Goal: Contribute content: Contribute content

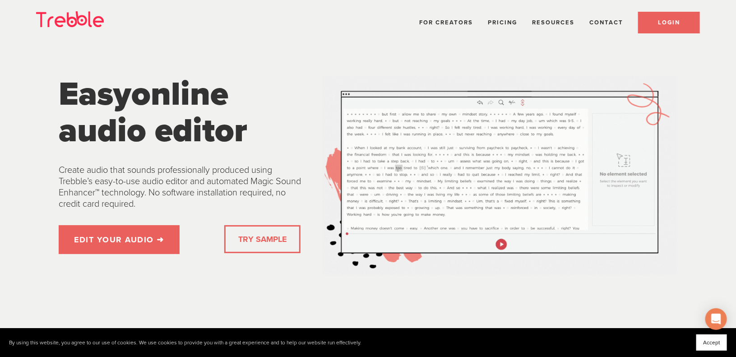
click at [664, 26] on link "LOGIN" at bounding box center [669, 23] width 62 height 22
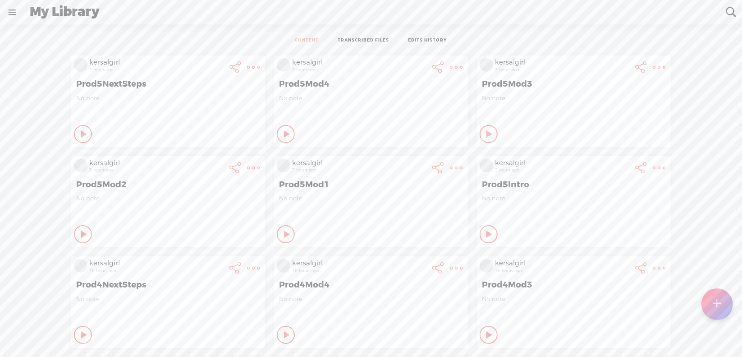
click at [719, 305] on t at bounding box center [718, 304] width 8 height 20
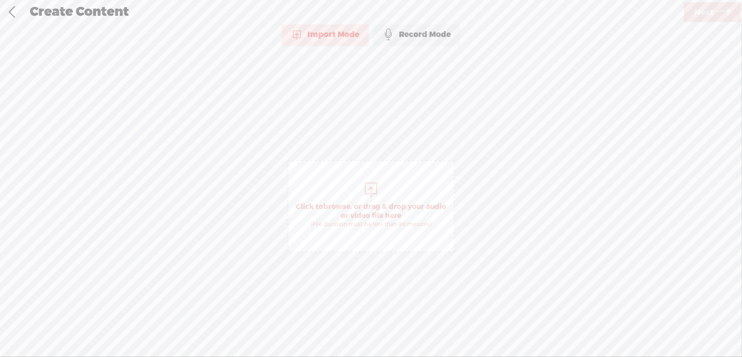
click at [344, 202] on span "browse" at bounding box center [336, 206] width 27 height 9
click at [701, 15] on span "Next" at bounding box center [703, 12] width 19 height 23
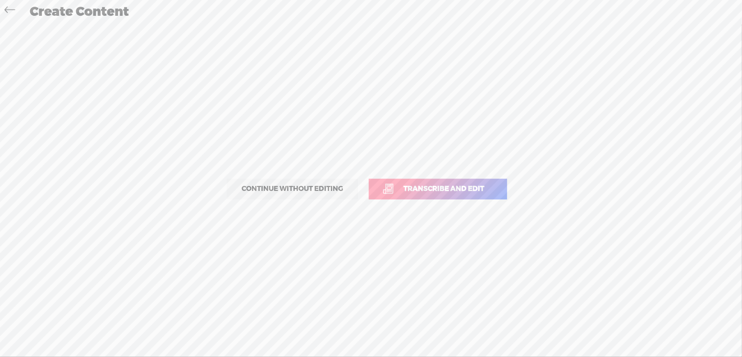
click at [429, 184] on span "Transcribe and edit" at bounding box center [444, 189] width 100 height 10
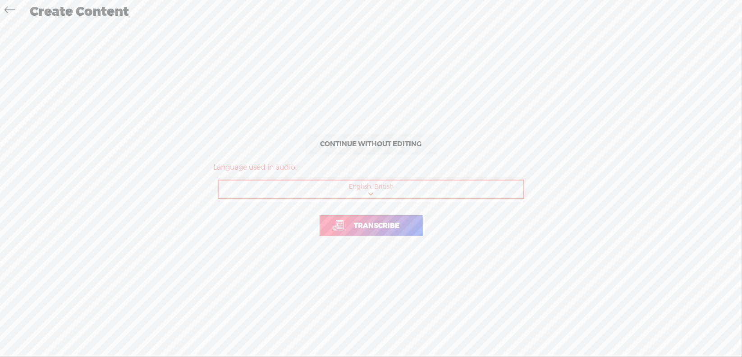
drag, startPoint x: 363, startPoint y: 222, endPoint x: 374, endPoint y: 201, distance: 24.2
click at [363, 222] on span "Transcribe" at bounding box center [377, 226] width 64 height 10
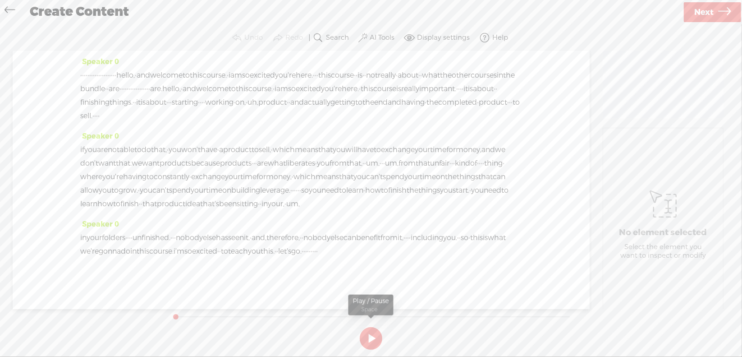
click at [370, 333] on button at bounding box center [371, 338] width 23 height 23
click at [370, 333] on section at bounding box center [371, 338] width 404 height 30
click at [370, 337] on button at bounding box center [371, 338] width 23 height 23
drag, startPoint x: 81, startPoint y: 74, endPoint x: 180, endPoint y: 77, distance: 99.7
click at [180, 77] on div "· · · · · · · · · · · · · · · · · · · · hello, · and welcome to this course. · …" at bounding box center [301, 96] width 442 height 54
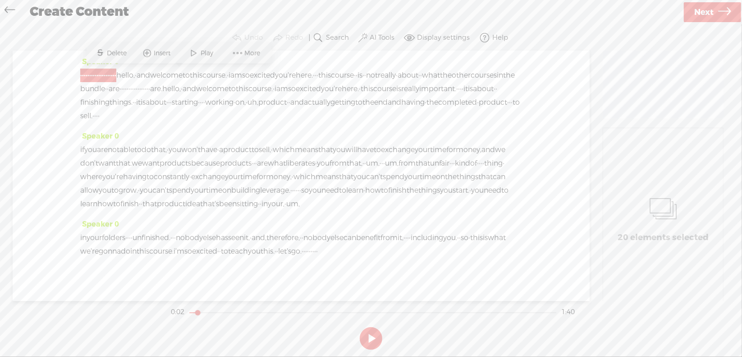
click at [115, 49] on span "Delete" at bounding box center [118, 53] width 22 height 9
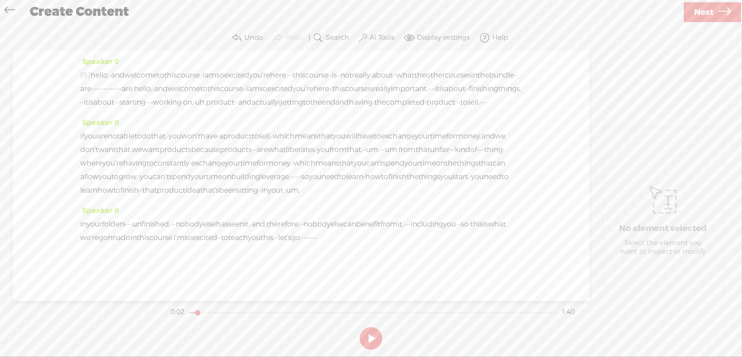
click at [101, 74] on span "hello," at bounding box center [100, 76] width 18 height 14
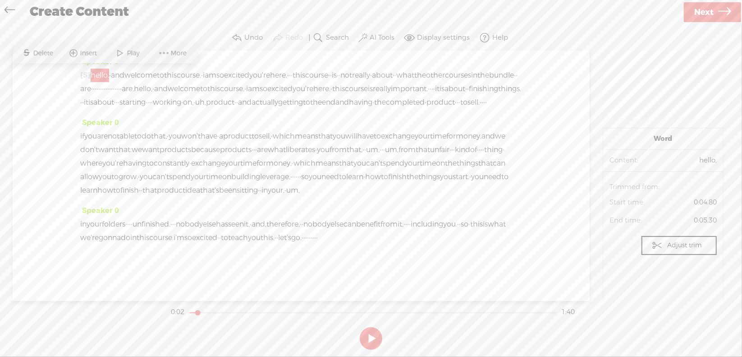
click at [134, 55] on span "Play" at bounding box center [134, 53] width 15 height 9
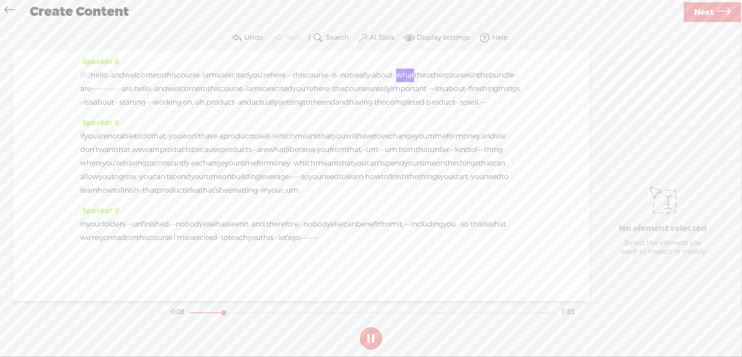
click at [371, 335] on section at bounding box center [371, 338] width 404 height 30
click at [371, 335] on button at bounding box center [371, 338] width 23 height 23
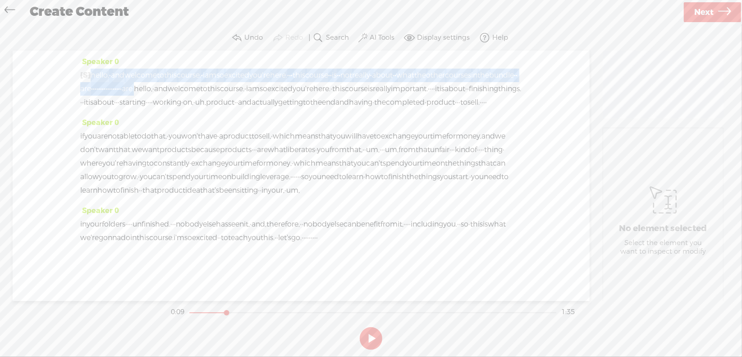
drag, startPoint x: 94, startPoint y: 73, endPoint x: 352, endPoint y: 94, distance: 258.4
click at [352, 94] on div "[S] · · · · · · · · · · · · · · · · · · · · hello, · and welcome to this course…" at bounding box center [301, 89] width 442 height 41
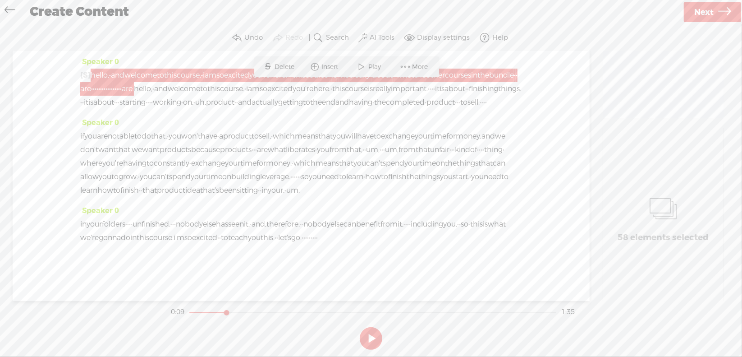
click at [281, 69] on span "Delete" at bounding box center [286, 66] width 22 height 9
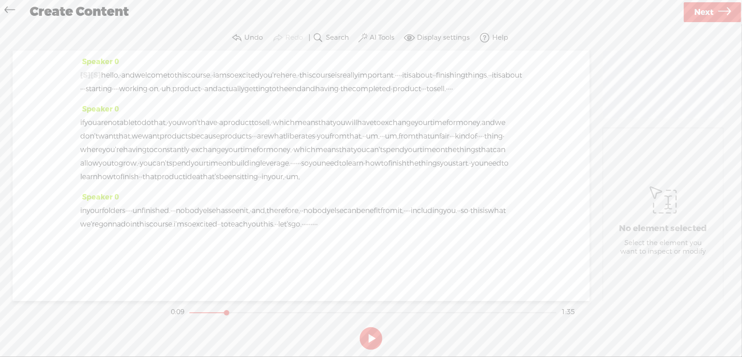
click at [120, 77] on span "hello," at bounding box center [110, 76] width 18 height 14
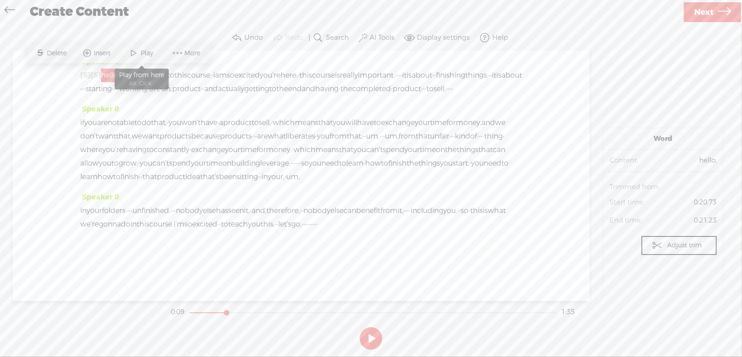
click at [152, 54] on span "Play" at bounding box center [148, 53] width 15 height 9
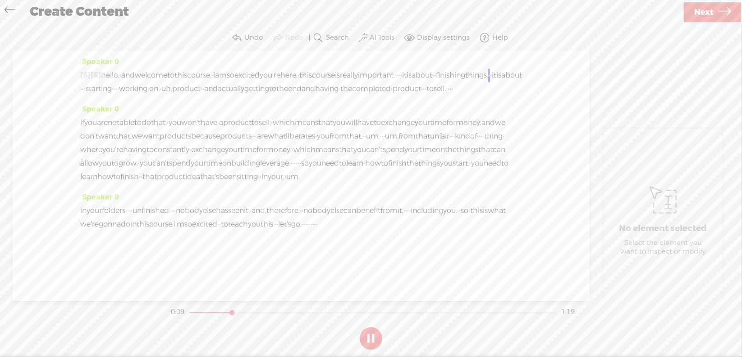
click at [371, 336] on button at bounding box center [371, 338] width 23 height 23
drag, startPoint x: 490, startPoint y: 70, endPoint x: 496, endPoint y: 71, distance: 6.4
click at [496, 71] on div "[S] · · · · · · · · · · · · · · · · · · · · [S] hello, · and welcome to this co…" at bounding box center [301, 82] width 442 height 27
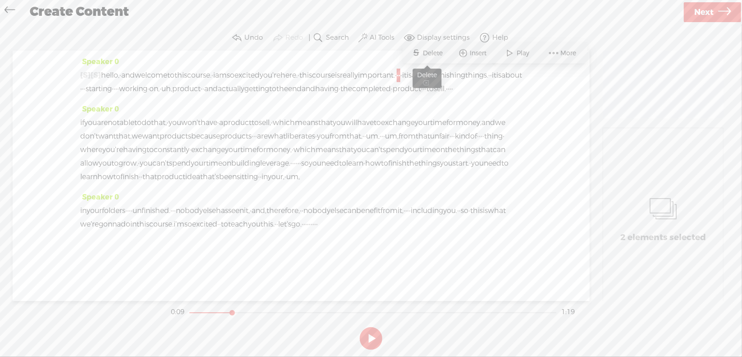
click at [429, 51] on span "Delete" at bounding box center [434, 53] width 22 height 9
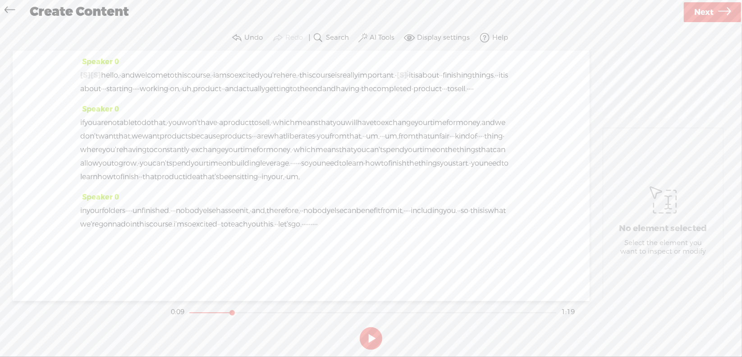
click at [553, 22] on div "Create Content" at bounding box center [352, 11] width 659 height 23
click at [312, 75] on span "this" at bounding box center [305, 76] width 13 height 14
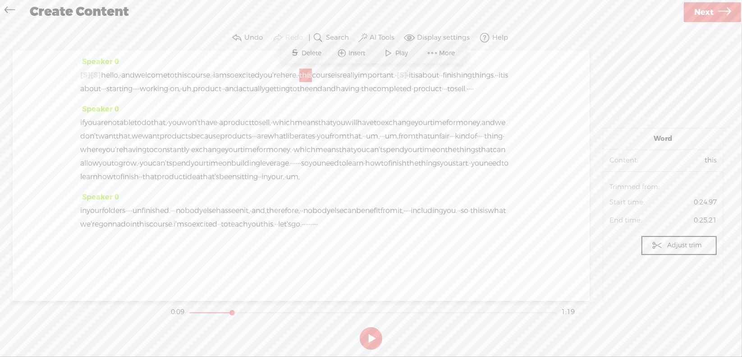
click at [394, 50] on span at bounding box center [389, 53] width 14 height 16
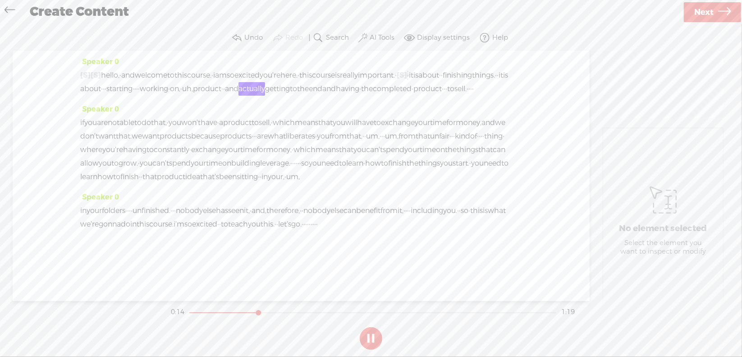
click at [369, 333] on button at bounding box center [371, 338] width 23 height 23
drag, startPoint x: 248, startPoint y: 86, endPoint x: 299, endPoint y: 84, distance: 50.5
click at [299, 84] on div "[S] · · · · · · · · · · · · · · · · · · · · [S] hello, · and welcome to this co…" at bounding box center [301, 82] width 442 height 27
click at [241, 64] on span "Delete" at bounding box center [237, 66] width 22 height 9
click at [503, 82] on span "is" at bounding box center [505, 76] width 5 height 14
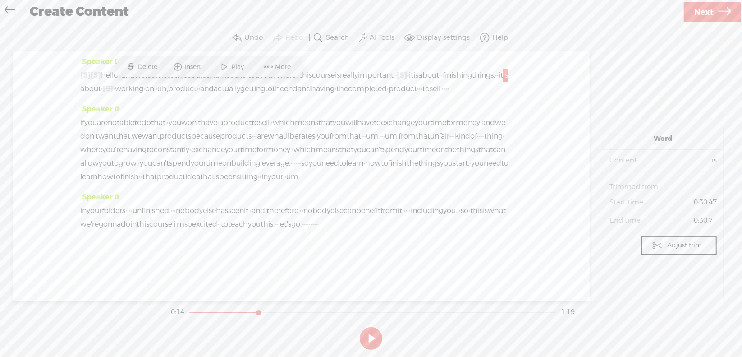
click at [226, 69] on span at bounding box center [225, 67] width 14 height 16
click at [372, 340] on button at bounding box center [371, 338] width 23 height 23
click at [419, 96] on span "·" at bounding box center [420, 89] width 2 height 14
click at [173, 82] on span "Delete" at bounding box center [173, 80] width 22 height 9
drag, startPoint x: 285, startPoint y: 99, endPoint x: 301, endPoint y: 102, distance: 17.0
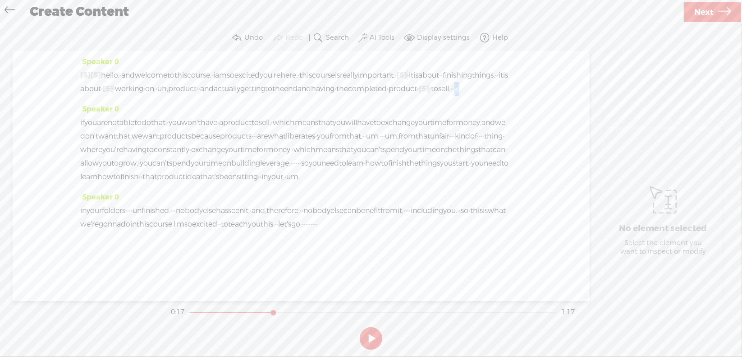
click at [301, 96] on div "[S] · · · · · · · · · · · · · · · · · · · · [S] hello, · and welcome to this co…" at bounding box center [301, 82] width 442 height 27
click at [27, 114] on span "Delete" at bounding box center [34, 114] width 22 height 9
click at [87, 127] on span "[S]" at bounding box center [85, 122] width 10 height 9
click at [81, 112] on span at bounding box center [74, 114] width 20 height 18
click at [452, 96] on span "·" at bounding box center [453, 89] width 2 height 14
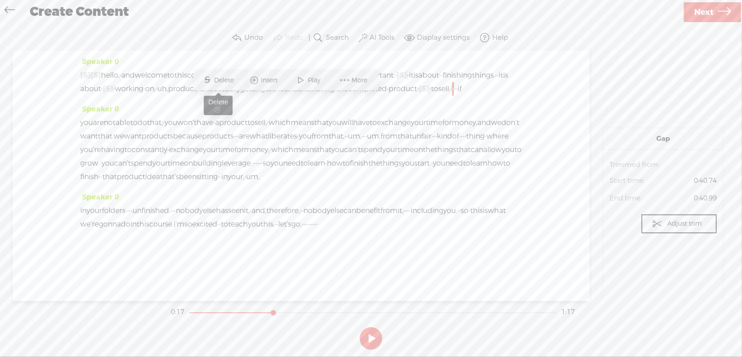
click at [224, 81] on span "Delete" at bounding box center [225, 80] width 22 height 9
click at [389, 96] on span "product" at bounding box center [403, 89] width 28 height 14
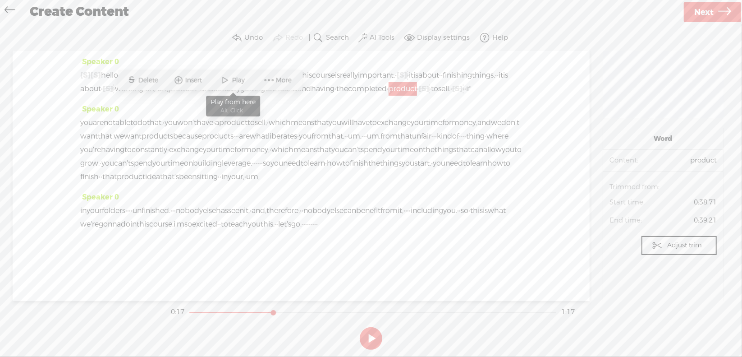
click at [235, 81] on span "Play" at bounding box center [239, 80] width 15 height 9
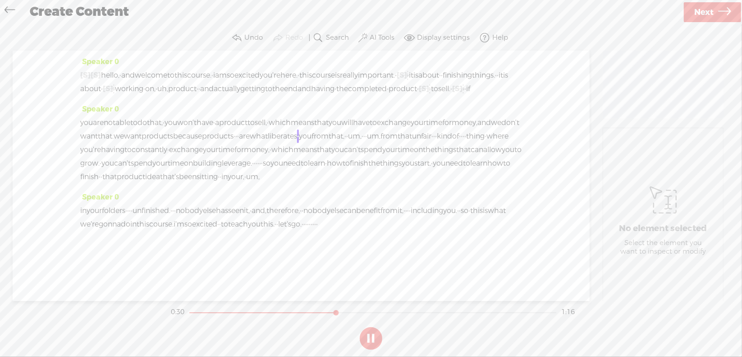
click at [370, 336] on button at bounding box center [371, 338] width 23 height 23
click at [237, 143] on span "·" at bounding box center [236, 136] width 2 height 14
click at [346, 126] on span "Delete" at bounding box center [347, 127] width 22 height 9
click at [202, 143] on span "because" at bounding box center [187, 136] width 29 height 14
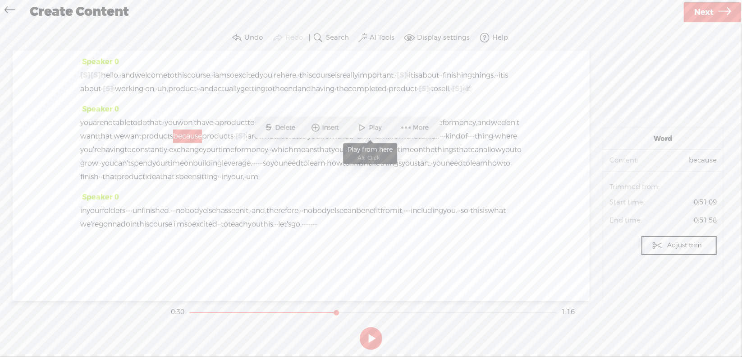
click at [363, 131] on span at bounding box center [363, 128] width 14 height 16
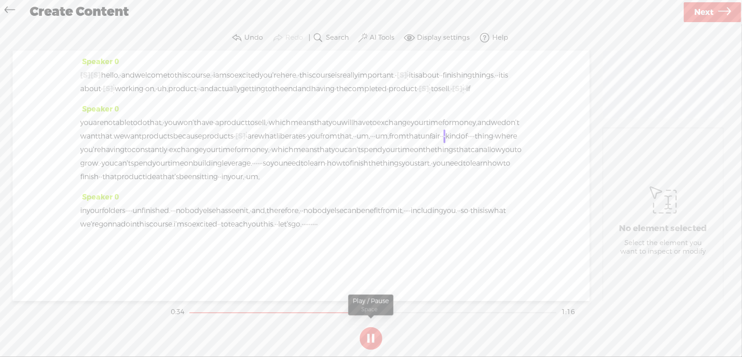
click at [368, 336] on section at bounding box center [371, 338] width 404 height 30
click at [369, 335] on button at bounding box center [371, 338] width 23 height 23
drag, startPoint x: 144, startPoint y: 163, endPoint x: 199, endPoint y: 179, distance: 57.5
click at [199, 179] on div "you are not able to do that, · you won't have · a product to sell, · which mean…" at bounding box center [301, 150] width 442 height 68
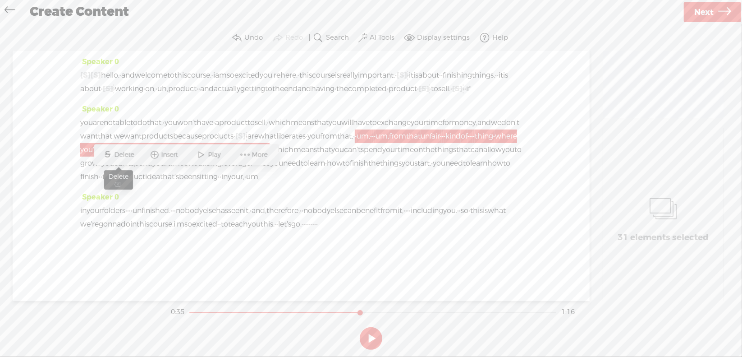
click at [124, 155] on span "Delete" at bounding box center [126, 154] width 22 height 9
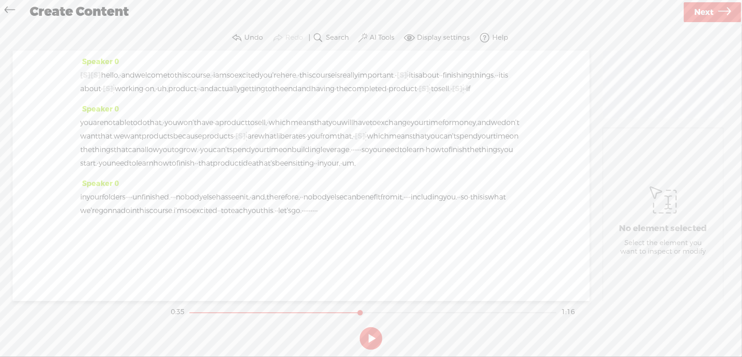
click at [320, 143] on span "from" at bounding box center [328, 136] width 17 height 14
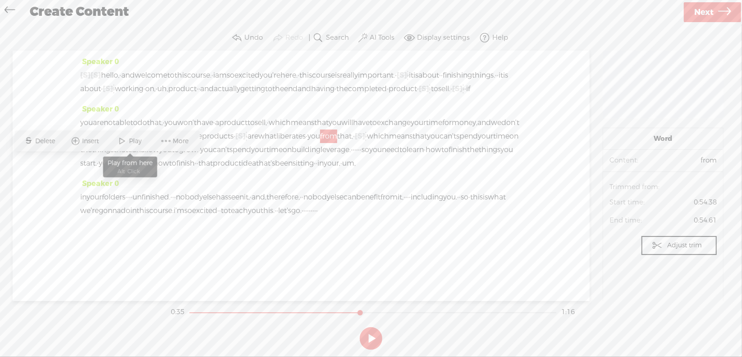
click at [132, 142] on span "Play" at bounding box center [136, 141] width 15 height 9
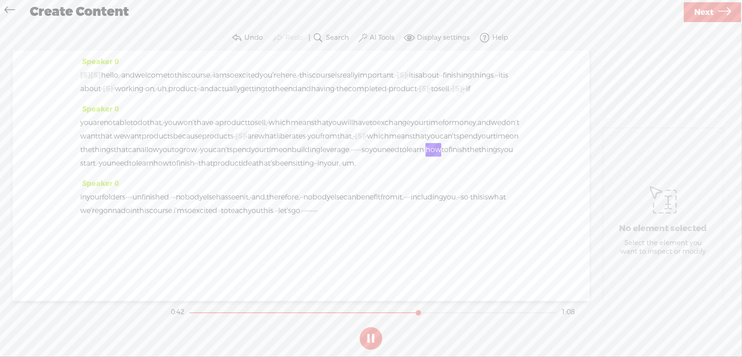
click at [373, 337] on section at bounding box center [371, 338] width 404 height 30
click at [373, 337] on button at bounding box center [371, 338] width 23 height 23
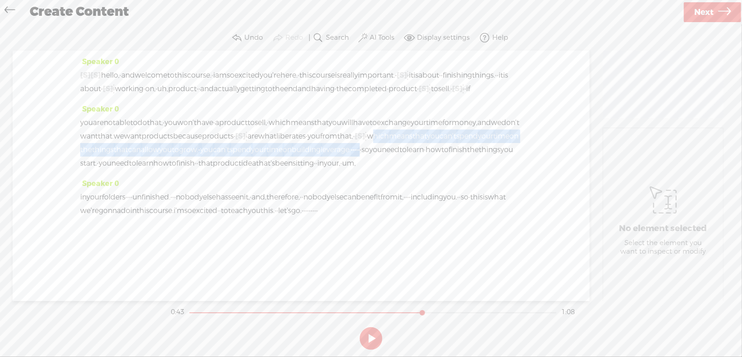
drag, startPoint x: 166, startPoint y: 161, endPoint x: 287, endPoint y: 173, distance: 121.8
click at [287, 170] on div "you are not able to do that, · you won't have · a product to sell, · which mean…" at bounding box center [301, 143] width 442 height 54
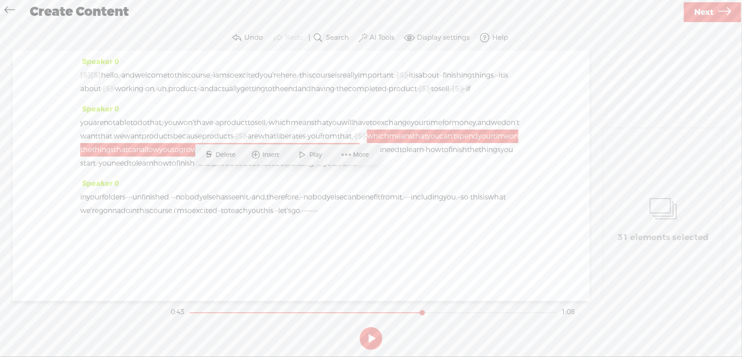
click at [216, 154] on span "Delete" at bounding box center [227, 154] width 22 height 9
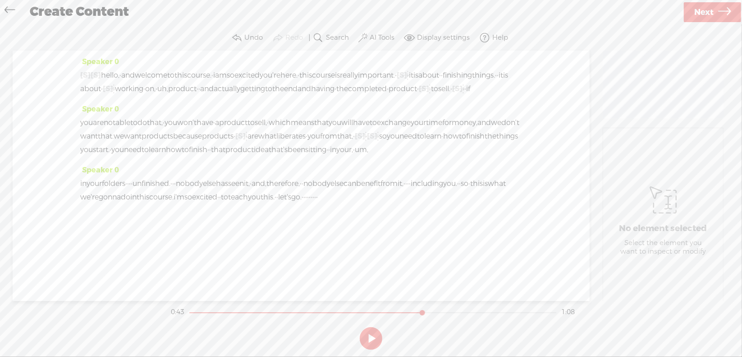
click at [320, 143] on span "from" at bounding box center [328, 136] width 17 height 14
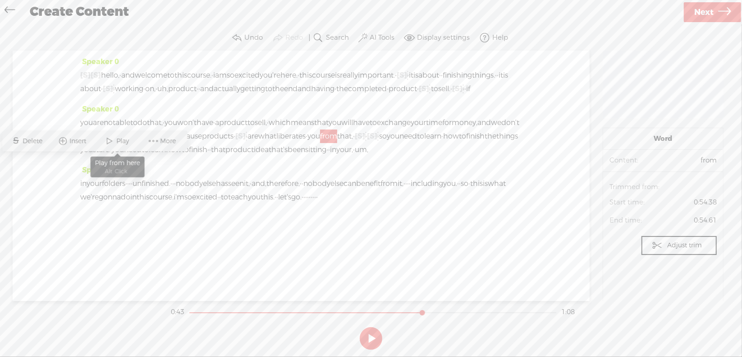
click at [118, 143] on span "Play" at bounding box center [124, 141] width 15 height 9
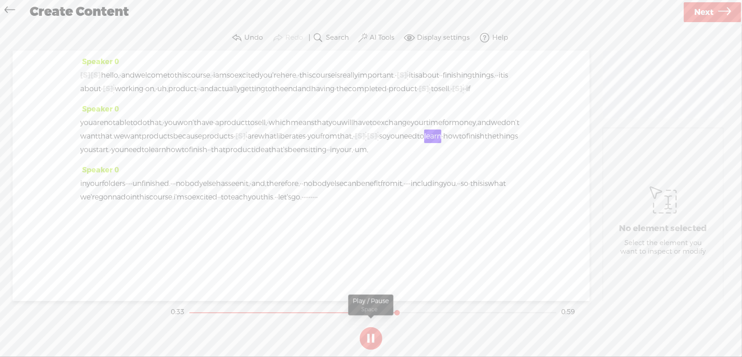
click at [370, 337] on section at bounding box center [371, 338] width 404 height 30
click at [369, 335] on button at bounding box center [371, 338] width 23 height 23
click at [367, 141] on span "[S]" at bounding box center [372, 135] width 10 height 9
click at [157, 142] on span "Restore" at bounding box center [158, 141] width 25 height 9
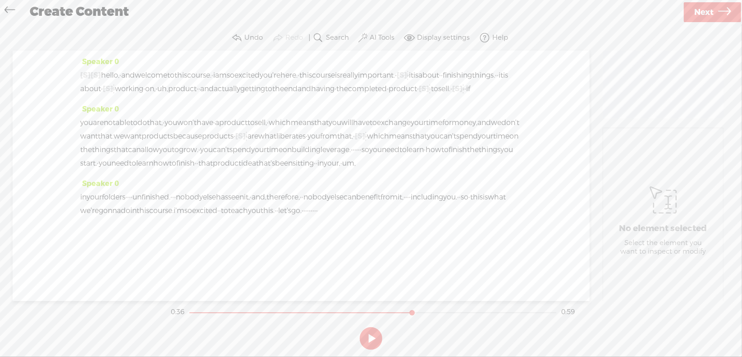
drag, startPoint x: 160, startPoint y: 162, endPoint x: 282, endPoint y: 179, distance: 123.3
click at [282, 170] on div "you are not able to do that, · you won't have · a product to sell, · which mean…" at bounding box center [301, 143] width 442 height 54
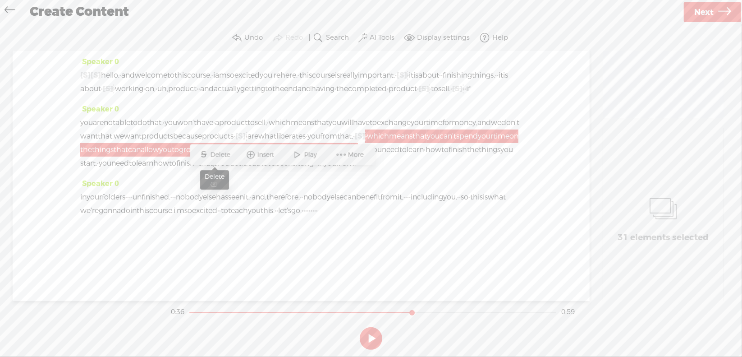
click at [230, 154] on span "Delete" at bounding box center [222, 154] width 22 height 9
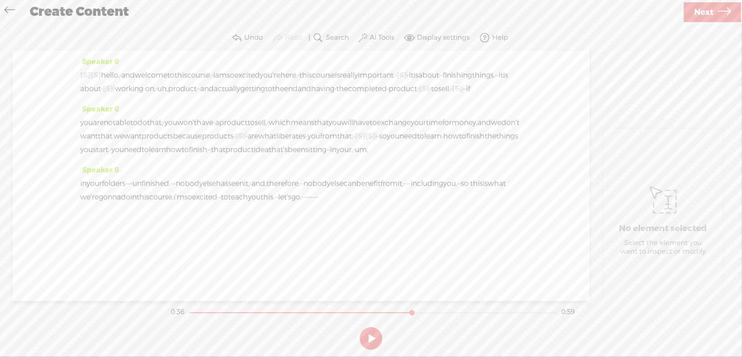
click at [376, 143] on span "·" at bounding box center [377, 136] width 2 height 14
click at [187, 142] on span "Play" at bounding box center [185, 141] width 15 height 9
click at [320, 143] on span "from" at bounding box center [328, 136] width 17 height 14
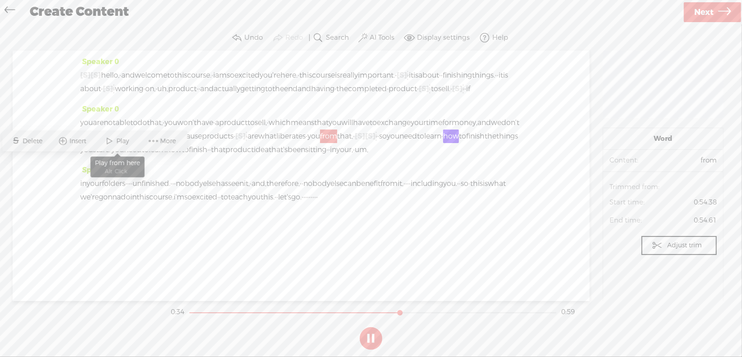
click at [117, 142] on span "Play" at bounding box center [124, 141] width 15 height 9
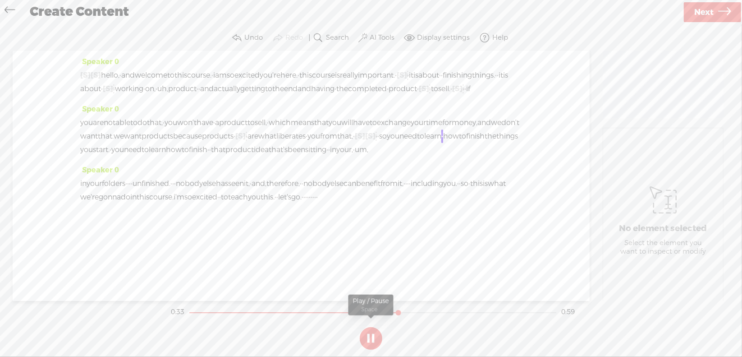
click at [372, 335] on button at bounding box center [371, 338] width 23 height 23
click at [365, 141] on span "[S]" at bounding box center [370, 135] width 10 height 9
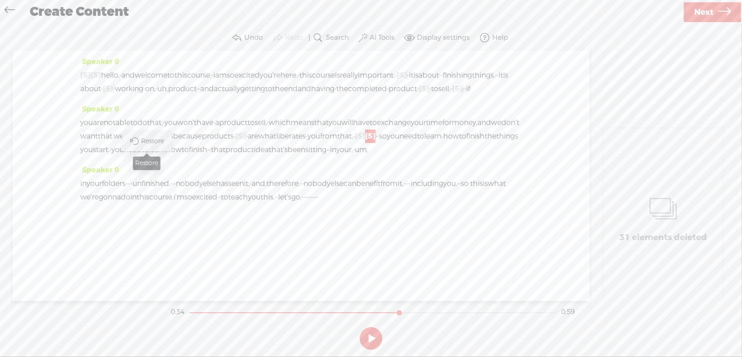
click at [158, 143] on span "Restore" at bounding box center [153, 141] width 25 height 9
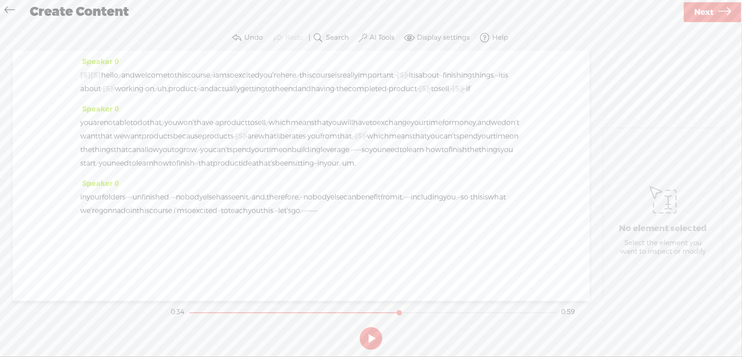
drag, startPoint x: 159, startPoint y: 162, endPoint x: 277, endPoint y: 179, distance: 118.9
click at [277, 170] on div "you are not able to do that, · you won't have · a product to sell, · which mean…" at bounding box center [301, 143] width 442 height 54
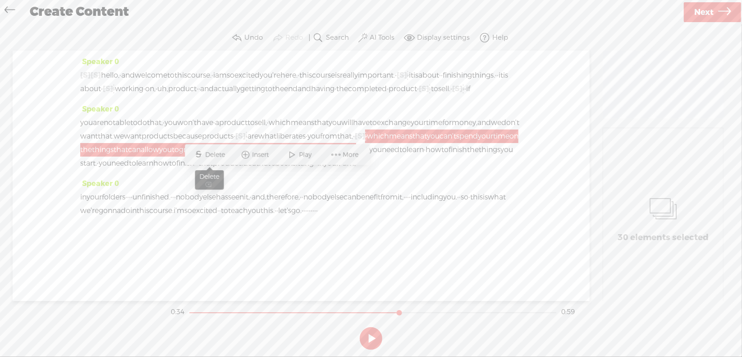
click at [209, 153] on span "Delete" at bounding box center [217, 154] width 22 height 9
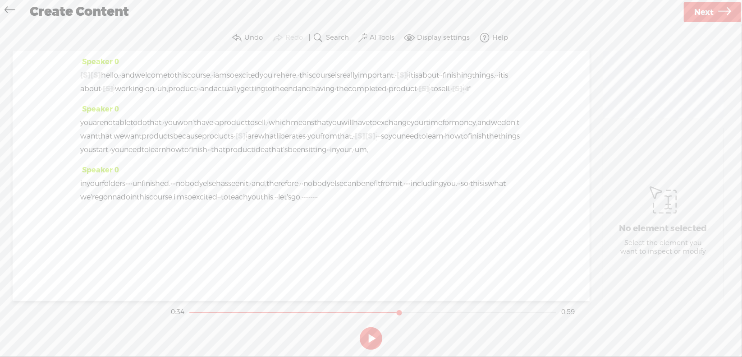
click at [320, 143] on span "from" at bounding box center [328, 136] width 17 height 14
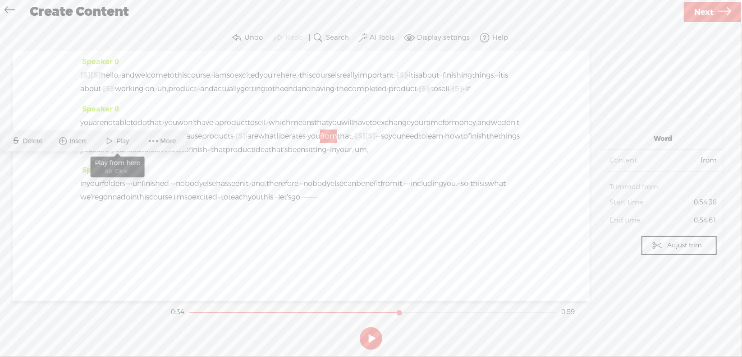
click at [121, 139] on span "Play" at bounding box center [124, 141] width 15 height 9
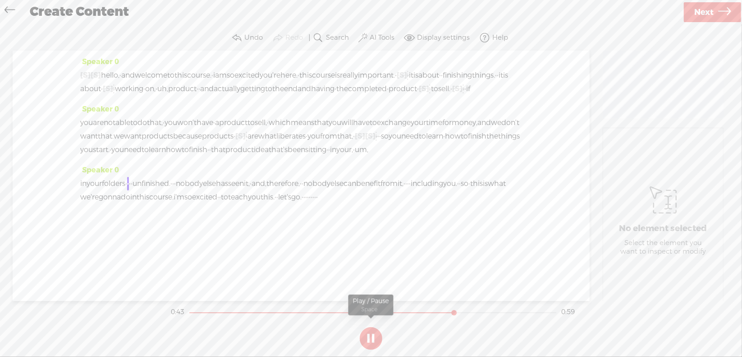
click at [371, 337] on button at bounding box center [371, 338] width 23 height 23
click at [355, 156] on span "um," at bounding box center [362, 150] width 14 height 14
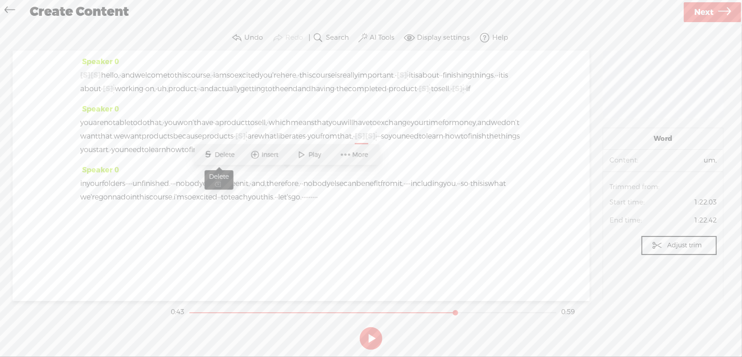
click at [234, 153] on span "Delete" at bounding box center [226, 154] width 22 height 9
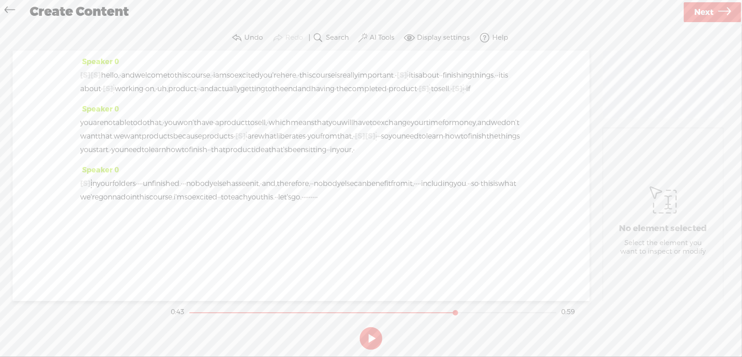
click at [139, 190] on span "·" at bounding box center [139, 184] width 2 height 14
click at [96, 188] on span "Delete" at bounding box center [98, 188] width 22 height 9
click at [225, 156] on span "product" at bounding box center [239, 150] width 28 height 14
click at [154, 151] on span "Play" at bounding box center [154, 154] width 15 height 9
click at [372, 335] on button at bounding box center [371, 338] width 23 height 23
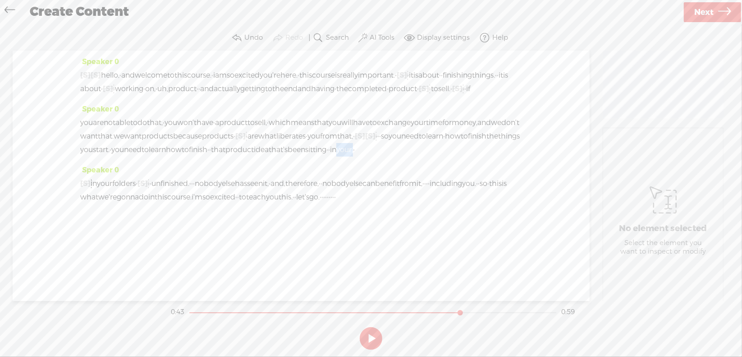
drag, startPoint x: 245, startPoint y: 174, endPoint x: 270, endPoint y: 174, distance: 24.8
click at [270, 156] on div "you are not able to do that, · you won't have · a product to sell, · which mean…" at bounding box center [301, 136] width 442 height 41
click at [198, 155] on span "Delete" at bounding box center [202, 154] width 22 height 9
click at [288, 156] on span "been" at bounding box center [297, 150] width 18 height 14
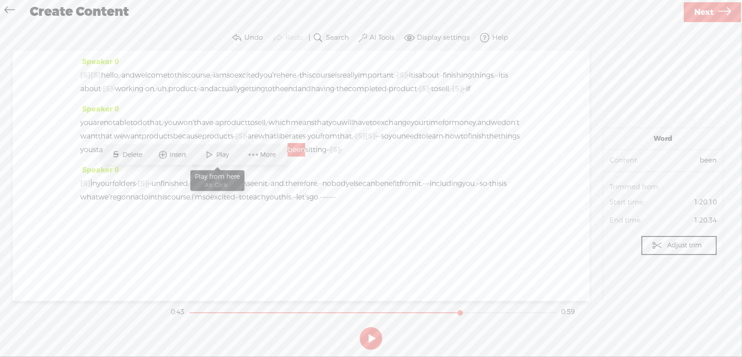
click at [219, 153] on span "Play" at bounding box center [223, 154] width 15 height 9
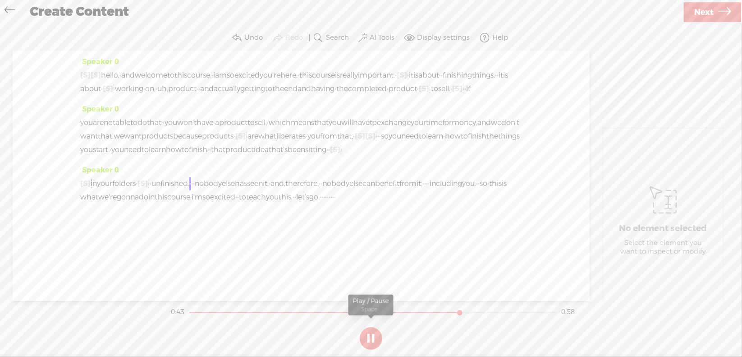
click at [369, 336] on section at bounding box center [371, 338] width 404 height 30
click at [372, 334] on button at bounding box center [371, 338] width 23 height 23
click at [340, 156] on span "·" at bounding box center [341, 150] width 2 height 14
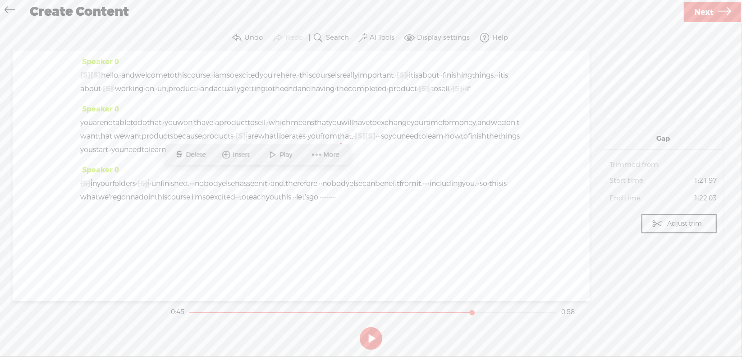
click at [205, 153] on span "Delete" at bounding box center [197, 154] width 22 height 9
click at [254, 156] on span "idea" at bounding box center [261, 150] width 15 height 14
drag, startPoint x: 183, startPoint y: 152, endPoint x: 189, endPoint y: 152, distance: 5.9
click at [183, 152] on span "Play" at bounding box center [180, 154] width 15 height 9
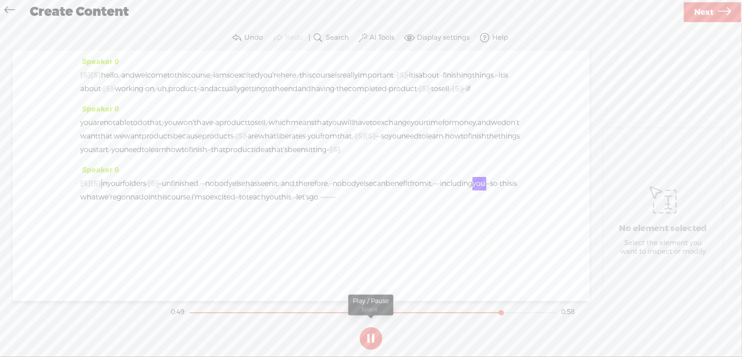
click at [372, 336] on button at bounding box center [371, 338] width 23 height 23
click at [435, 190] on span "·" at bounding box center [436, 184] width 2 height 14
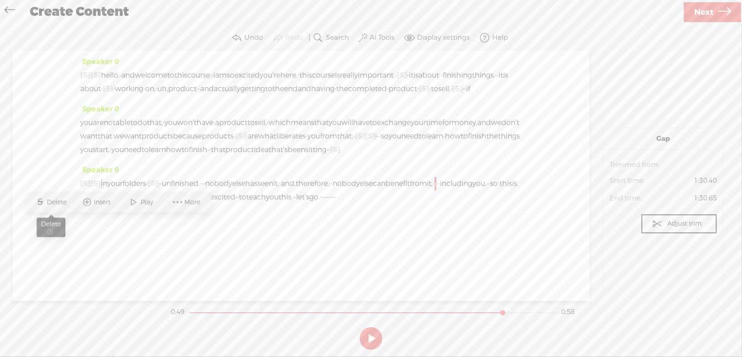
click at [59, 202] on span "Delete" at bounding box center [58, 202] width 22 height 9
click at [410, 190] on span "from" at bounding box center [418, 184] width 17 height 14
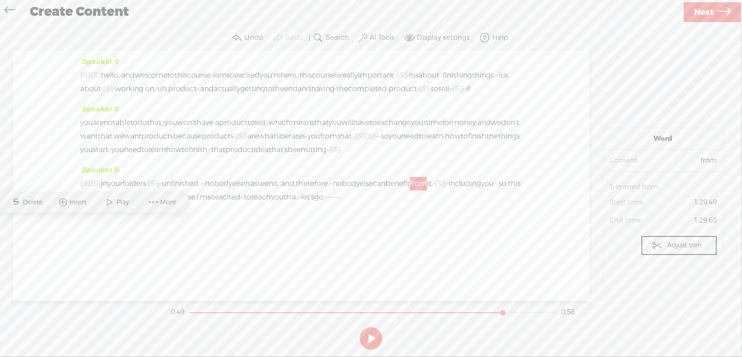
click at [120, 201] on span "Play" at bounding box center [124, 202] width 15 height 9
click at [370, 337] on button at bounding box center [371, 338] width 23 height 23
drag, startPoint x: 149, startPoint y: 239, endPoint x: 191, endPoint y: 240, distance: 41.9
click at [191, 204] on div "[S] · [S] um, in your folders · [S] · · · unfinished. · · · nobody else has see…" at bounding box center [301, 190] width 442 height 27
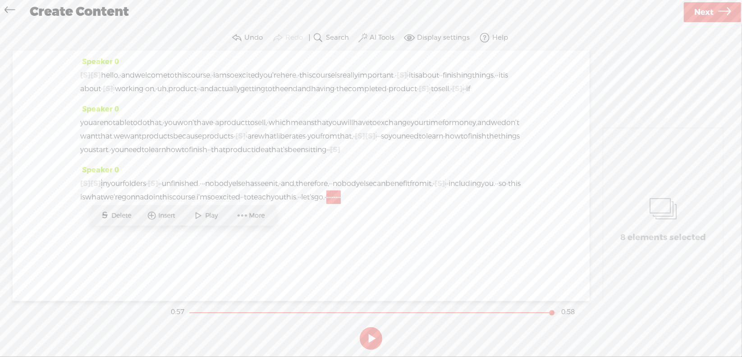
click at [124, 213] on span "Delete" at bounding box center [123, 215] width 22 height 9
click at [284, 204] on span "this." at bounding box center [291, 197] width 14 height 14
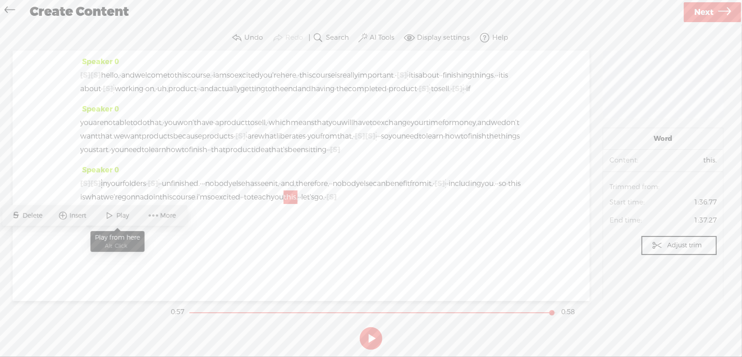
click at [114, 213] on span at bounding box center [110, 215] width 14 height 16
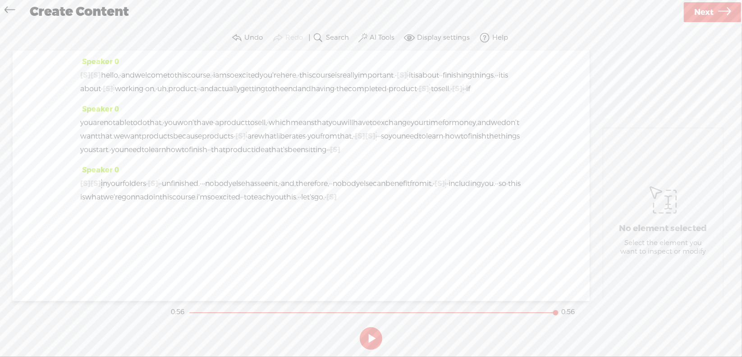
click at [325, 204] on span "·" at bounding box center [326, 197] width 2 height 14
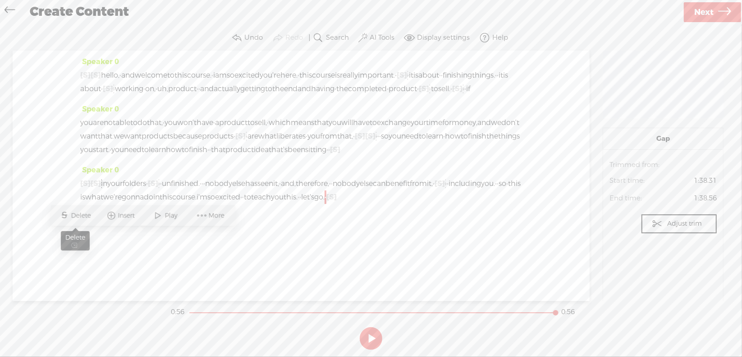
click at [87, 211] on span "S Delete" at bounding box center [75, 215] width 45 height 16
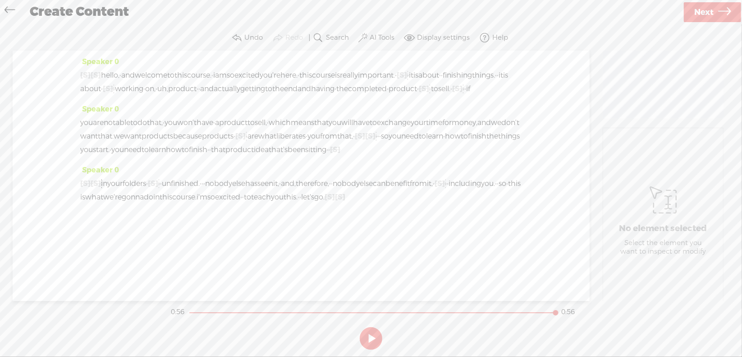
click at [284, 204] on span "this." at bounding box center [291, 197] width 14 height 14
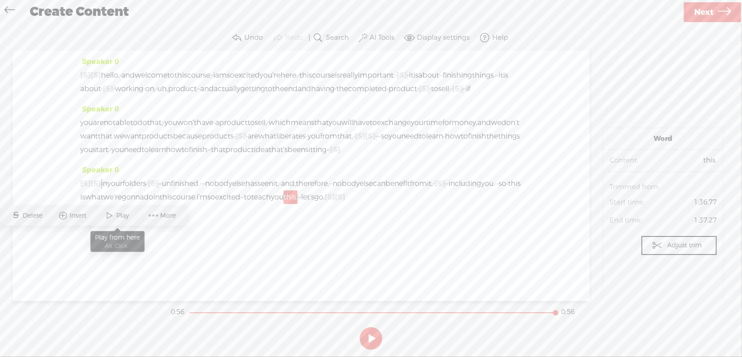
click at [114, 214] on span at bounding box center [110, 215] width 14 height 16
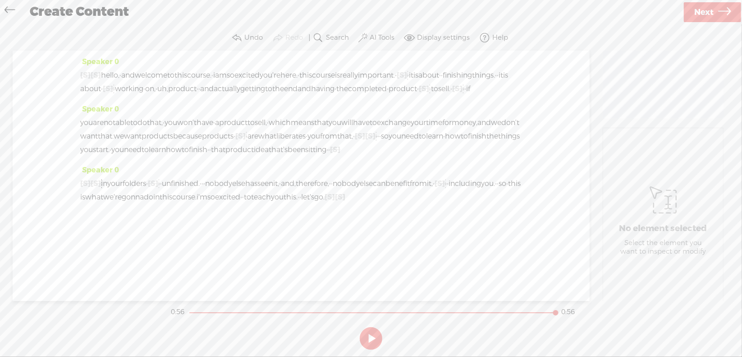
click at [700, 11] on span "Next" at bounding box center [703, 12] width 19 height 23
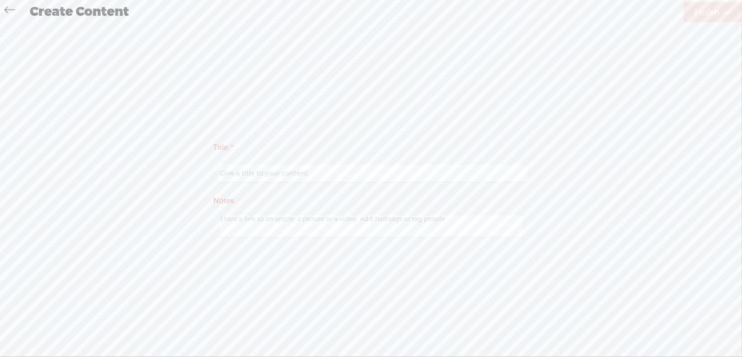
click at [309, 173] on input "text" at bounding box center [372, 174] width 309 height 18
type input "Prod6Intro"
click at [703, 13] on span "Finish" at bounding box center [706, 12] width 25 height 23
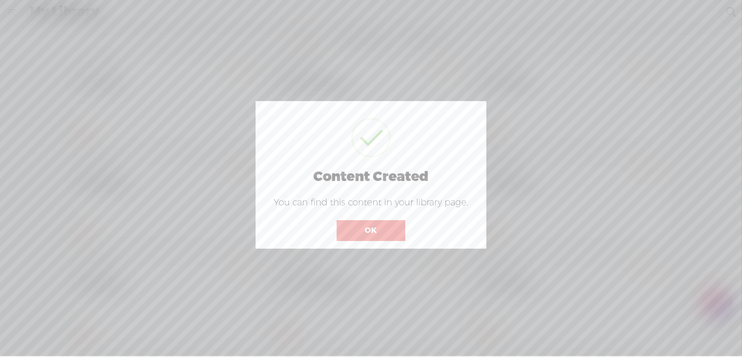
click at [381, 226] on button "OK" at bounding box center [371, 230] width 69 height 21
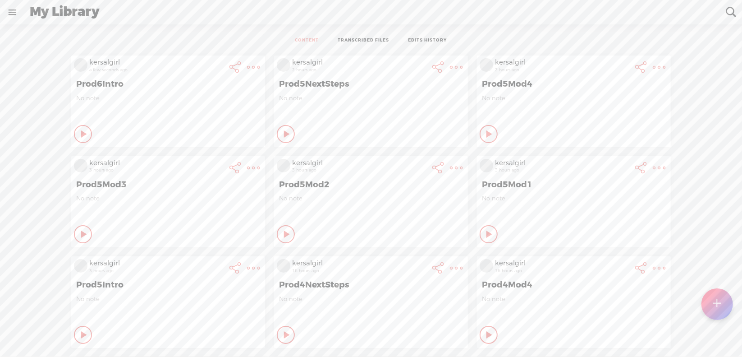
click at [717, 307] on t at bounding box center [718, 304] width 8 height 20
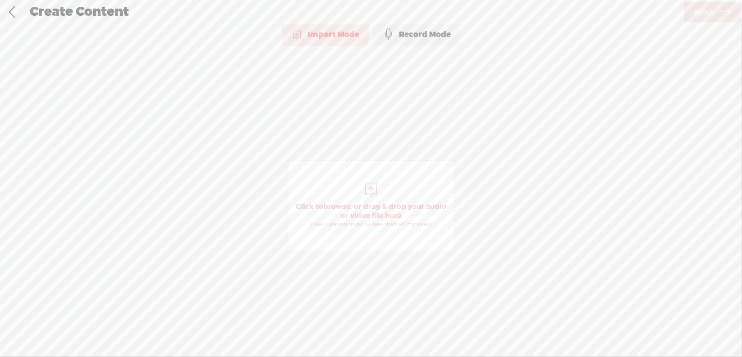
click at [337, 203] on span "browse" at bounding box center [336, 206] width 27 height 9
click at [708, 11] on span "Next" at bounding box center [703, 12] width 19 height 23
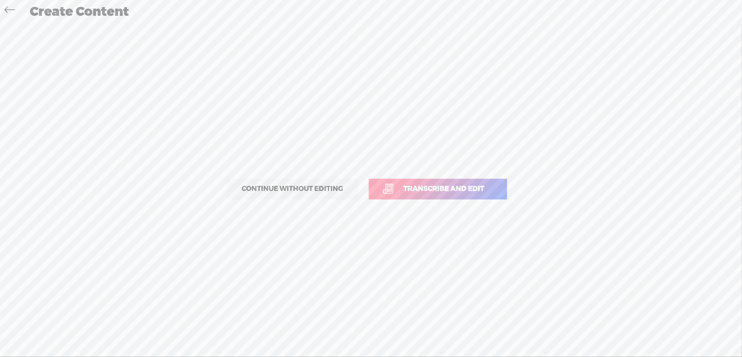
drag, startPoint x: 418, startPoint y: 190, endPoint x: 414, endPoint y: 186, distance: 6.1
click at [418, 190] on span "Transcribe and edit" at bounding box center [444, 189] width 100 height 10
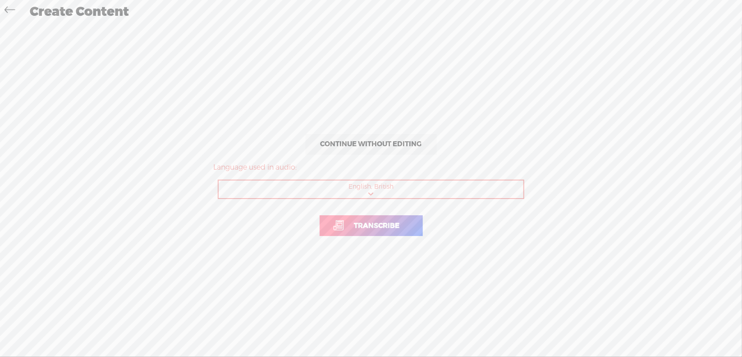
click at [374, 227] on span "Transcribe" at bounding box center [377, 226] width 64 height 10
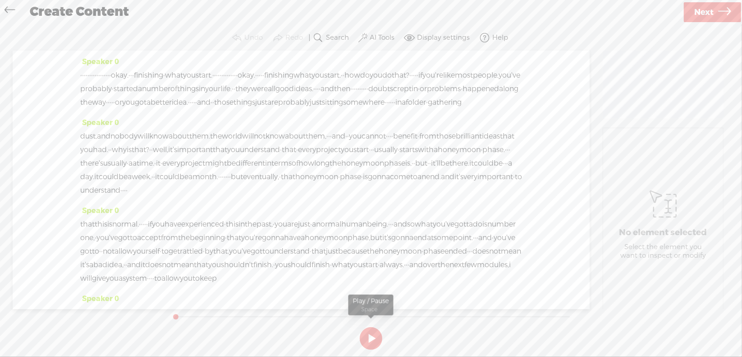
click at [370, 334] on button at bounding box center [371, 338] width 23 height 23
click at [372, 337] on button at bounding box center [371, 338] width 23 height 23
drag, startPoint x: 81, startPoint y: 73, endPoint x: 161, endPoint y: 77, distance: 79.9
click at [161, 77] on div "· · · · · · · · · · · · · · · · · okay. · · · finishing · what you start. · · ·…" at bounding box center [301, 89] width 442 height 41
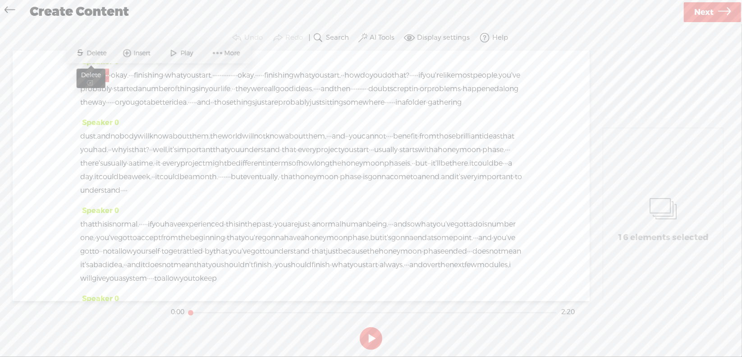
click at [95, 52] on span "Delete" at bounding box center [98, 53] width 22 height 9
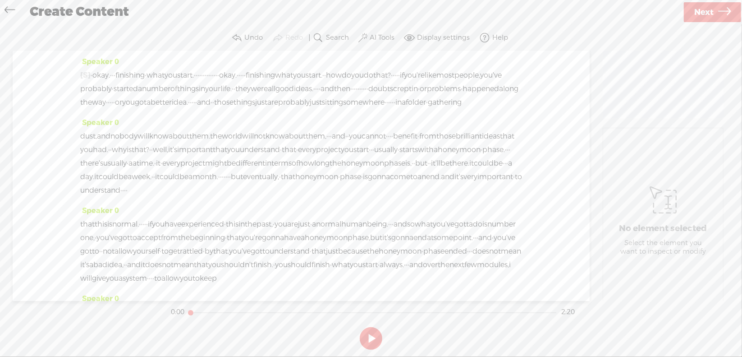
click at [92, 72] on span "·" at bounding box center [92, 76] width 2 height 14
click at [119, 52] on span "Play" at bounding box center [126, 53] width 15 height 9
click at [0, 0] on button at bounding box center [0, 0] width 0 height 0
drag, startPoint x: 241, startPoint y: 73, endPoint x: 446, endPoint y: 77, distance: 204.8
click at [446, 77] on div "[S] · · · · · · · · · · · · · · · · · okay. · · · finishing · what you start. ·…" at bounding box center [301, 89] width 442 height 41
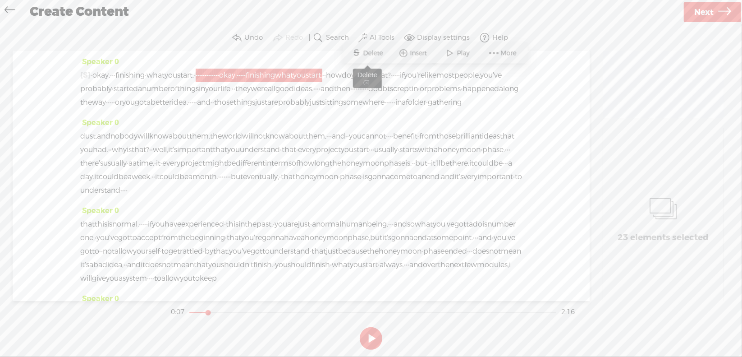
click at [370, 50] on span "Delete" at bounding box center [374, 53] width 22 height 9
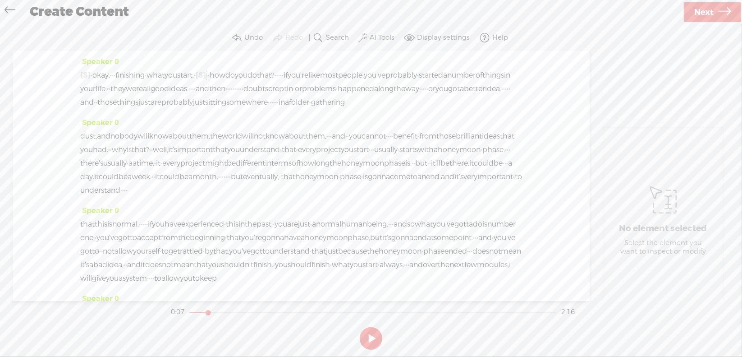
click at [108, 73] on span "okay." at bounding box center [101, 76] width 18 height 14
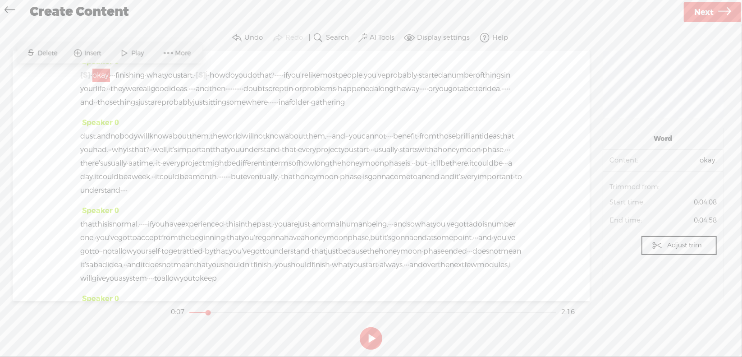
click at [92, 73] on span "·" at bounding box center [92, 76] width 2 height 14
click at [110, 57] on span at bounding box center [112, 53] width 14 height 16
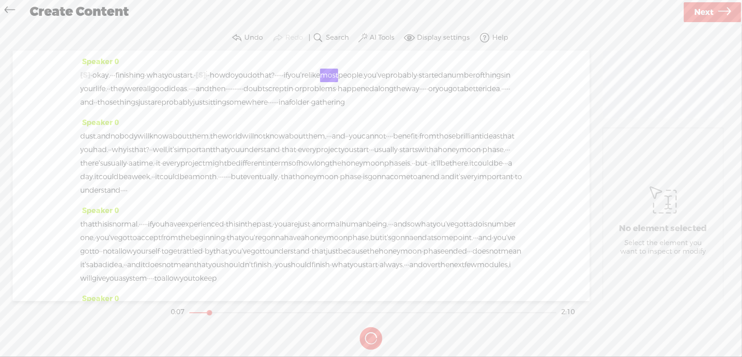
click at [0, 0] on button at bounding box center [0, 0] width 0 height 0
drag, startPoint x: 355, startPoint y: 76, endPoint x: 361, endPoint y: 76, distance: 5.9
click at [361, 76] on div "[S] · · · · · · · · · · · · · · · · · okay. · · · finishing · what you start. ·…" at bounding box center [301, 89] width 442 height 41
click at [296, 50] on span "Delete" at bounding box center [299, 53] width 22 height 9
click at [235, 74] on span "do" at bounding box center [229, 76] width 9 height 14
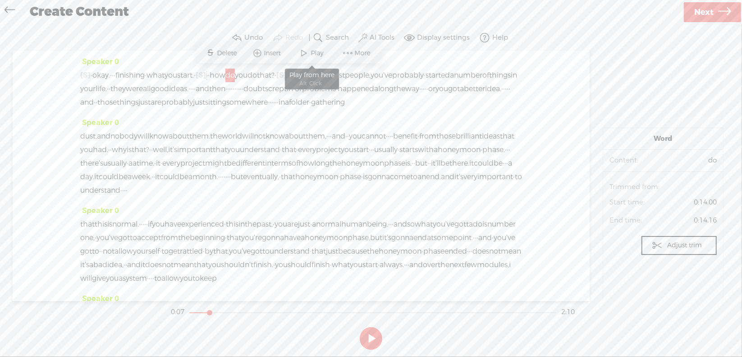
click at [305, 54] on span at bounding box center [305, 53] width 14 height 16
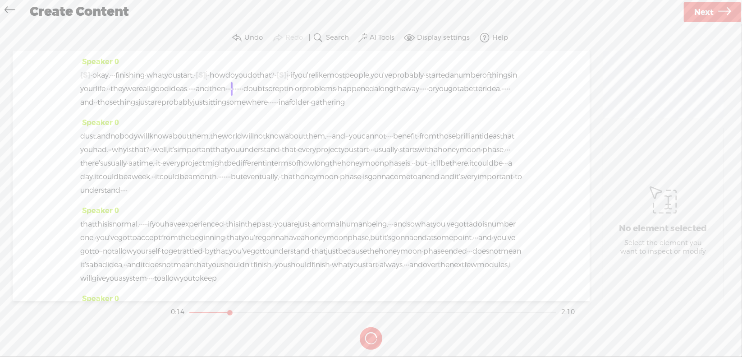
click at [369, 338] on section at bounding box center [371, 338] width 404 height 30
click at [0, 0] on button at bounding box center [0, 0] width 0 height 0
click at [192, 88] on span "·" at bounding box center [191, 89] width 2 height 14
click at [332, 64] on span "Delete" at bounding box center [328, 66] width 22 height 9
drag, startPoint x: 464, startPoint y: 86, endPoint x: 509, endPoint y: 93, distance: 46.1
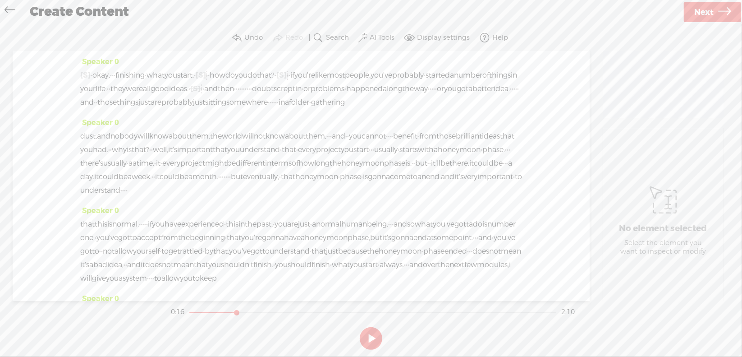
click at [509, 93] on div "[S] · · · · · · · · · · · · · · · · · okay. · · · finishing · what you start. ·…" at bounding box center [301, 89] width 442 height 41
click at [436, 109] on div "[S] · · · · · · · · · · · · · · · · · okay. · · · finishing · what you start. ·…" at bounding box center [301, 89] width 442 height 41
click at [510, 109] on div "[S] · · · · · · · · · · · · · · · · · okay. · · · finishing · what you start. ·…" at bounding box center [301, 89] width 442 height 41
click at [117, 101] on span "those" at bounding box center [106, 103] width 19 height 14
click at [290, 75] on span "·" at bounding box center [290, 76] width 2 height 14
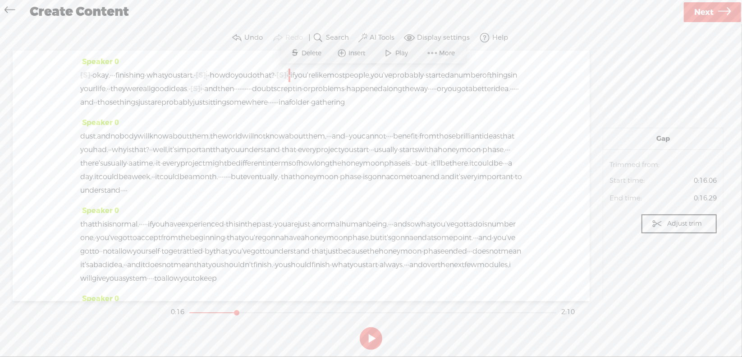
drag, startPoint x: 462, startPoint y: 87, endPoint x: 497, endPoint y: 92, distance: 35.6
click at [497, 92] on div "[S] · · · · · · · · · · · · · · · · · okay. · · · finishing · what you start. ·…" at bounding box center [301, 89] width 442 height 41
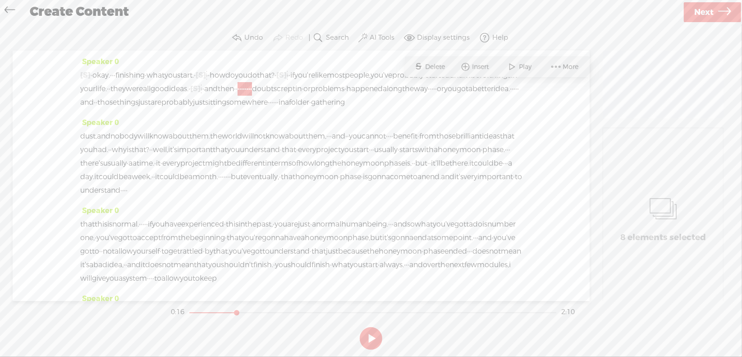
click at [431, 67] on span "Delete" at bounding box center [437, 66] width 22 height 9
click at [218, 86] on span "and" at bounding box center [211, 89] width 14 height 14
click at [436, 68] on span at bounding box center [435, 67] width 14 height 16
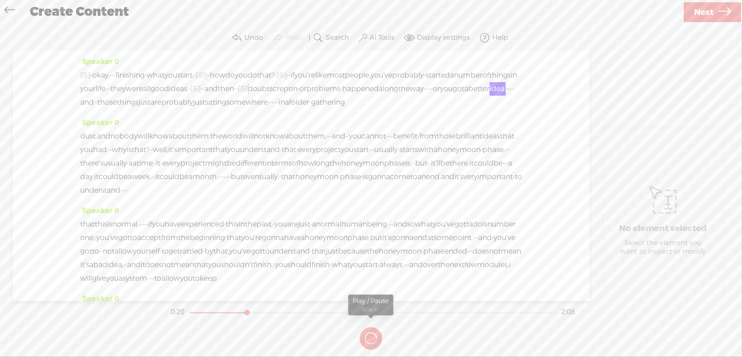
click at [370, 338] on section at bounding box center [371, 338] width 404 height 30
click at [370, 338] on button at bounding box center [371, 338] width 23 height 23
click at [426, 96] on span "·" at bounding box center [427, 89] width 2 height 14
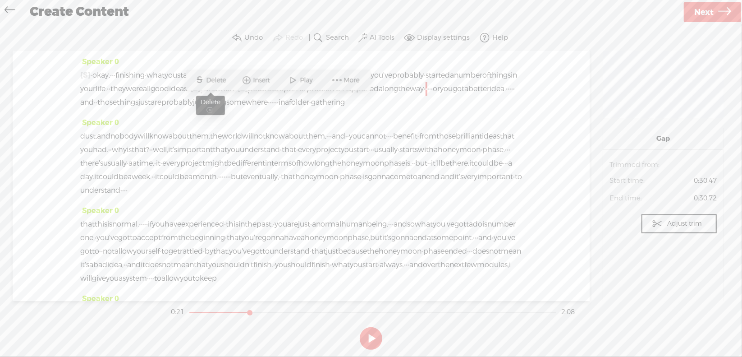
click at [217, 77] on span "Delete" at bounding box center [218, 80] width 22 height 9
click at [379, 96] on span "along" at bounding box center [388, 89] width 19 height 14
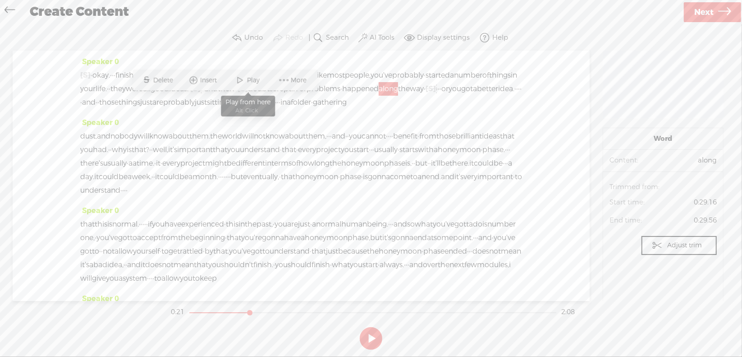
click at [251, 81] on span "Play" at bounding box center [254, 80] width 15 height 9
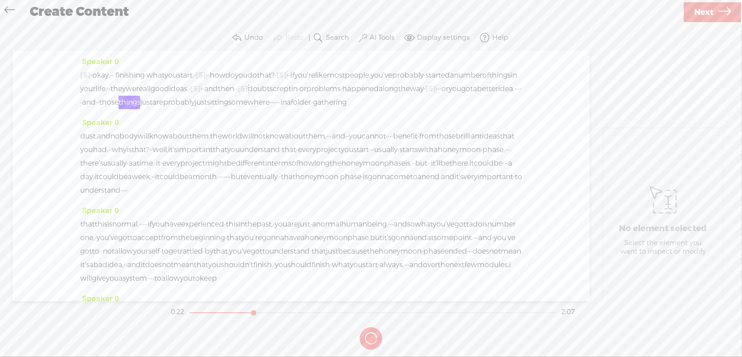
click at [0, 0] on button at bounding box center [0, 0] width 0 height 0
drag, startPoint x: 413, startPoint y: 101, endPoint x: 420, endPoint y: 102, distance: 7.3
click at [420, 102] on div "[S] · · · · · · · · · · · · · · · · · okay. · · · finishing · what you start. ·…" at bounding box center [301, 89] width 442 height 41
click at [353, 81] on span "Delete" at bounding box center [360, 80] width 22 height 9
click at [477, 96] on span "better" at bounding box center [487, 89] width 21 height 14
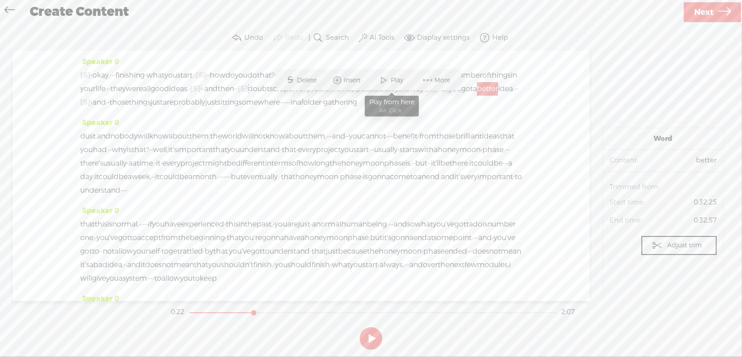
click at [381, 78] on span at bounding box center [384, 80] width 14 height 16
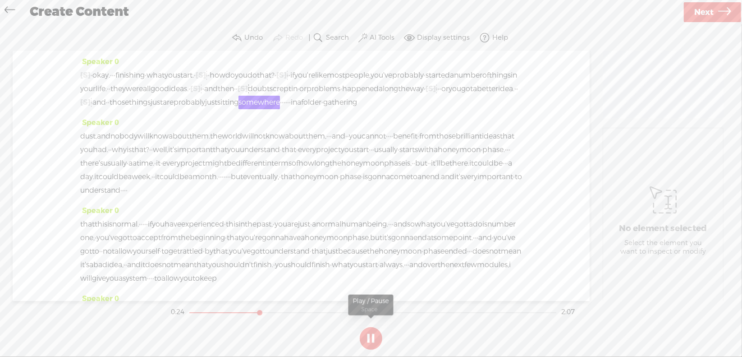
click at [370, 337] on button at bounding box center [371, 338] width 23 height 23
click at [151, 109] on span "just" at bounding box center [157, 103] width 12 height 14
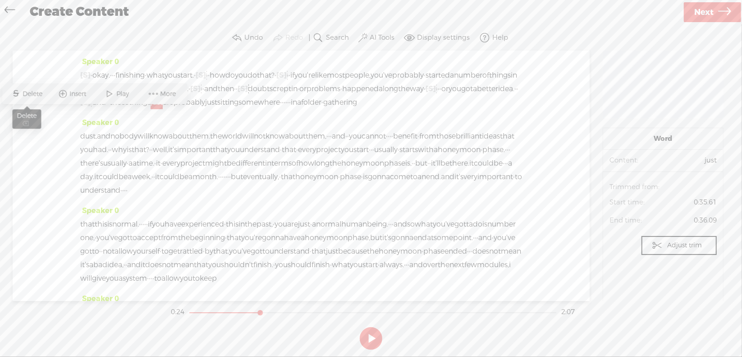
click at [32, 92] on span "Delete" at bounding box center [34, 93] width 22 height 9
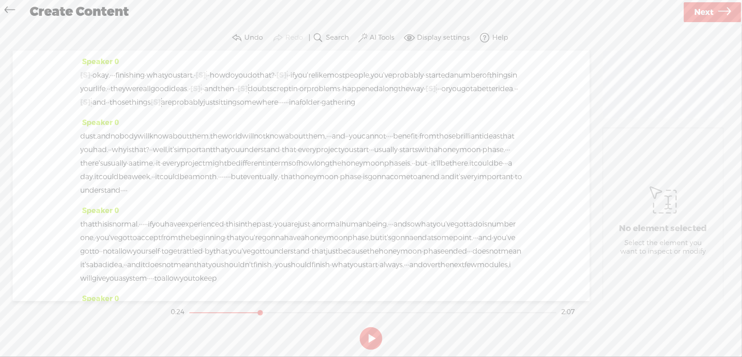
click at [106, 99] on span "and" at bounding box center [99, 103] width 14 height 14
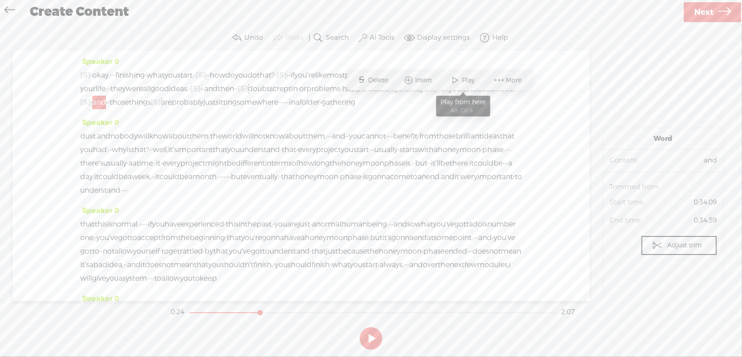
click at [459, 78] on span at bounding box center [456, 80] width 14 height 16
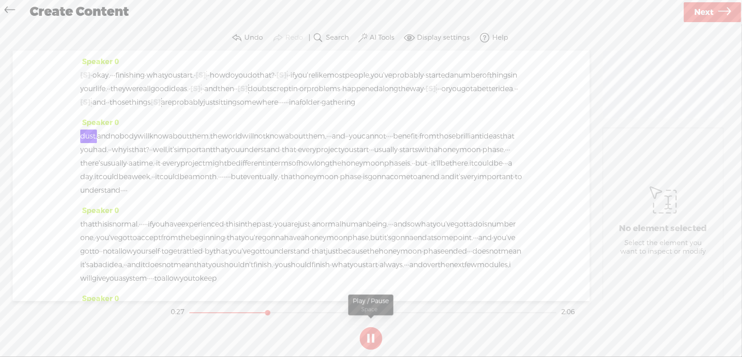
click at [371, 336] on button at bounding box center [371, 338] width 23 height 23
drag, startPoint x: 244, startPoint y: 113, endPoint x: 249, endPoint y: 110, distance: 5.4
click at [255, 109] on div "[S] · · · · · · · · · · · · · · · · · okay. · · · finishing · what you start. ·…" at bounding box center [301, 89] width 442 height 41
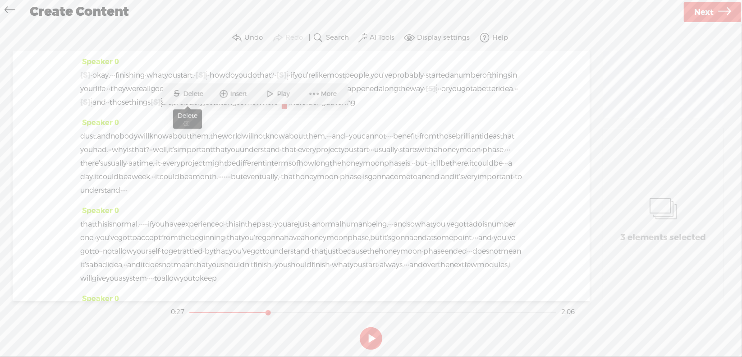
click at [194, 91] on span "Delete" at bounding box center [195, 93] width 22 height 9
click at [237, 109] on span "somewhere" at bounding box center [257, 103] width 41 height 14
click at [229, 92] on span at bounding box center [225, 94] width 14 height 16
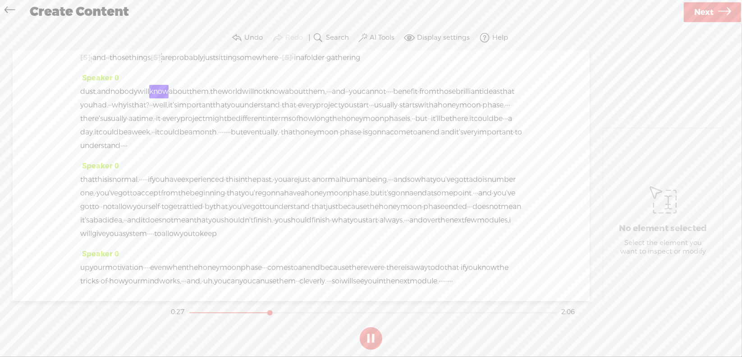
scroll to position [45, 0]
click at [370, 337] on button at bounding box center [371, 338] width 23 height 23
drag, startPoint x: 390, startPoint y: 103, endPoint x: 395, endPoint y: 97, distance: 7.8
click at [330, 98] on span "·" at bounding box center [329, 91] width 2 height 14
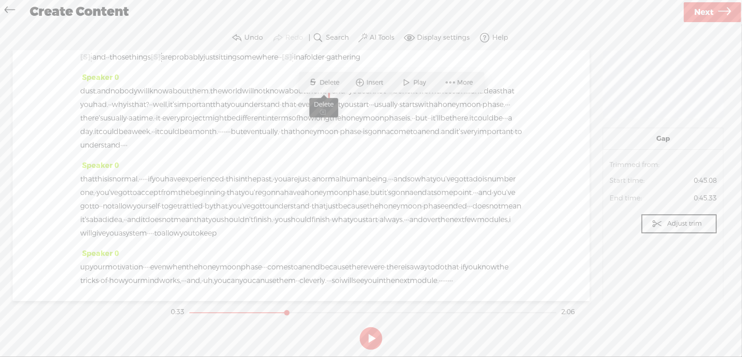
click at [327, 82] on span "Delete" at bounding box center [331, 82] width 22 height 9
click at [400, 98] on span "·" at bounding box center [399, 91] width 2 height 14
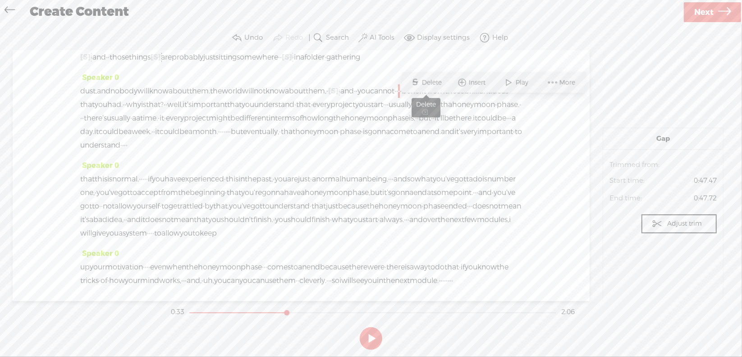
click at [437, 80] on span "Delete" at bounding box center [433, 82] width 22 height 9
click at [354, 98] on span "and" at bounding box center [347, 91] width 14 height 14
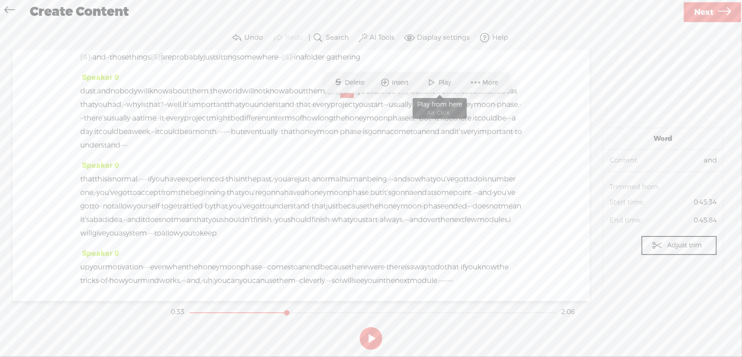
click at [431, 83] on span at bounding box center [433, 82] width 14 height 16
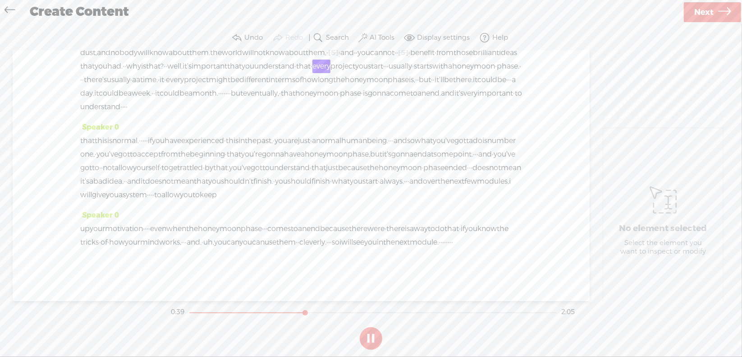
scroll to position [90, 0]
click at [373, 337] on button at bounding box center [371, 338] width 23 height 23
click at [136, 87] on span "a" at bounding box center [134, 80] width 4 height 14
click at [375, 62] on span "Delete" at bounding box center [370, 64] width 22 height 9
click at [82, 83] on span "·" at bounding box center [81, 80] width 2 height 14
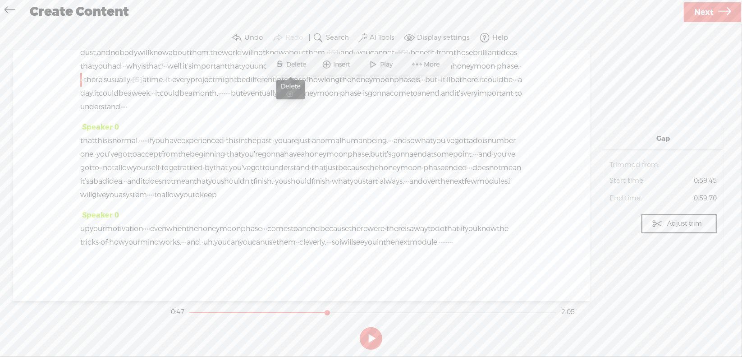
click at [303, 64] on span "Delete" at bounding box center [298, 64] width 22 height 9
click at [452, 73] on span "honeymoon" at bounding box center [473, 67] width 43 height 14
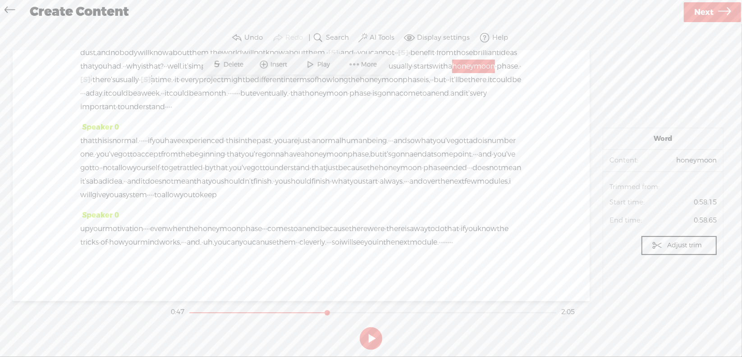
click at [313, 64] on span at bounding box center [311, 64] width 14 height 16
click at [369, 334] on section at bounding box center [371, 338] width 404 height 30
click at [371, 338] on section at bounding box center [371, 338] width 404 height 30
click at [371, 337] on section at bounding box center [371, 338] width 404 height 30
click at [372, 336] on section at bounding box center [371, 338] width 404 height 30
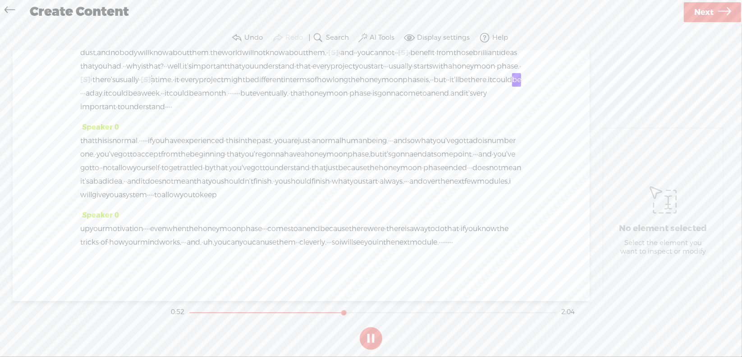
click at [372, 336] on button at bounding box center [371, 338] width 23 height 23
drag, startPoint x: 379, startPoint y: 84, endPoint x: 498, endPoint y: 92, distance: 119.3
click at [498, 92] on div "dust, and nobody will know about them. the world will not know about them, · [S…" at bounding box center [301, 80] width 442 height 68
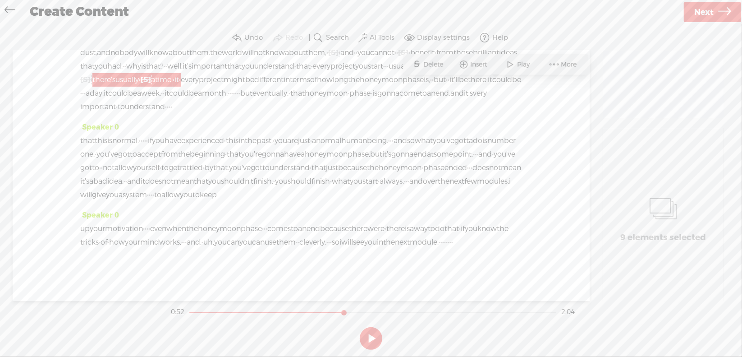
click at [426, 62] on span "Delete" at bounding box center [435, 64] width 22 height 9
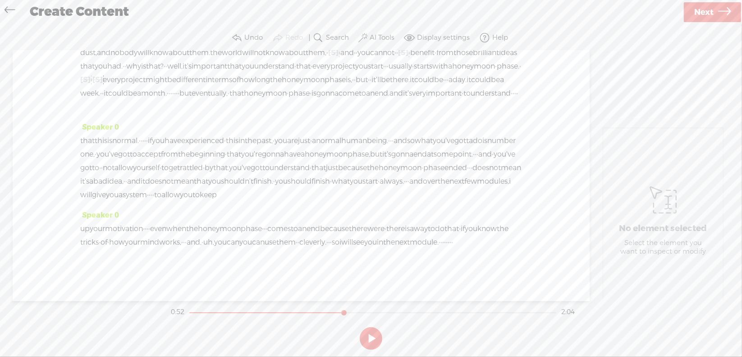
click at [432, 73] on span "with" at bounding box center [440, 67] width 16 height 14
click at [267, 64] on span at bounding box center [270, 64] width 14 height 16
click at [369, 340] on section at bounding box center [371, 338] width 404 height 30
click at [372, 333] on button at bounding box center [371, 338] width 23 height 23
click at [445, 87] on span "·" at bounding box center [446, 80] width 2 height 14
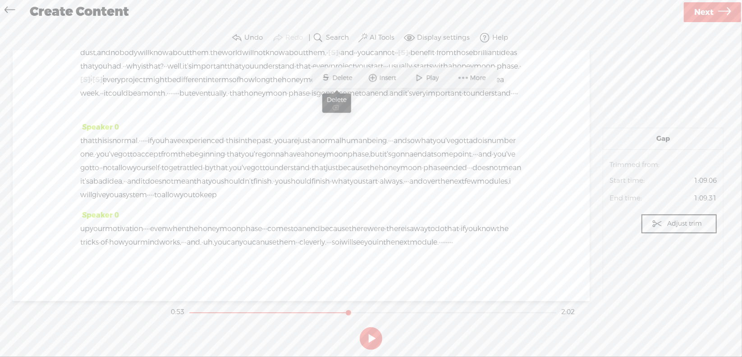
click at [347, 76] on span "Delete" at bounding box center [344, 78] width 22 height 9
click at [390, 87] on span "there." at bounding box center [400, 80] width 20 height 14
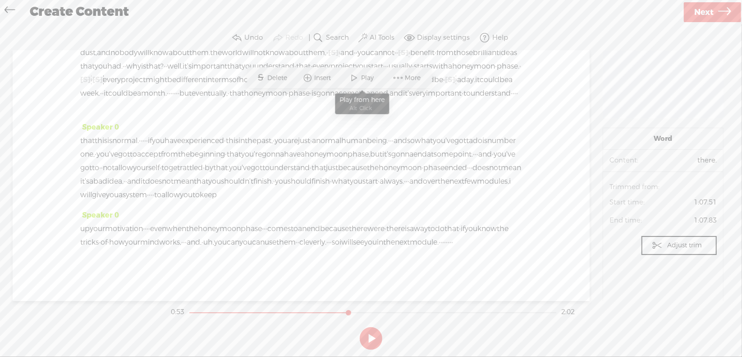
click at [358, 75] on span at bounding box center [355, 78] width 14 height 16
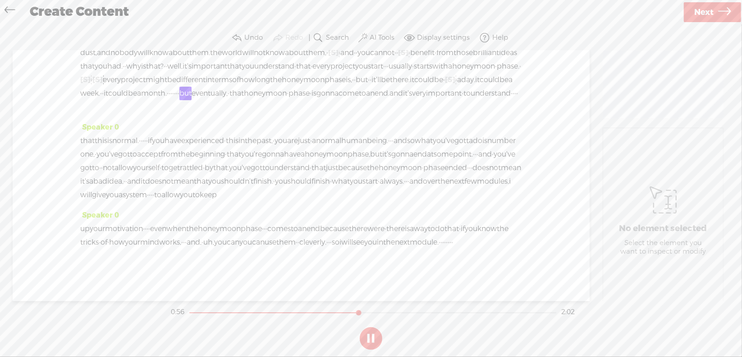
click at [371, 337] on button at bounding box center [371, 338] width 23 height 23
drag, startPoint x: 210, startPoint y: 111, endPoint x: 221, endPoint y: 109, distance: 11.2
click at [221, 113] on div "dust, and nobody will know about them. the world will not know about them, · [S…" at bounding box center [301, 80] width 442 height 68
click at [161, 90] on span "Delete" at bounding box center [160, 91] width 22 height 9
click at [137, 100] on span "be" at bounding box center [132, 94] width 9 height 14
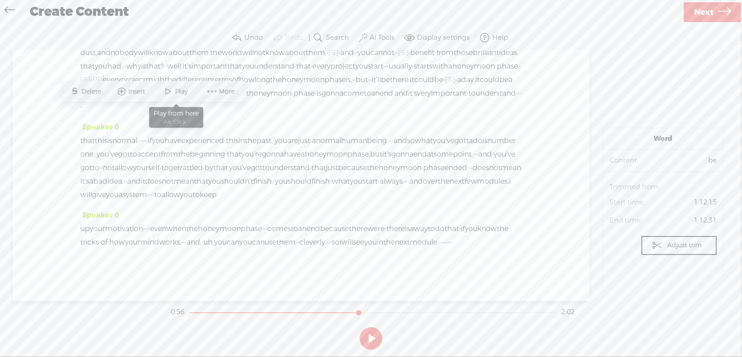
click at [168, 91] on span at bounding box center [169, 91] width 14 height 16
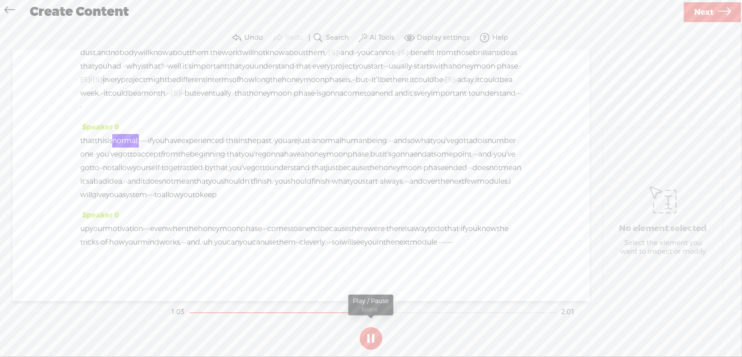
click at [369, 337] on button at bounding box center [371, 338] width 23 height 23
click at [520, 100] on span "·" at bounding box center [521, 94] width 2 height 14
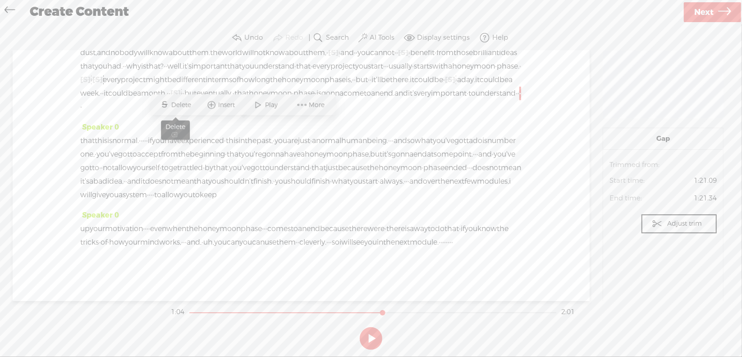
click at [182, 102] on span "Delete" at bounding box center [182, 105] width 22 height 9
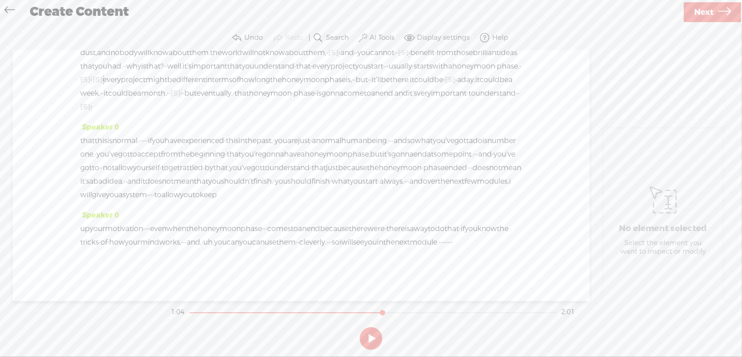
drag, startPoint x: 165, startPoint y: 159, endPoint x: 170, endPoint y: 159, distance: 5.4
click at [170, 159] on div "that this is normal. · · · · · if you have experienced · this in the past, · yo…" at bounding box center [301, 168] width 442 height 68
click at [301, 120] on div "Speaker 0 dust, and nobody will know about them. the world will not know about …" at bounding box center [301, 76] width 442 height 88
click at [249, 100] on span "that" at bounding box center [241, 94] width 14 height 14
drag, startPoint x: 166, startPoint y: 159, endPoint x: 171, endPoint y: 158, distance: 5.4
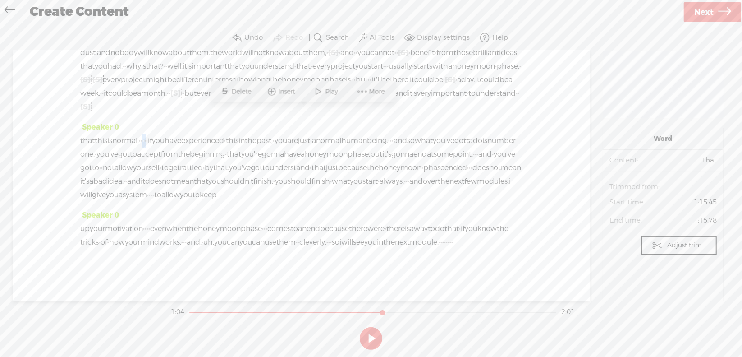
click at [171, 158] on div "that this is normal. · · · · · if you have experienced · this in the past, · yo…" at bounding box center [301, 168] width 442 height 68
click at [113, 136] on span "Delete" at bounding box center [112, 138] width 22 height 9
click at [469, 100] on span "to" at bounding box center [472, 94] width 7 height 14
click at [204, 108] on span "Play" at bounding box center [209, 105] width 15 height 9
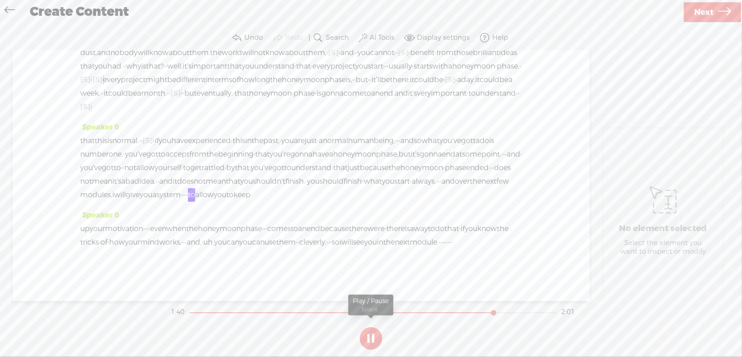
click at [370, 337] on button at bounding box center [371, 338] width 23 height 23
click at [184, 188] on span "·" at bounding box center [184, 195] width 2 height 14
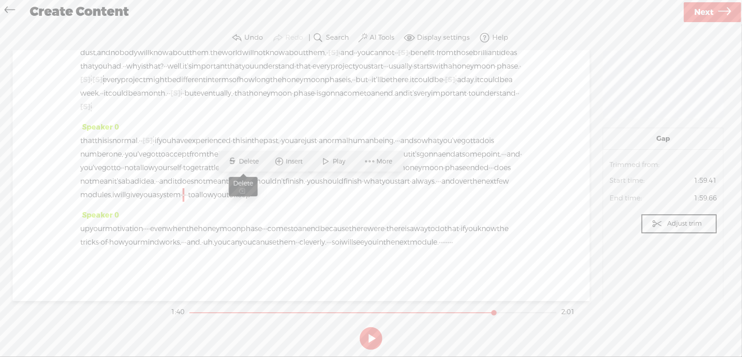
click at [249, 163] on span "Delete" at bounding box center [250, 161] width 22 height 9
click at [152, 188] on span "you" at bounding box center [146, 195] width 13 height 14
click at [275, 161] on span at bounding box center [274, 161] width 14 height 16
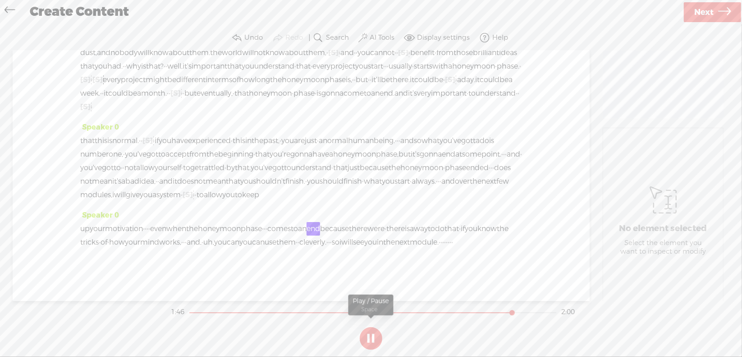
click at [371, 336] on section at bounding box center [371, 338] width 404 height 30
click at [371, 335] on section at bounding box center [371, 338] width 404 height 30
click at [372, 336] on section at bounding box center [371, 338] width 404 height 30
click at [372, 335] on section at bounding box center [371, 338] width 404 height 30
click at [369, 333] on button at bounding box center [371, 338] width 23 height 23
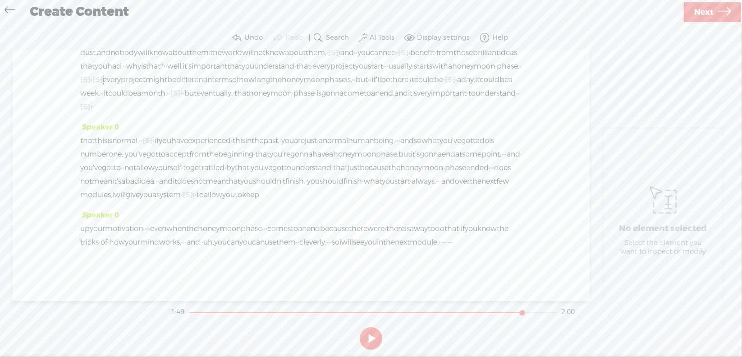
click at [147, 222] on span "·" at bounding box center [146, 229] width 2 height 14
click at [107, 191] on span "Delete" at bounding box center [102, 195] width 22 height 9
click at [99, 222] on span "your" at bounding box center [97, 229] width 15 height 14
click at [274, 222] on span "·" at bounding box center [273, 229] width 2 height 14
drag, startPoint x: 256, startPoint y: 192, endPoint x: 211, endPoint y: 207, distance: 47.6
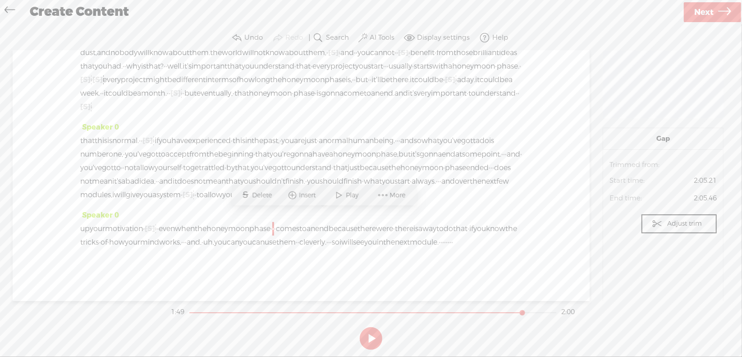
click at [256, 192] on span "Delete" at bounding box center [264, 195] width 22 height 9
click at [89, 222] on span "up" at bounding box center [84, 229] width 9 height 14
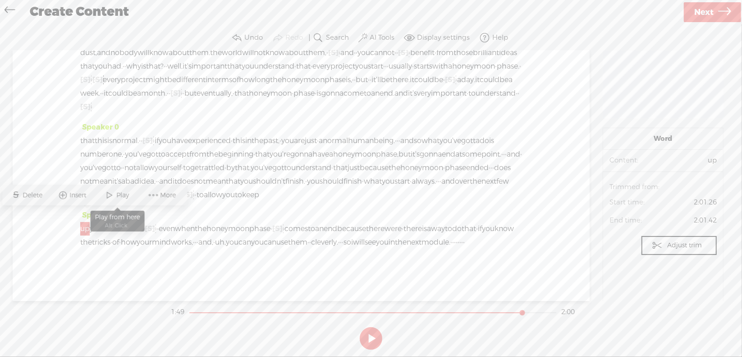
click at [114, 194] on span at bounding box center [110, 195] width 14 height 16
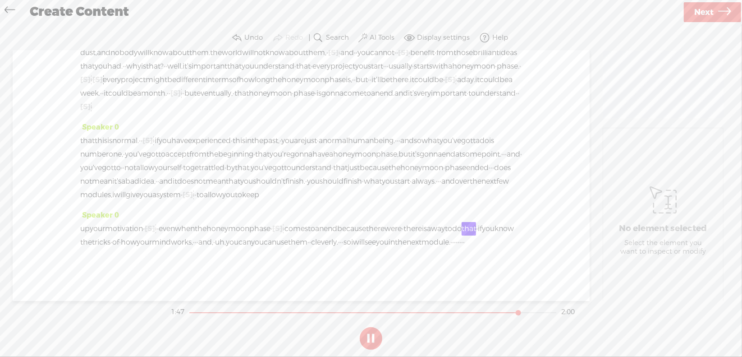
click at [371, 334] on section at bounding box center [371, 338] width 404 height 30
click at [372, 335] on button at bounding box center [371, 338] width 23 height 23
click at [402, 222] on span "were" at bounding box center [393, 229] width 17 height 14
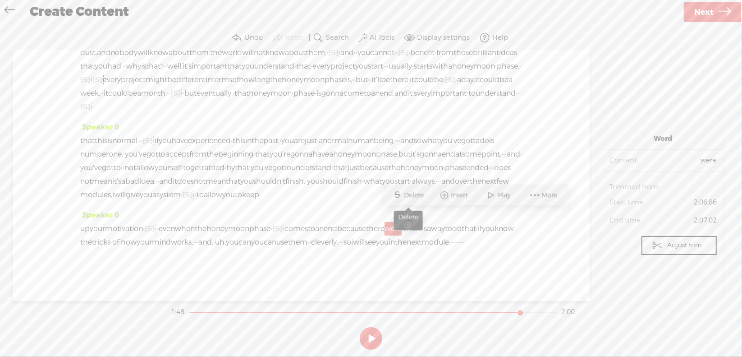
click at [419, 195] on span "Delete" at bounding box center [416, 195] width 22 height 9
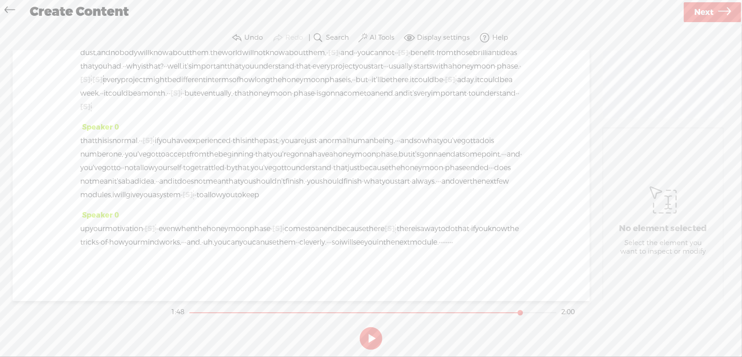
click at [385, 222] on span "there" at bounding box center [375, 229] width 18 height 14
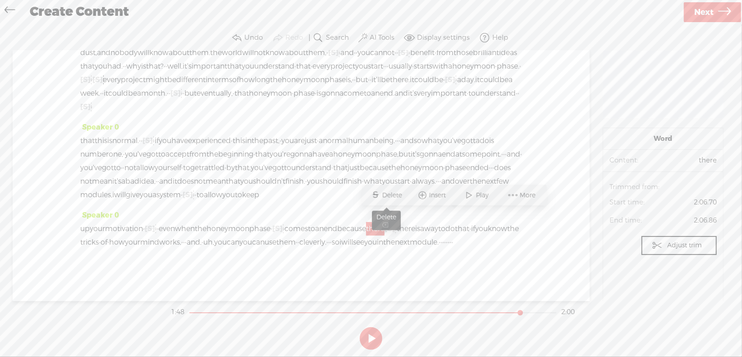
click at [384, 199] on span "Delete" at bounding box center [393, 195] width 22 height 9
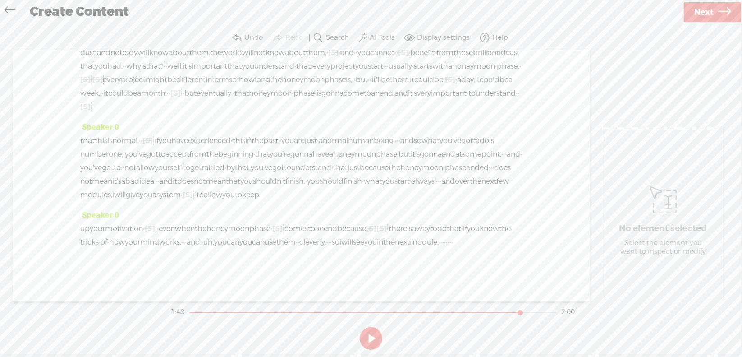
click at [337, 222] on span "end" at bounding box center [331, 229] width 14 height 14
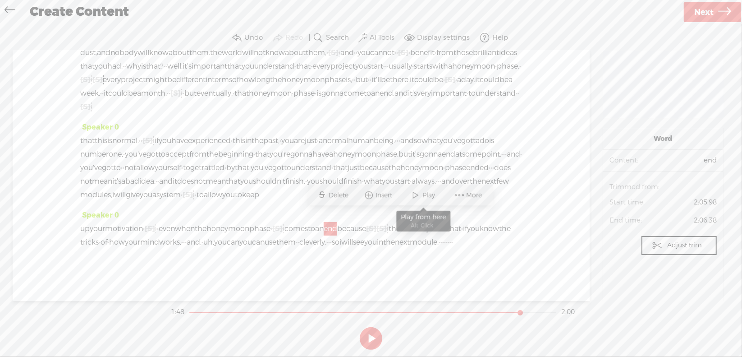
click at [416, 197] on span at bounding box center [416, 195] width 14 height 16
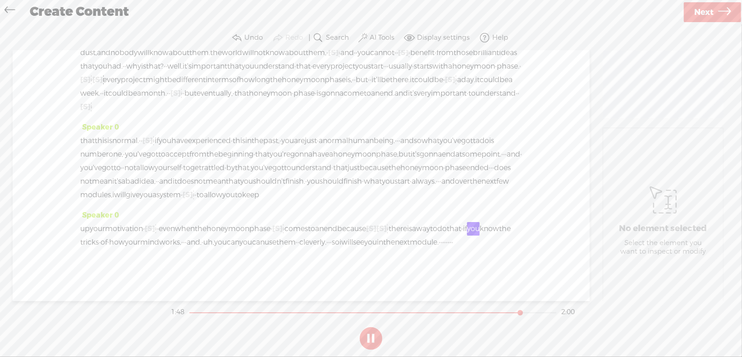
click at [368, 337] on button at bounding box center [371, 338] width 23 height 23
click at [366, 222] on span "because" at bounding box center [351, 229] width 29 height 14
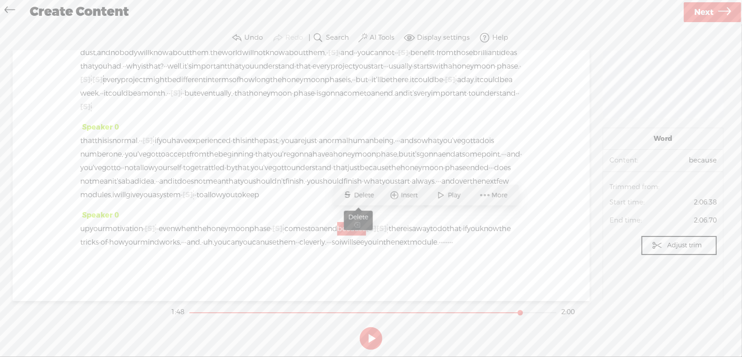
click at [360, 195] on span "Delete" at bounding box center [365, 195] width 22 height 9
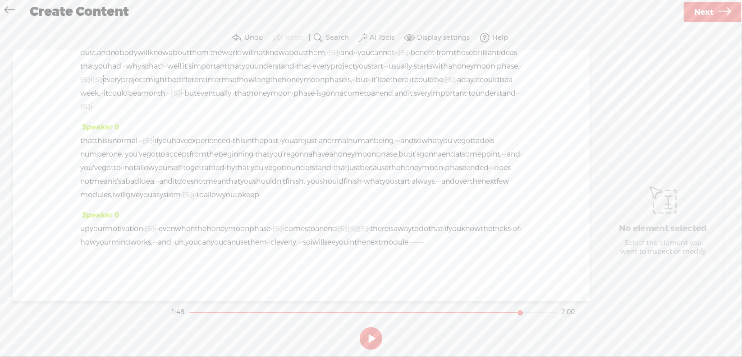
click at [315, 222] on span "to" at bounding box center [311, 229] width 7 height 14
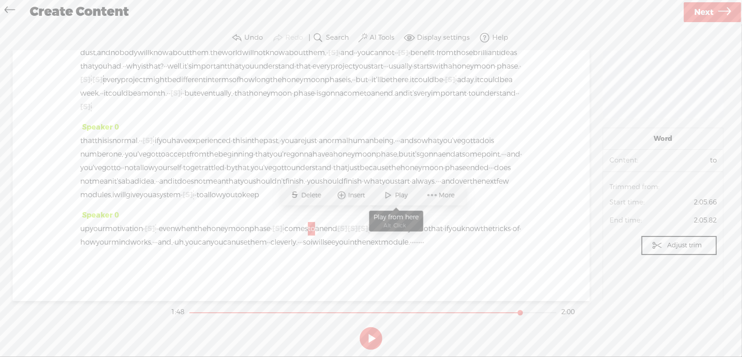
click at [386, 196] on span at bounding box center [389, 195] width 14 height 16
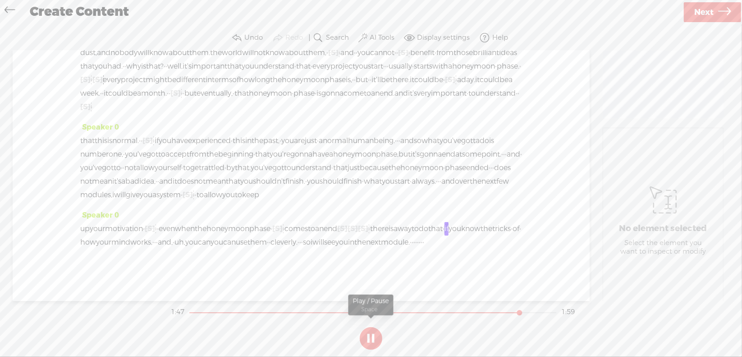
click at [373, 335] on button at bounding box center [371, 338] width 23 height 23
click at [370, 222] on span "·" at bounding box center [369, 229] width 2 height 14
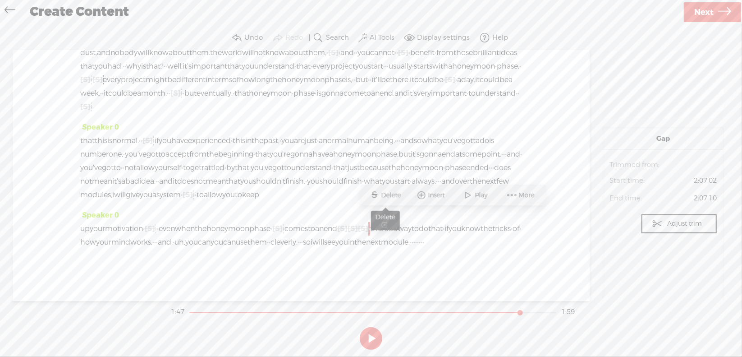
click at [399, 195] on span "Delete" at bounding box center [393, 195] width 22 height 9
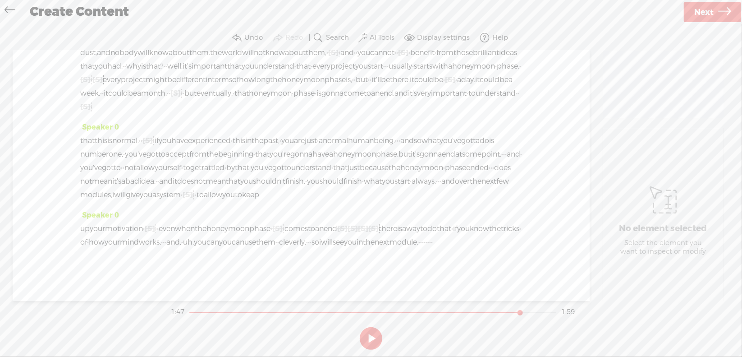
click at [308, 222] on span "comes" at bounding box center [296, 229] width 23 height 14
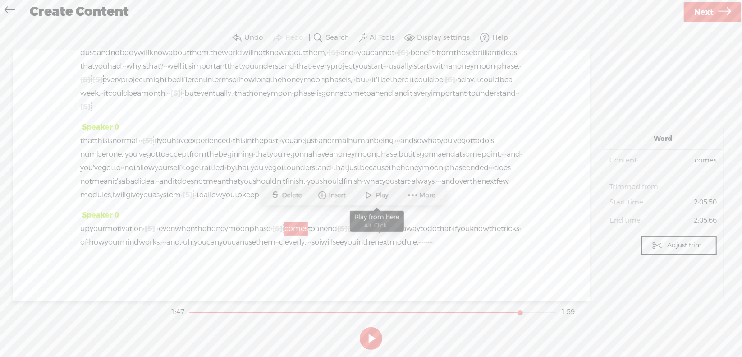
click at [374, 198] on span at bounding box center [370, 195] width 14 height 16
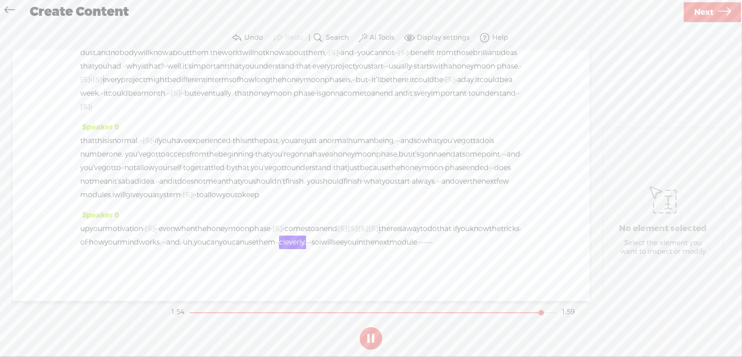
click at [370, 333] on button at bounding box center [371, 338] width 23 height 23
click at [165, 235] on span "·" at bounding box center [164, 242] width 2 height 14
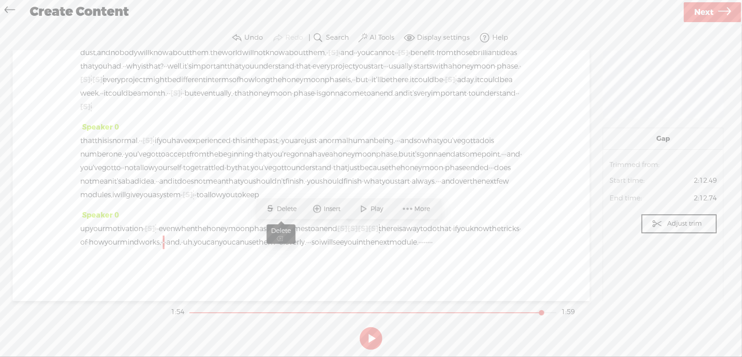
click at [291, 206] on span "Delete" at bounding box center [288, 208] width 22 height 9
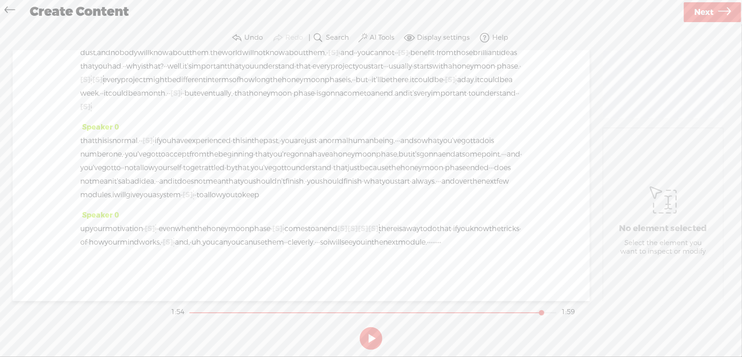
click at [202, 235] on span "uh," at bounding box center [197, 242] width 11 height 14
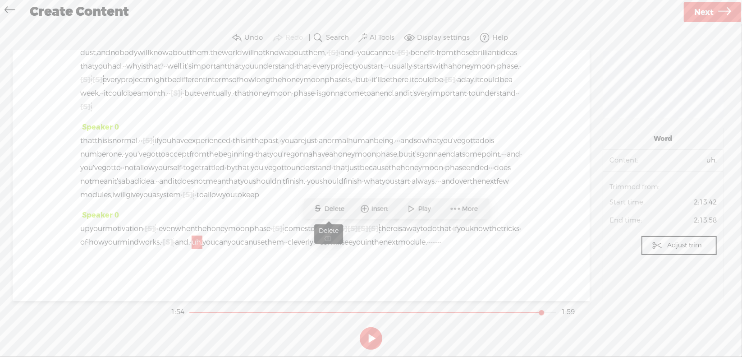
click at [344, 210] on span "Delete" at bounding box center [336, 208] width 22 height 9
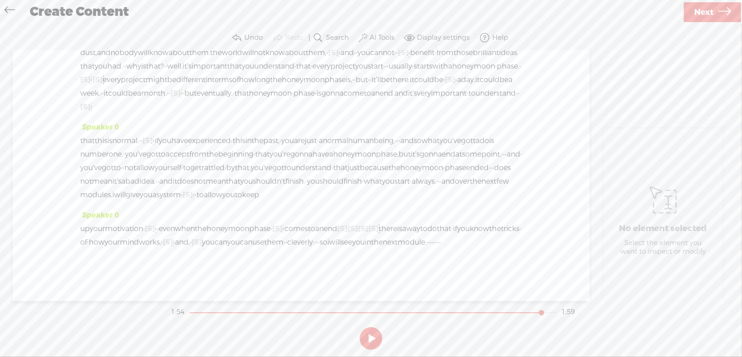
drag, startPoint x: 408, startPoint y: 230, endPoint x: 433, endPoint y: 232, distance: 25.3
click at [433, 232] on div "up your motivation · [S] · · · even when the honeymoon phase · [S] · · comes to…" at bounding box center [301, 235] width 442 height 27
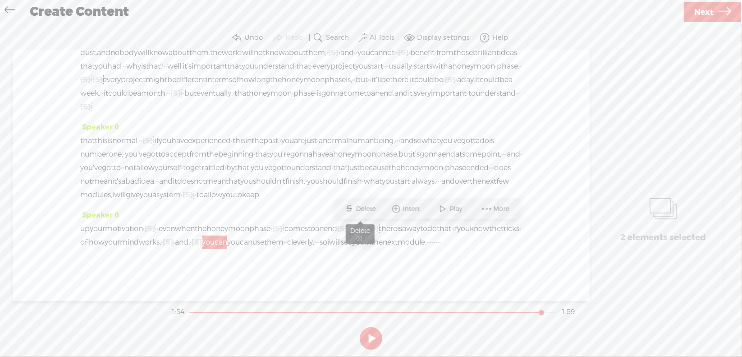
click at [370, 208] on span "Delete" at bounding box center [367, 208] width 22 height 9
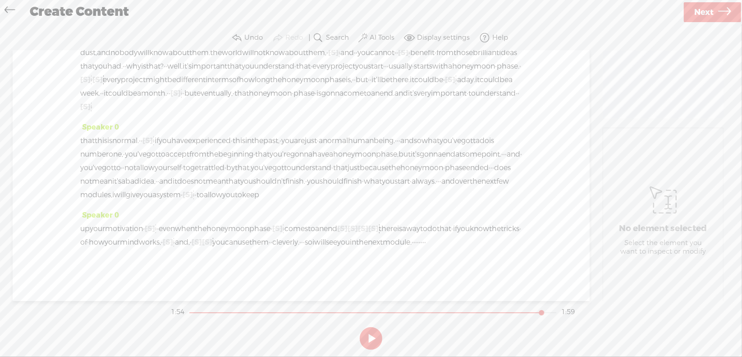
click at [105, 235] on span "how" at bounding box center [97, 242] width 16 height 14
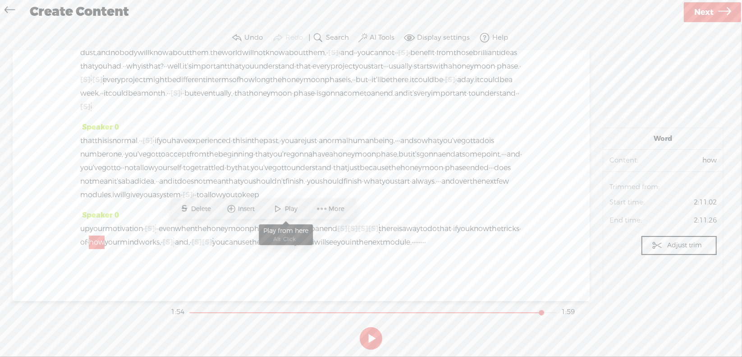
click at [288, 207] on span "Play" at bounding box center [292, 208] width 15 height 9
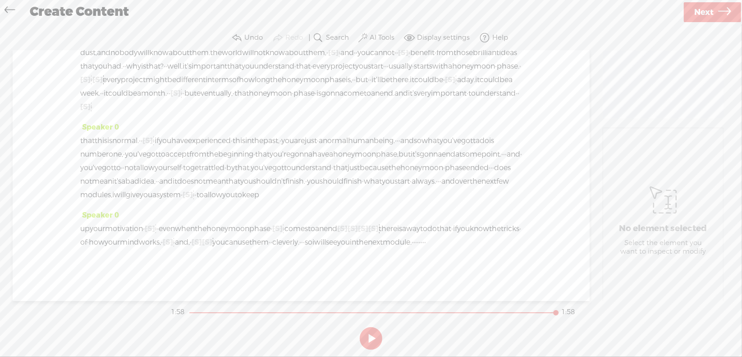
drag, startPoint x: 280, startPoint y: 244, endPoint x: 331, endPoint y: 247, distance: 50.6
click at [331, 247] on div "up your motivation · [S] · · · even when the honeymoon phase · [S] · · comes to…" at bounding box center [301, 235] width 442 height 27
click at [249, 220] on span "Delete" at bounding box center [249, 222] width 22 height 9
click at [337, 244] on span "you" at bounding box center [343, 242] width 13 height 14
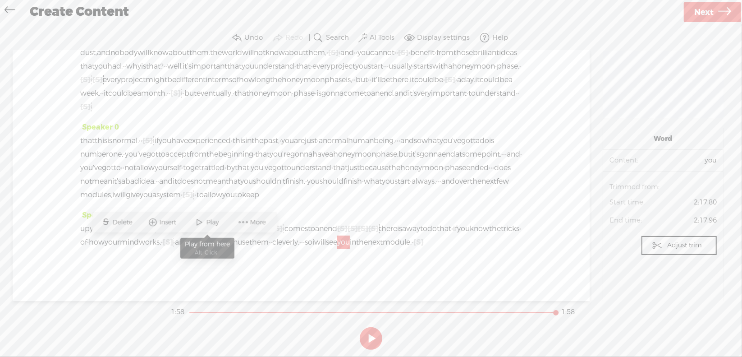
click at [204, 223] on span at bounding box center [200, 222] width 14 height 16
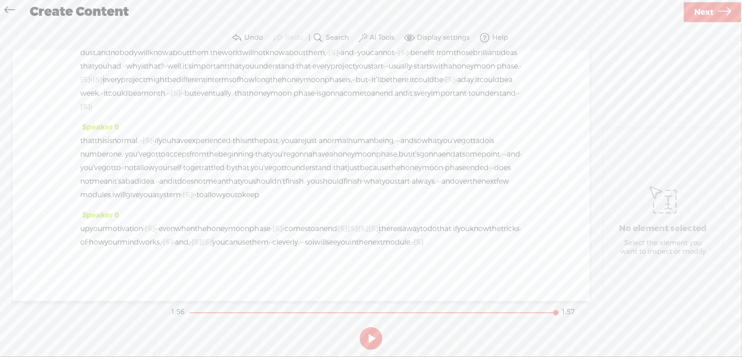
click at [412, 243] on span "·" at bounding box center [413, 242] width 2 height 14
click at [213, 219] on span "Delete" at bounding box center [213, 222] width 22 height 9
click at [356, 244] on span "the" at bounding box center [362, 242] width 12 height 14
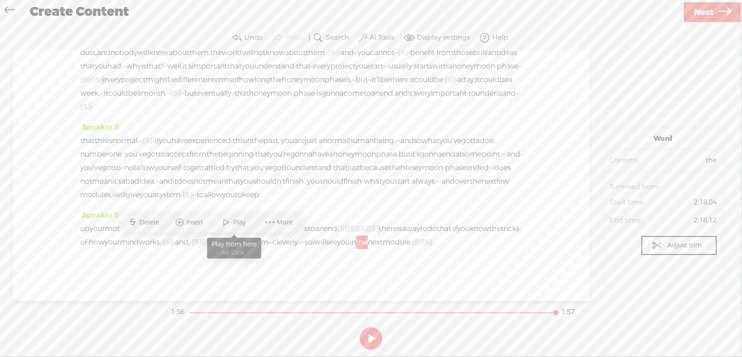
click at [227, 223] on span at bounding box center [227, 222] width 14 height 16
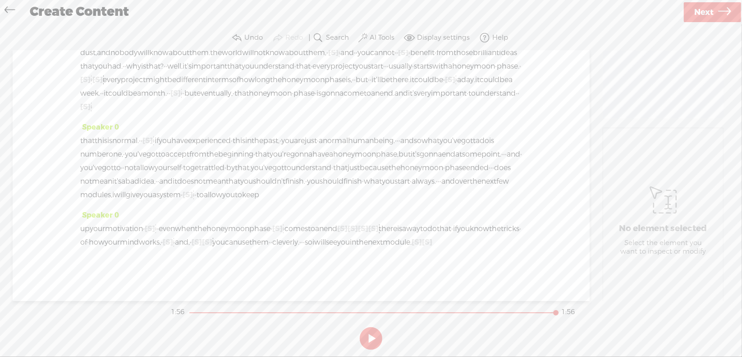
click at [412, 247] on span "[S]" at bounding box center [417, 241] width 10 height 9
click at [280, 220] on span "Restore" at bounding box center [285, 222] width 25 height 9
click at [414, 242] on span "[S]" at bounding box center [419, 241] width 10 height 9
click at [288, 222] on span "Restore" at bounding box center [290, 222] width 25 height 9
drag, startPoint x: 285, startPoint y: 244, endPoint x: 323, endPoint y: 246, distance: 37.5
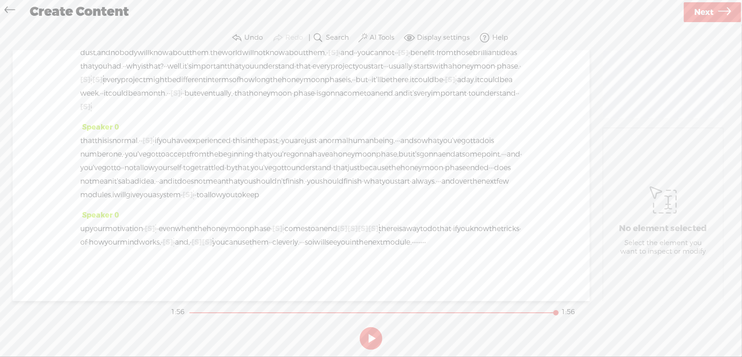
click at [322, 245] on div "up your motivation · [S] · · · even when the honeymoon phase · [S] · · comes to…" at bounding box center [301, 235] width 442 height 27
click at [255, 226] on span "Delete" at bounding box center [249, 222] width 22 height 9
click at [356, 246] on span "the" at bounding box center [362, 242] width 12 height 14
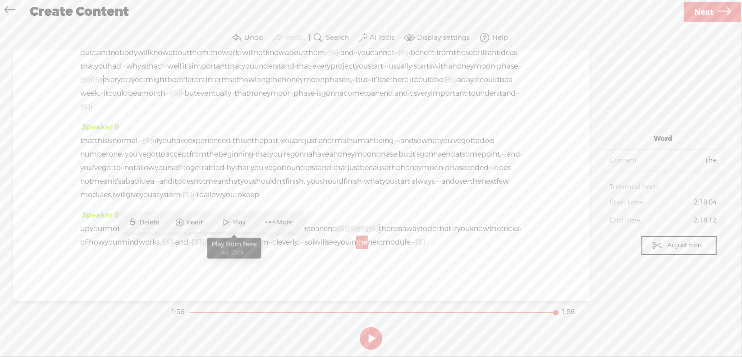
click at [234, 222] on span "Play" at bounding box center [241, 222] width 15 height 9
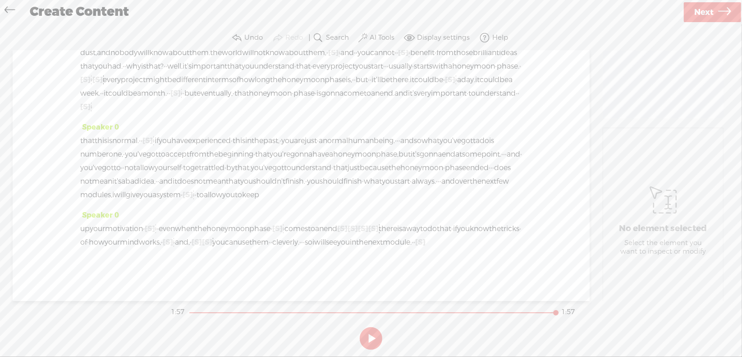
click at [708, 10] on span "Next" at bounding box center [703, 12] width 19 height 23
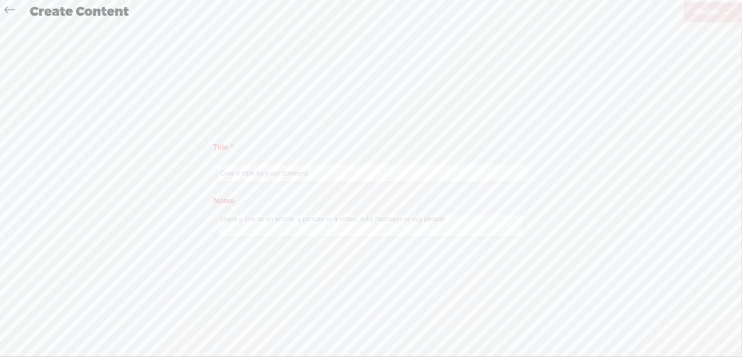
click at [300, 170] on input "text" at bounding box center [372, 174] width 309 height 18
type input "Prod6Mod1"
click at [700, 12] on span "Finish" at bounding box center [706, 12] width 25 height 23
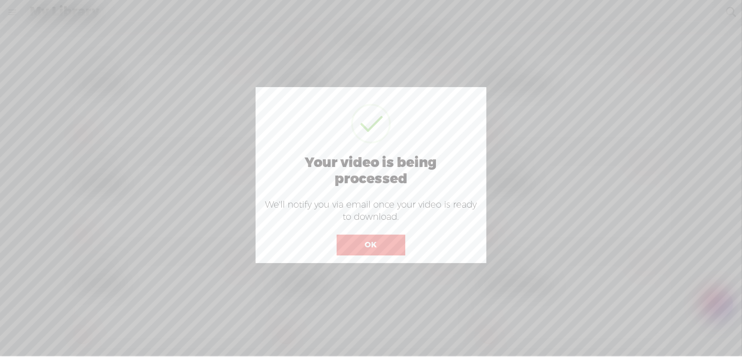
click at [377, 241] on button "OK" at bounding box center [371, 244] width 69 height 21
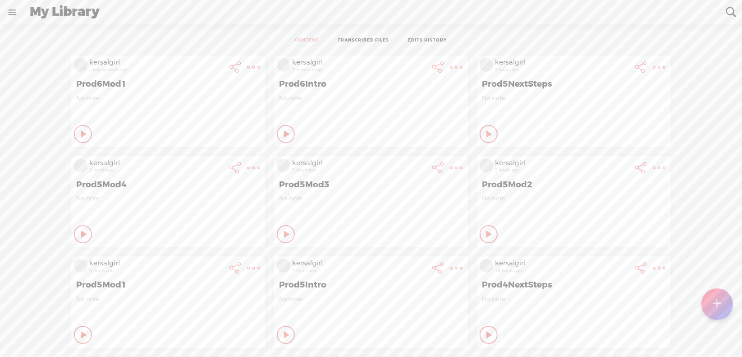
click at [714, 303] on t at bounding box center [718, 304] width 8 height 20
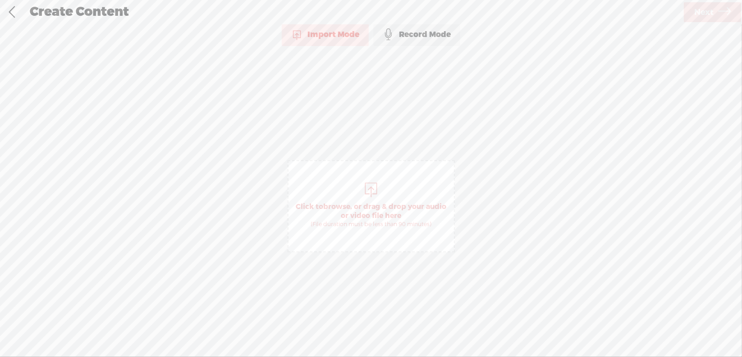
click at [343, 203] on span "browse" at bounding box center [336, 206] width 27 height 9
click at [695, 16] on span "Next" at bounding box center [703, 12] width 19 height 23
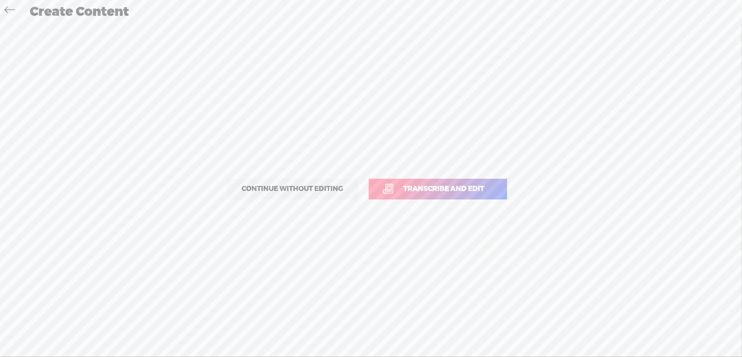
drag, startPoint x: 440, startPoint y: 185, endPoint x: 444, endPoint y: 160, distance: 26.0
click at [440, 185] on span "Transcribe and edit" at bounding box center [444, 189] width 100 height 10
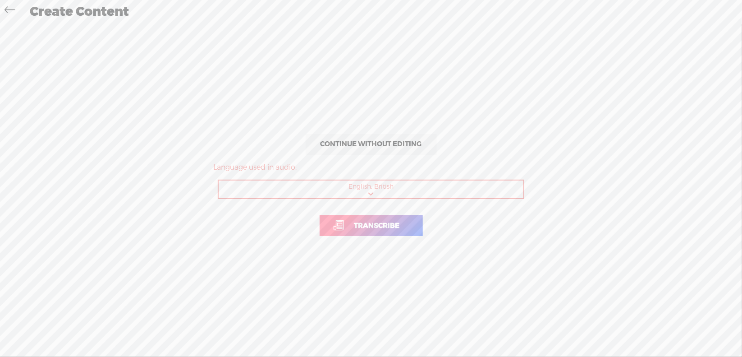
click at [382, 225] on span "Transcribe" at bounding box center [377, 226] width 64 height 10
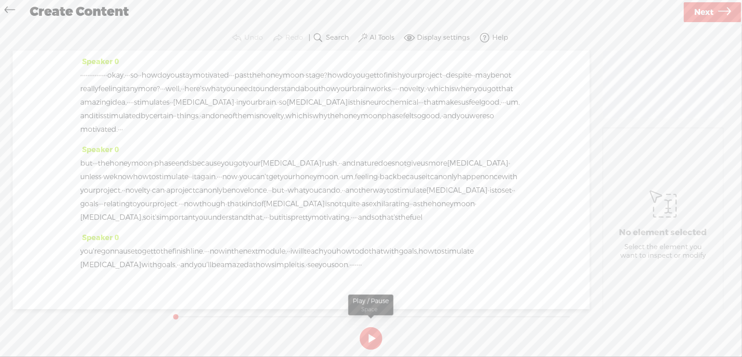
click at [373, 336] on button at bounding box center [371, 338] width 23 height 23
click at [371, 336] on section at bounding box center [371, 338] width 404 height 30
click at [371, 337] on button at bounding box center [371, 338] width 23 height 23
drag, startPoint x: 80, startPoint y: 75, endPoint x: 152, endPoint y: 75, distance: 71.7
click at [152, 75] on div "· · · · · · · · · · · · · · · okay. · · · so · · how do you stay motivated · · …" at bounding box center [301, 103] width 442 height 68
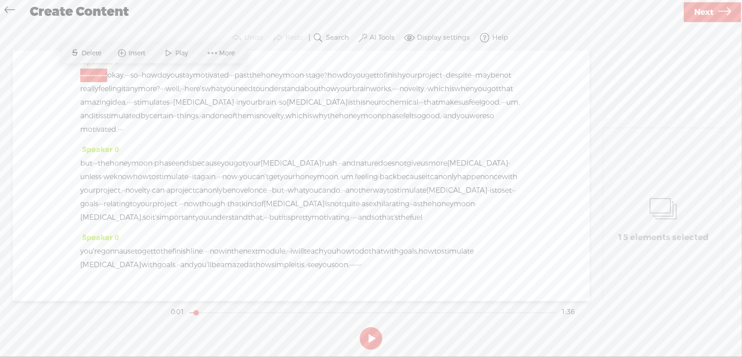
click at [83, 52] on span "Delete" at bounding box center [93, 53] width 22 height 9
click at [101, 74] on span "okay." at bounding box center [100, 76] width 18 height 14
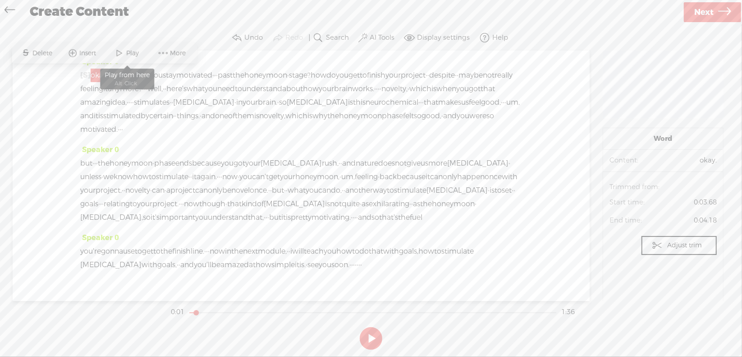
click at [134, 53] on span "Play" at bounding box center [133, 53] width 15 height 9
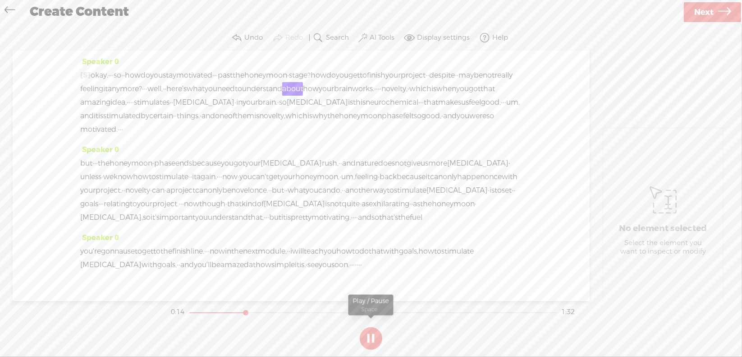
click at [372, 340] on button at bounding box center [371, 338] width 23 height 23
drag, startPoint x: 316, startPoint y: 90, endPoint x: 335, endPoint y: 93, distance: 18.8
click at [335, 93] on div "[S] · · · · · · · · · · · · · · · okay. · · · so · · how do you stay motivated …" at bounding box center [301, 103] width 442 height 68
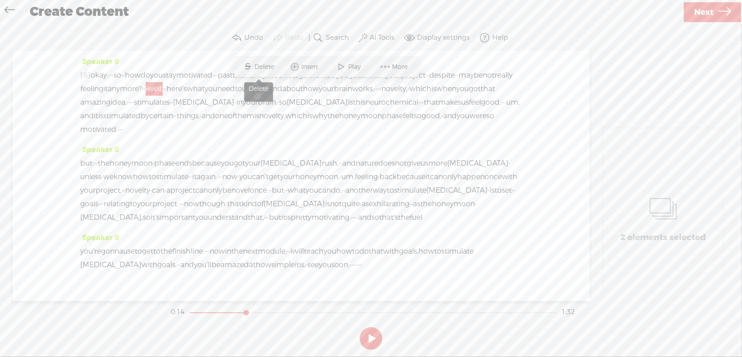
click at [268, 67] on span "Delete" at bounding box center [266, 66] width 22 height 9
click at [103, 92] on span "feeling" at bounding box center [91, 89] width 23 height 14
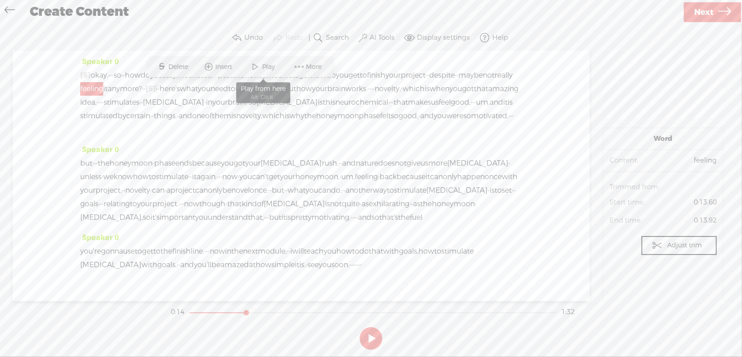
drag, startPoint x: 251, startPoint y: 66, endPoint x: 251, endPoint y: 74, distance: 7.2
click at [252, 66] on span at bounding box center [256, 67] width 14 height 16
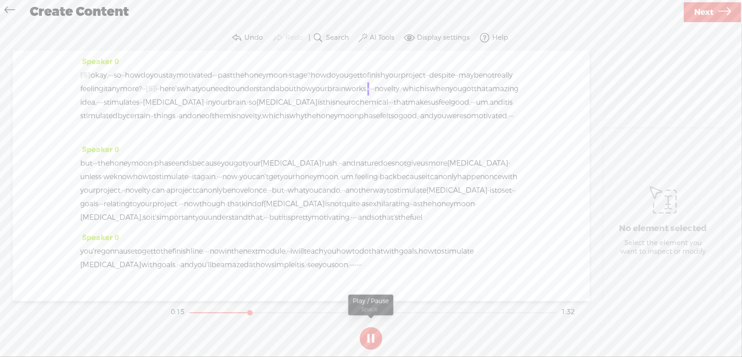
click at [363, 331] on section at bounding box center [371, 338] width 404 height 30
click at [367, 335] on button at bounding box center [371, 338] width 23 height 23
click at [146, 88] on span "·" at bounding box center [145, 89] width 2 height 14
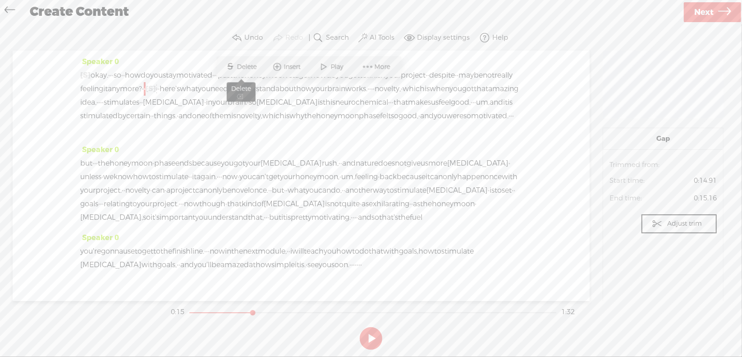
click at [246, 64] on span "Delete" at bounding box center [248, 66] width 22 height 9
click at [103, 86] on span "feeling" at bounding box center [91, 89] width 23 height 14
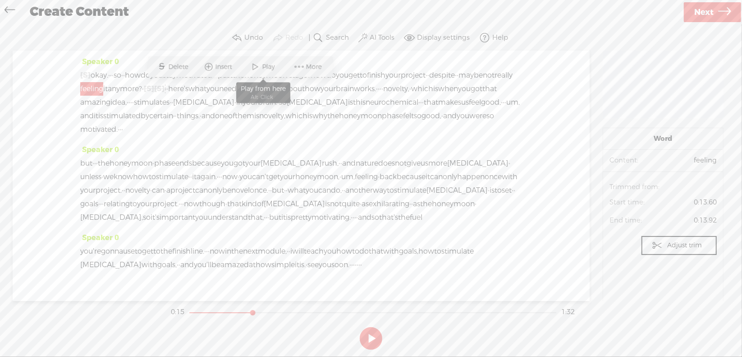
click at [257, 65] on span at bounding box center [256, 67] width 14 height 16
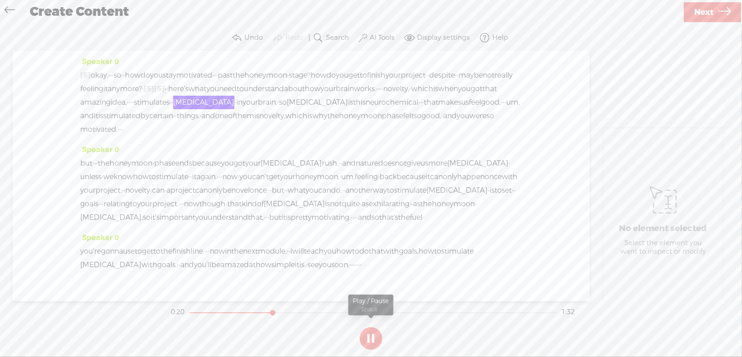
click at [369, 336] on button at bounding box center [371, 338] width 23 height 23
click at [378, 96] on span "·" at bounding box center [379, 89] width 2 height 14
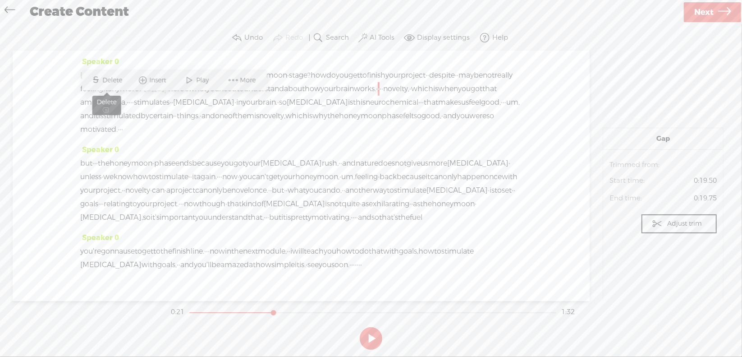
click at [115, 74] on span "S Delete" at bounding box center [106, 80] width 45 height 16
click at [130, 103] on span "·" at bounding box center [130, 103] width 2 height 14
click at [351, 83] on span "Delete" at bounding box center [343, 80] width 22 height 9
click at [354, 96] on span "works." at bounding box center [365, 89] width 22 height 14
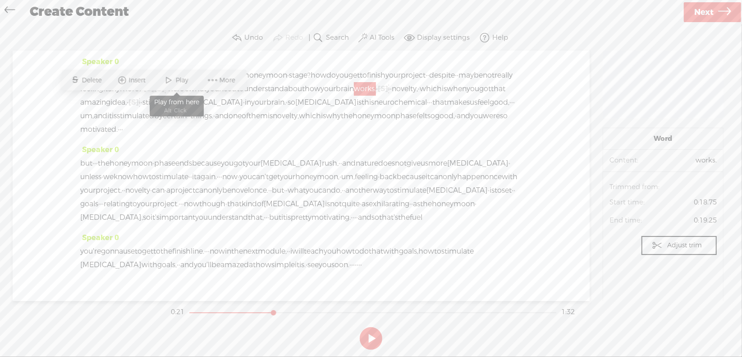
click at [173, 84] on span at bounding box center [169, 80] width 14 height 16
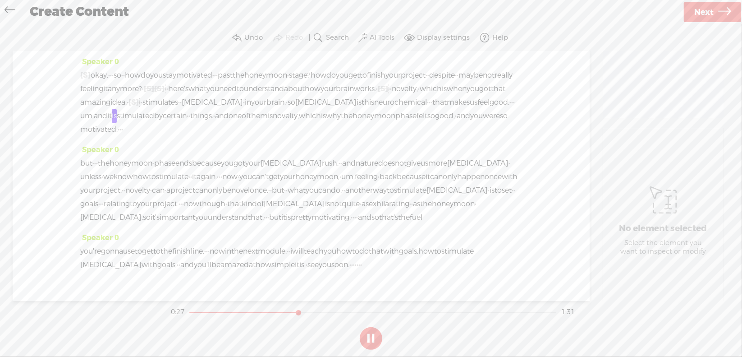
click at [372, 336] on section at bounding box center [371, 338] width 404 height 30
click at [0, 0] on button at bounding box center [0, 0] width 0 height 0
drag, startPoint x: 447, startPoint y: 117, endPoint x: 462, endPoint y: 119, distance: 15.1
click at [462, 119] on div "[S] · · · · · · · · · · · · · · · okay. · · · so · · how do you stay motivated …" at bounding box center [301, 103] width 442 height 68
click at [398, 93] on span "Delete" at bounding box center [397, 93] width 22 height 9
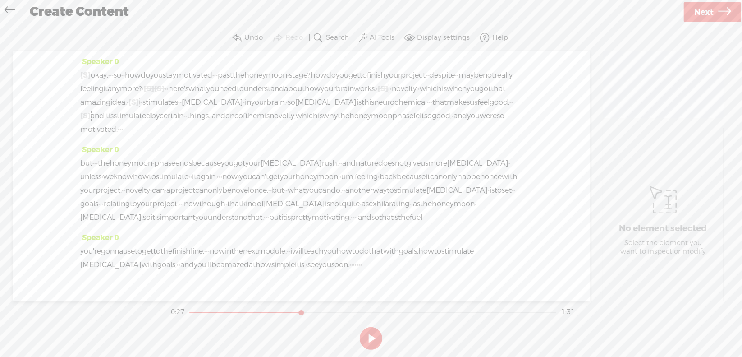
click at [447, 109] on span "makes" at bounding box center [458, 103] width 23 height 14
click at [383, 90] on span at bounding box center [383, 94] width 14 height 16
click at [0, 0] on button at bounding box center [0, 0] width 0 height 0
click at [96, 170] on span "·" at bounding box center [95, 163] width 2 height 14
click at [41, 156] on span "Delete" at bounding box center [43, 154] width 22 height 9
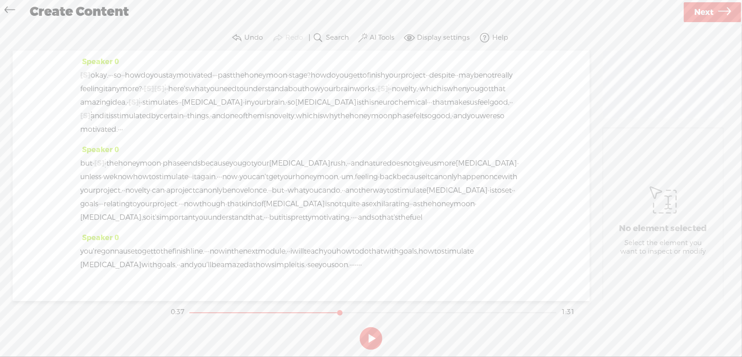
click at [497, 123] on span "so" at bounding box center [501, 116] width 8 height 14
click at [171, 117] on span "Play" at bounding box center [171, 120] width 15 height 9
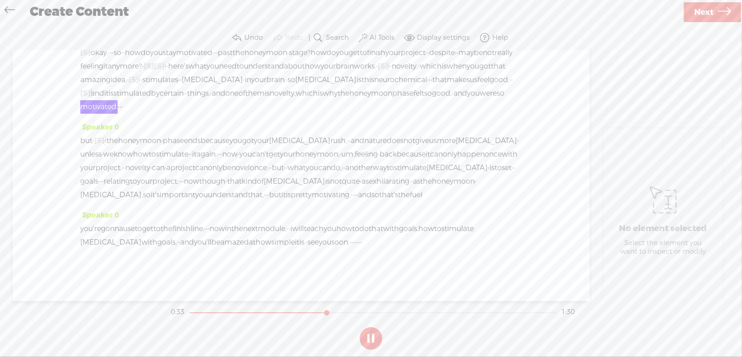
scroll to position [45, 0]
click at [370, 335] on button at bounding box center [371, 338] width 23 height 23
click at [355, 147] on span "um," at bounding box center [348, 154] width 14 height 14
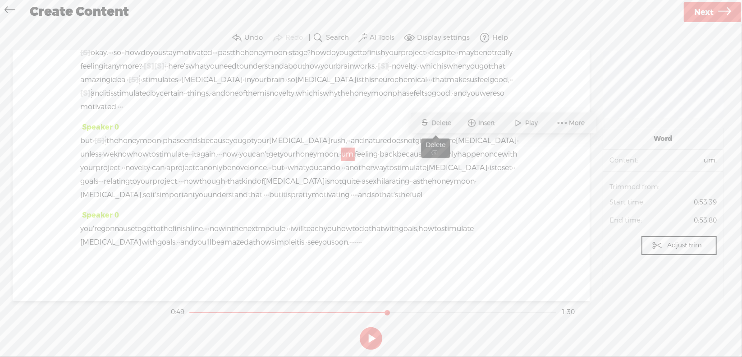
click at [439, 120] on span "Delete" at bounding box center [443, 123] width 22 height 9
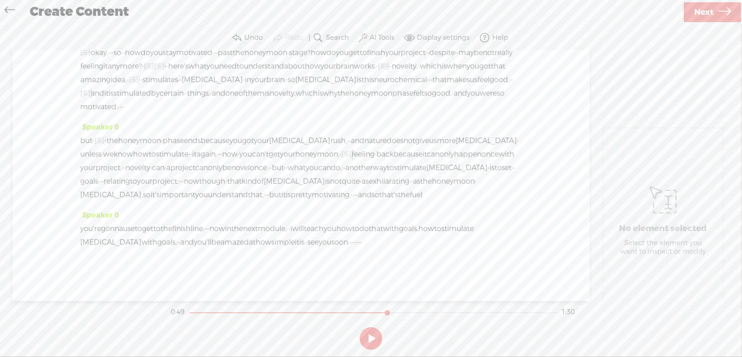
click at [295, 147] on span "your" at bounding box center [287, 154] width 15 height 14
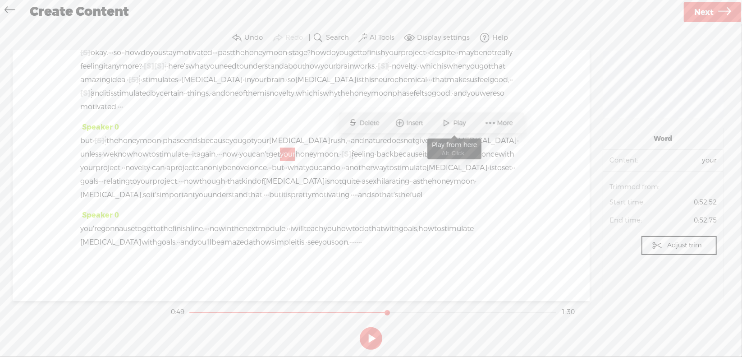
click at [446, 118] on span at bounding box center [447, 123] width 14 height 16
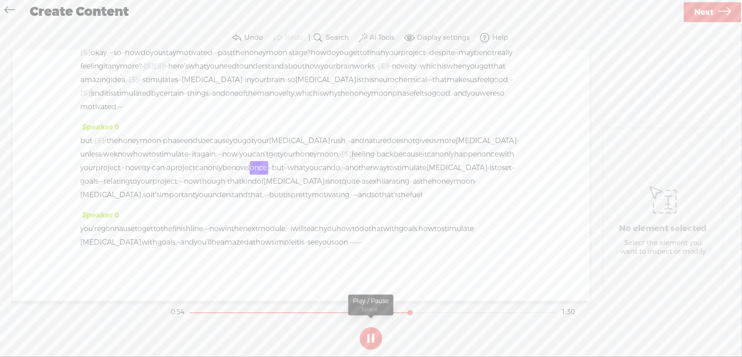
click at [0, 0] on button at bounding box center [0, 0] width 0 height 0
click at [369, 335] on button at bounding box center [371, 338] width 23 height 23
drag, startPoint x: 358, startPoint y: 156, endPoint x: 394, endPoint y: 160, distance: 36.7
click at [394, 160] on div "but · [S] · · the honeymoon · phase ends because you got your [MEDICAL_DATA] ru…" at bounding box center [301, 168] width 442 height 68
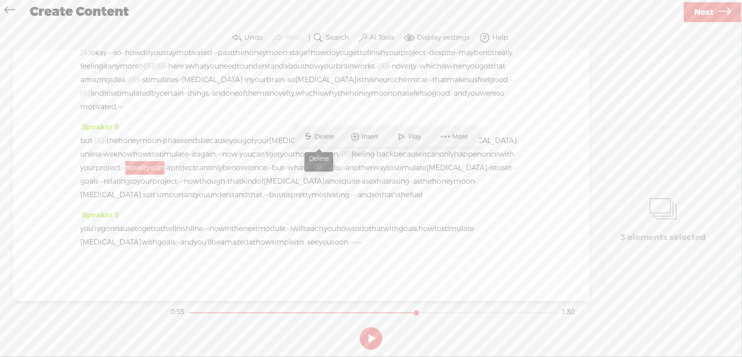
click at [311, 134] on span "S" at bounding box center [309, 137] width 14 height 16
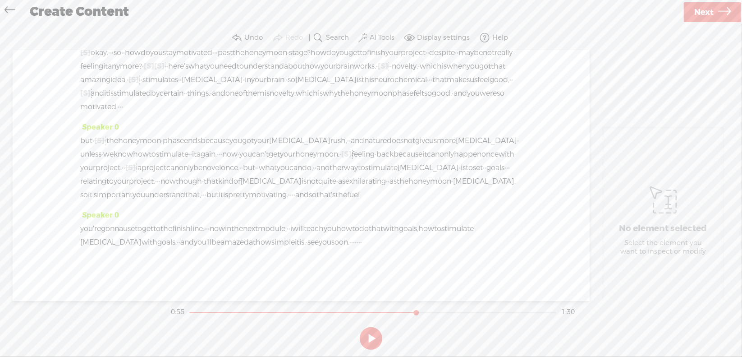
click at [96, 161] on span "your" at bounding box center [87, 168] width 15 height 14
click at [310, 135] on span at bounding box center [310, 137] width 14 height 16
click at [0, 0] on button at bounding box center [0, 0] width 0 height 0
click at [125, 161] on span "·" at bounding box center [125, 168] width 2 height 14
click at [278, 129] on span "S Delete" at bounding box center [274, 137] width 45 height 16
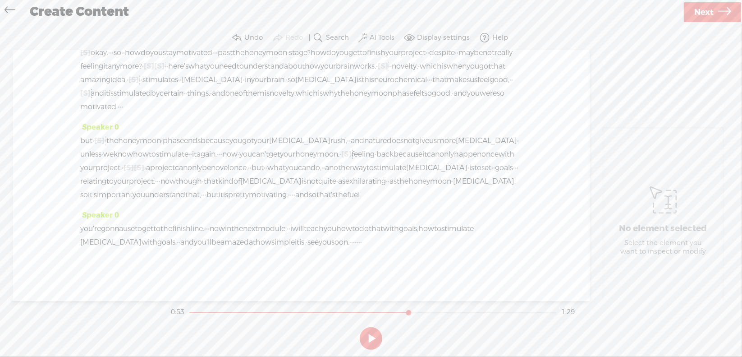
click at [499, 159] on span "with" at bounding box center [507, 154] width 16 height 14
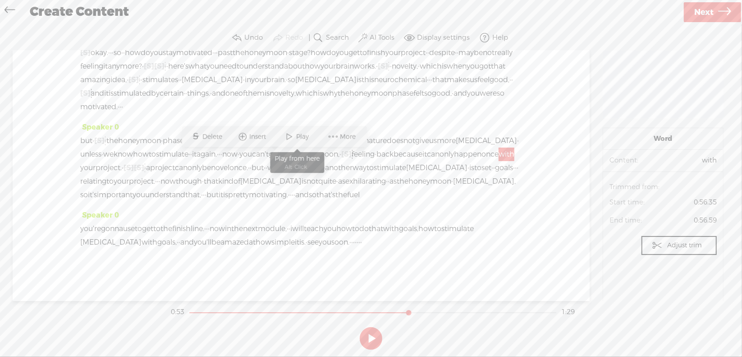
click at [284, 134] on span at bounding box center [290, 137] width 14 height 16
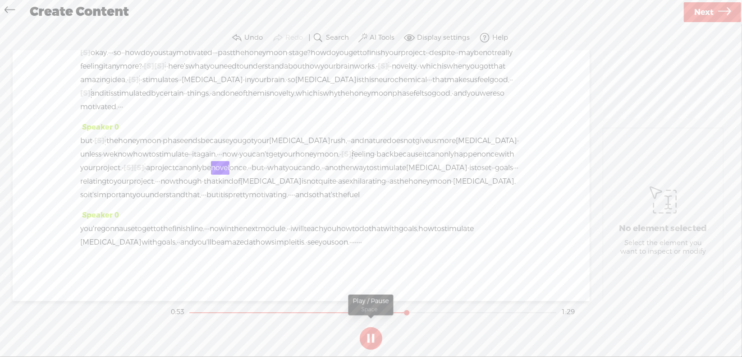
click at [373, 339] on button at bounding box center [371, 338] width 23 height 23
click at [124, 161] on span "·" at bounding box center [123, 168] width 2 height 14
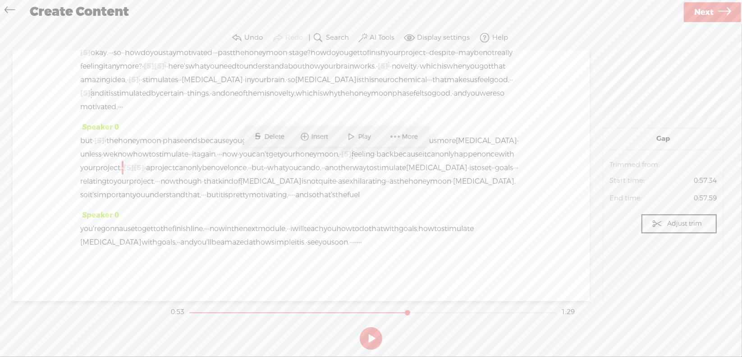
click at [284, 134] on span "Delete" at bounding box center [276, 136] width 22 height 9
click at [96, 161] on span "your" at bounding box center [87, 168] width 15 height 14
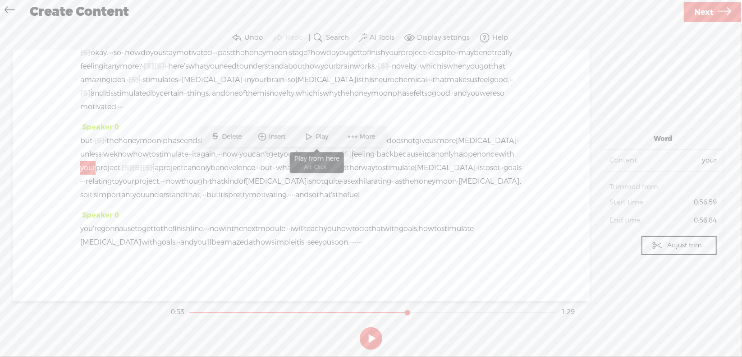
click at [320, 134] on span "Play" at bounding box center [323, 136] width 15 height 9
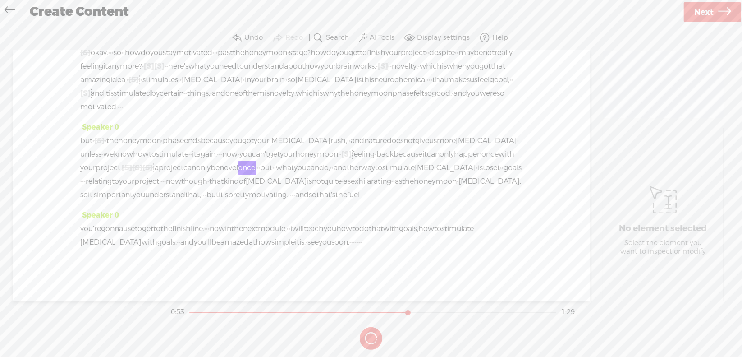
click at [0, 0] on button at bounding box center [0, 0] width 0 height 0
click at [155, 161] on span "·" at bounding box center [154, 168] width 2 height 14
click at [317, 131] on span "S Delete" at bounding box center [310, 137] width 45 height 16
click at [96, 161] on span "your" at bounding box center [87, 168] width 15 height 14
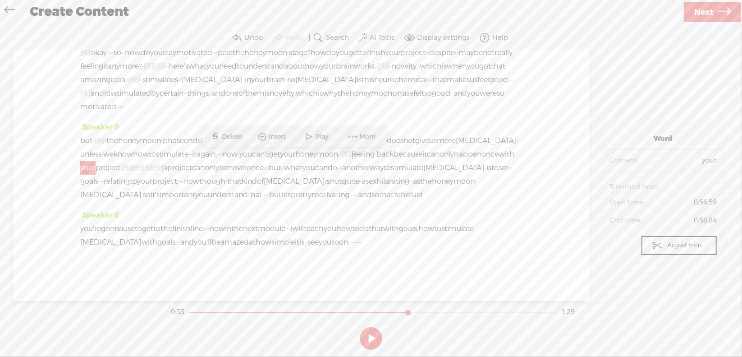
click at [319, 135] on span "Play" at bounding box center [323, 136] width 15 height 9
click at [374, 337] on section at bounding box center [371, 338] width 404 height 30
click at [0, 0] on button at bounding box center [0, 0] width 0 height 0
click at [167, 161] on span "a" at bounding box center [165, 168] width 4 height 14
drag, startPoint x: 333, startPoint y: 134, endPoint x: 333, endPoint y: 139, distance: 5.0
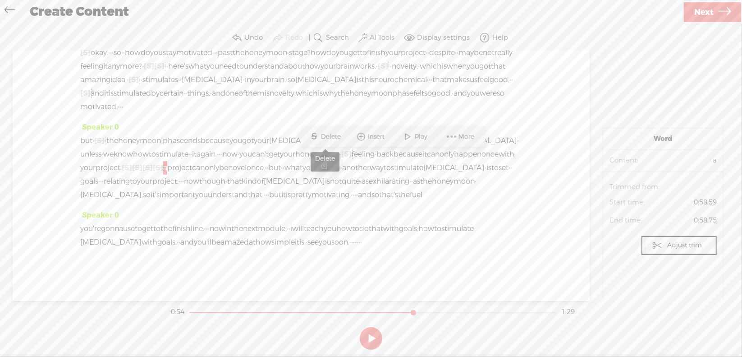
click at [333, 134] on span "Delete" at bounding box center [332, 136] width 22 height 9
click at [96, 161] on span "your" at bounding box center [87, 168] width 15 height 14
click at [322, 138] on span "Play" at bounding box center [323, 136] width 15 height 9
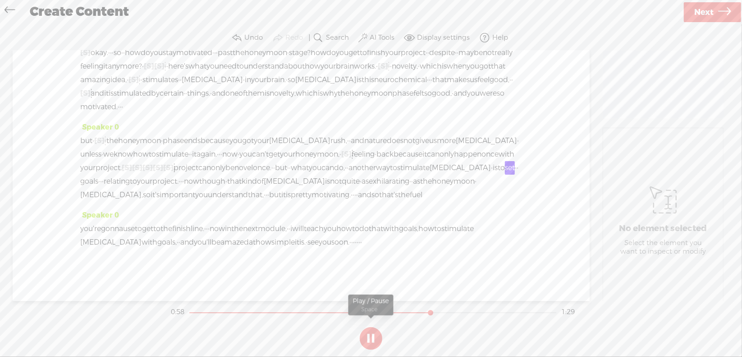
click at [372, 338] on button at bounding box center [371, 338] width 23 height 23
drag, startPoint x: 143, startPoint y: 170, endPoint x: 208, endPoint y: 175, distance: 65.1
click at [207, 174] on div "but · [S] · · the honeymoon · phase ends because you got your [MEDICAL_DATA] ru…" at bounding box center [301, 168] width 442 height 68
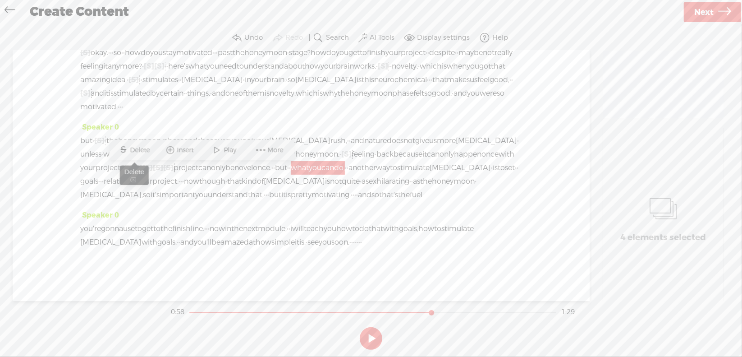
click at [143, 151] on span "Delete" at bounding box center [141, 150] width 22 height 9
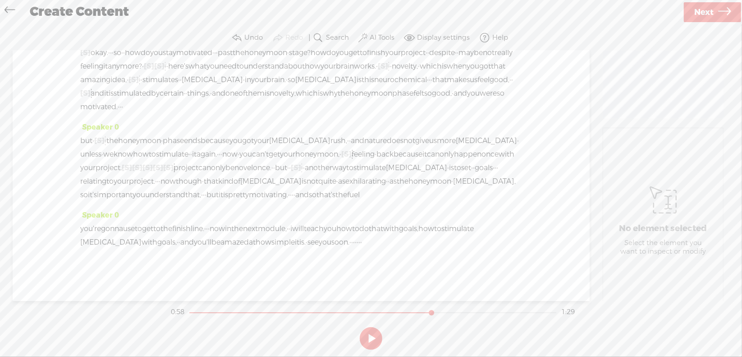
click at [253, 168] on span "once." at bounding box center [262, 168] width 18 height 14
click at [454, 157] on span "happen" at bounding box center [468, 154] width 28 height 14
click at [241, 136] on span at bounding box center [243, 137] width 14 height 16
click at [372, 334] on section at bounding box center [371, 338] width 404 height 30
click at [372, 335] on button at bounding box center [371, 338] width 23 height 23
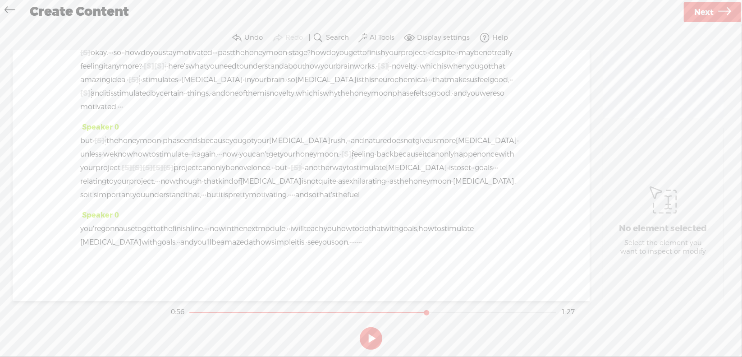
click at [289, 170] on span "·" at bounding box center [290, 168] width 2 height 14
click at [87, 151] on span "S Delete" at bounding box center [69, 150] width 45 height 16
click at [253, 171] on span "once." at bounding box center [262, 168] width 18 height 14
click at [122, 148] on span "Play" at bounding box center [124, 150] width 15 height 9
click at [371, 337] on button at bounding box center [371, 338] width 23 height 23
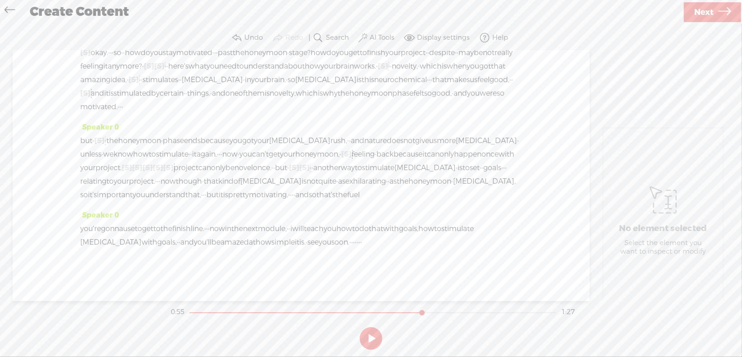
click at [299, 170] on span "[S]" at bounding box center [304, 167] width 10 height 9
click at [154, 152] on span "Restore" at bounding box center [161, 150] width 25 height 9
click at [289, 171] on span "[S]" at bounding box center [294, 167] width 10 height 9
click at [143, 151] on span "Restore" at bounding box center [147, 150] width 25 height 9
click at [253, 172] on span "once." at bounding box center [262, 168] width 18 height 14
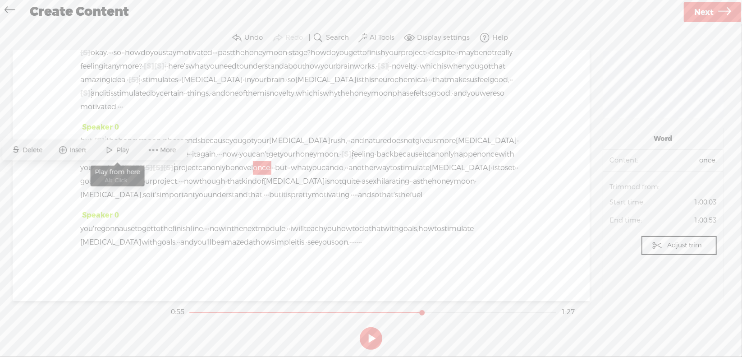
click at [132, 152] on span "Play" at bounding box center [117, 150] width 45 height 16
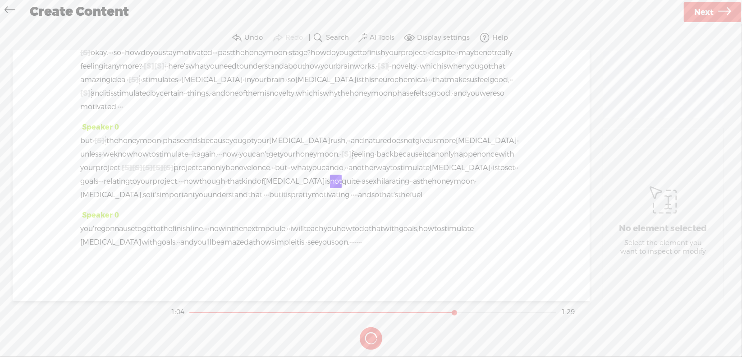
click at [373, 337] on button at bounding box center [371, 338] width 23 height 23
click at [368, 334] on button at bounding box center [371, 338] width 23 height 23
click at [199, 187] on span "though" at bounding box center [212, 182] width 26 height 14
click at [98, 156] on span "S Delete" at bounding box center [92, 164] width 45 height 16
click at [102, 175] on span "·" at bounding box center [101, 182] width 2 height 14
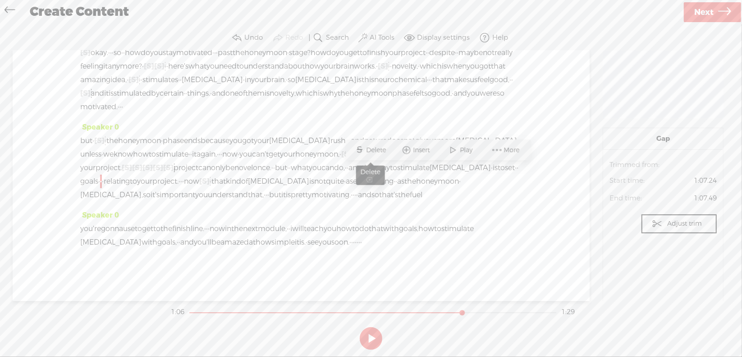
click at [384, 147] on span "Delete" at bounding box center [378, 150] width 22 height 9
click at [430, 166] on span "[MEDICAL_DATA]" at bounding box center [460, 168] width 61 height 14
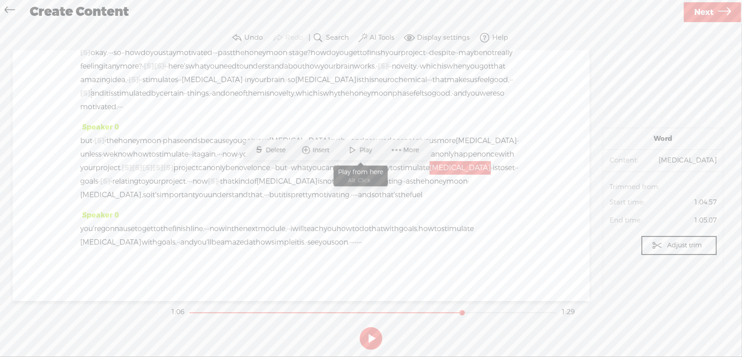
click at [375, 151] on span "Play" at bounding box center [360, 150] width 45 height 16
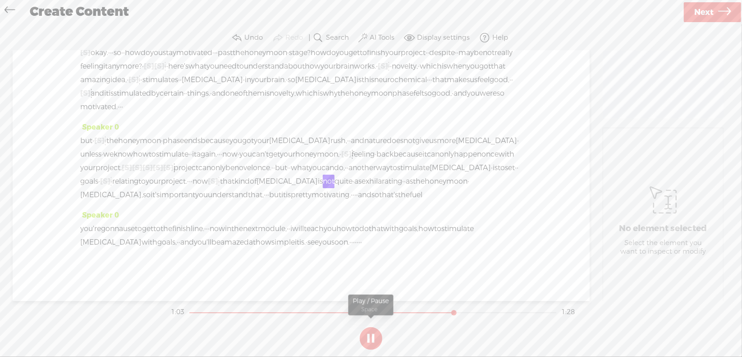
click at [371, 335] on button at bounding box center [371, 338] width 23 height 23
click at [218, 183] on span "·" at bounding box center [219, 182] width 2 height 14
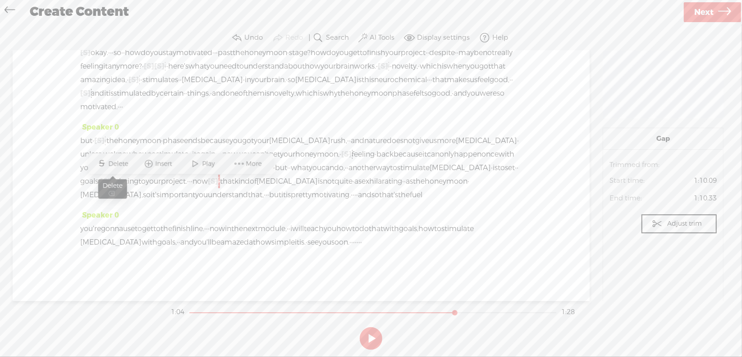
click at [124, 161] on span "Delete" at bounding box center [120, 163] width 22 height 9
click at [161, 182] on span "project." at bounding box center [174, 182] width 26 height 14
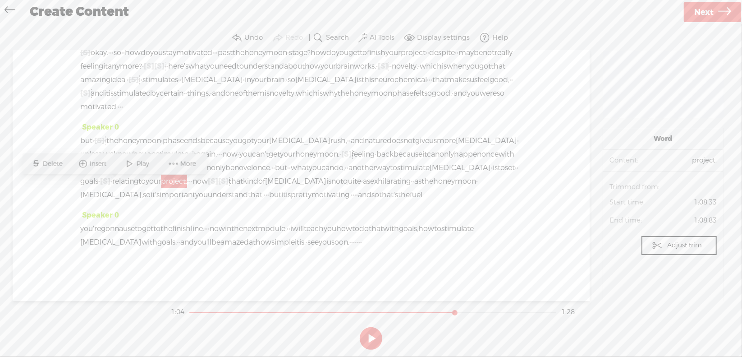
click at [140, 161] on span "Play" at bounding box center [144, 163] width 15 height 9
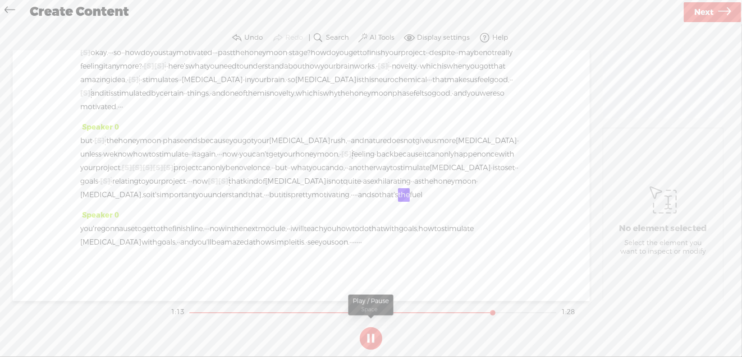
click at [373, 336] on section at bounding box center [371, 338] width 404 height 30
click at [372, 336] on button at bounding box center [371, 338] width 23 height 23
click at [354, 198] on span "·" at bounding box center [354, 195] width 2 height 14
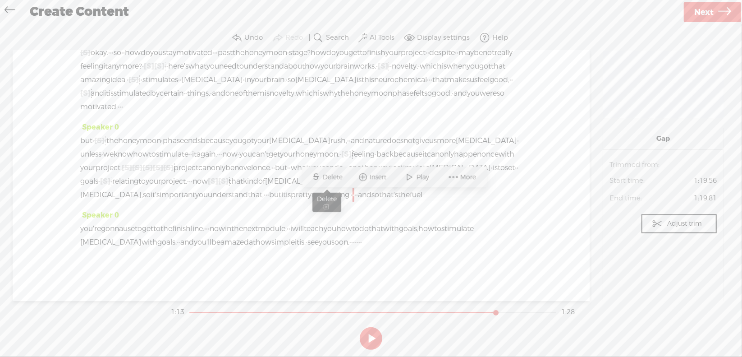
click at [327, 173] on span "Delete" at bounding box center [334, 177] width 22 height 9
click at [312, 199] on span "pretty" at bounding box center [301, 195] width 21 height 14
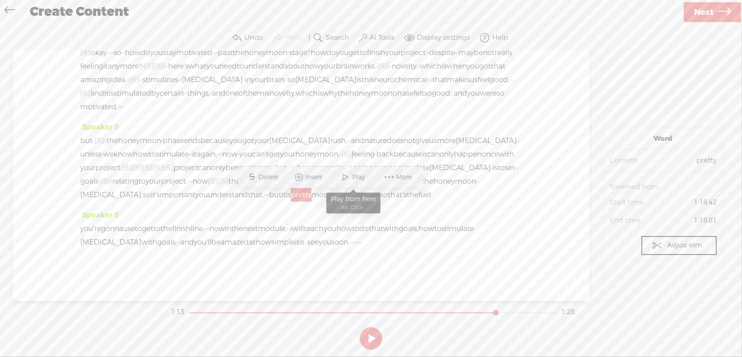
click at [345, 180] on span at bounding box center [346, 177] width 14 height 16
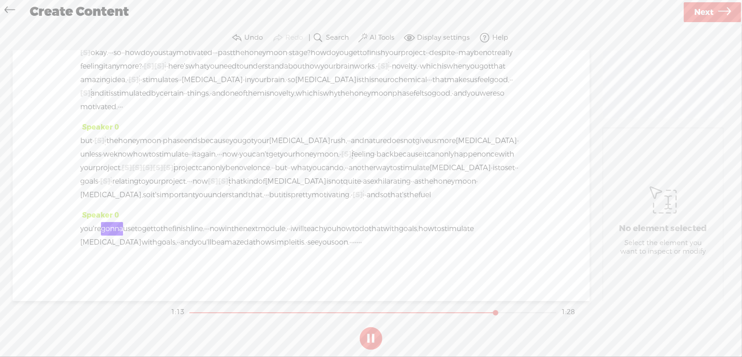
scroll to position [76, 0]
drag, startPoint x: 492, startPoint y: 230, endPoint x: 505, endPoint y: 247, distance: 21.5
click at [505, 247] on div "you're gonna use to get to the finish line. · · · now in the next module, · · i…" at bounding box center [301, 235] width 442 height 27
click at [37, 216] on span "S Delete" at bounding box center [27, 220] width 45 height 16
click at [295, 235] on span "simple" at bounding box center [282, 242] width 23 height 14
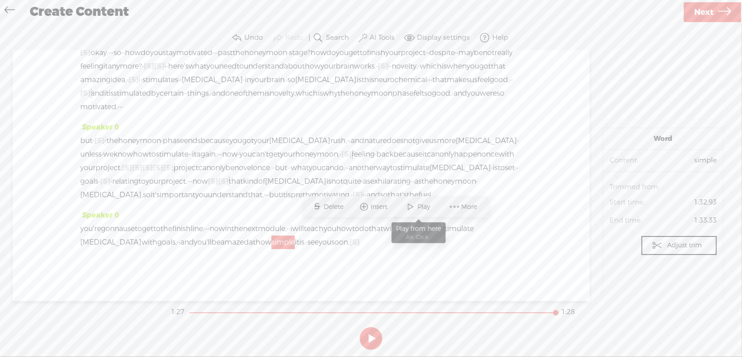
drag, startPoint x: 423, startPoint y: 208, endPoint x: 422, endPoint y: 199, distance: 8.6
click at [422, 208] on span "Play" at bounding box center [425, 206] width 15 height 9
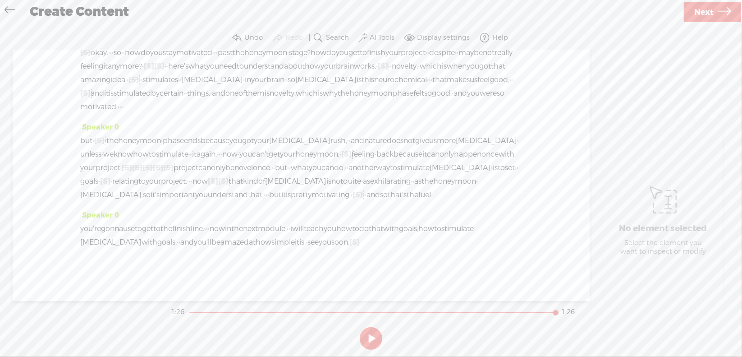
click at [710, 9] on span "Next" at bounding box center [703, 12] width 19 height 23
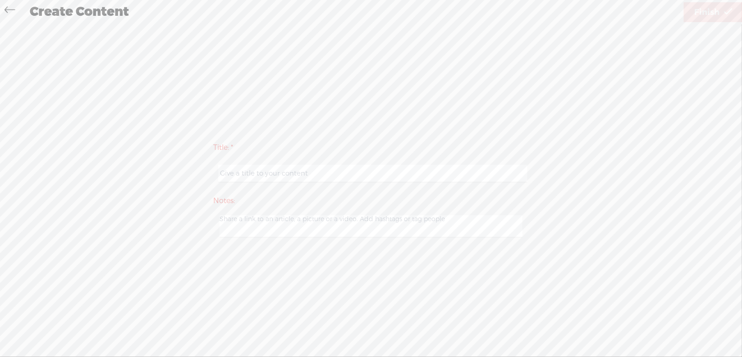
click at [290, 173] on input "text" at bounding box center [372, 174] width 309 height 18
type input "Prod6Mod2"
click at [698, 14] on span "Finish" at bounding box center [706, 12] width 25 height 23
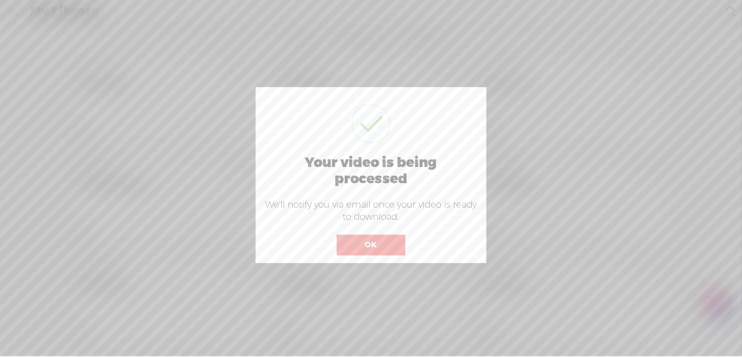
click at [378, 244] on button "OK" at bounding box center [371, 244] width 69 height 21
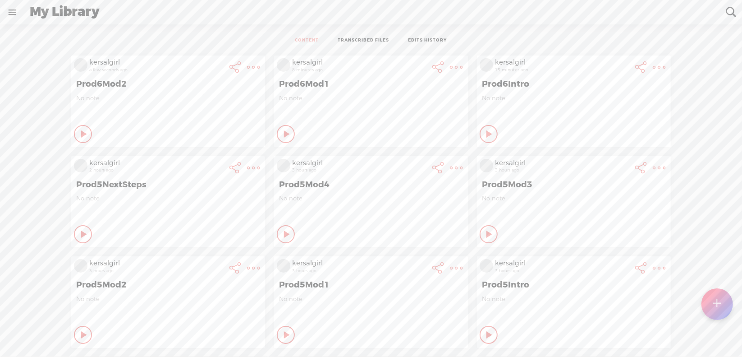
click at [713, 302] on div at bounding box center [718, 304] width 32 height 32
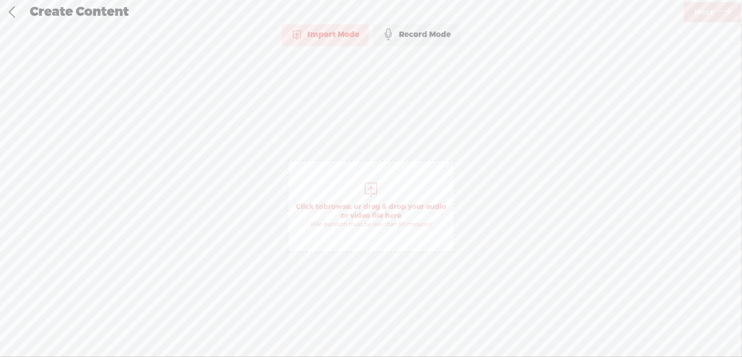
click at [340, 205] on span "browse" at bounding box center [336, 206] width 27 height 9
click at [702, 14] on span "Next" at bounding box center [703, 12] width 19 height 23
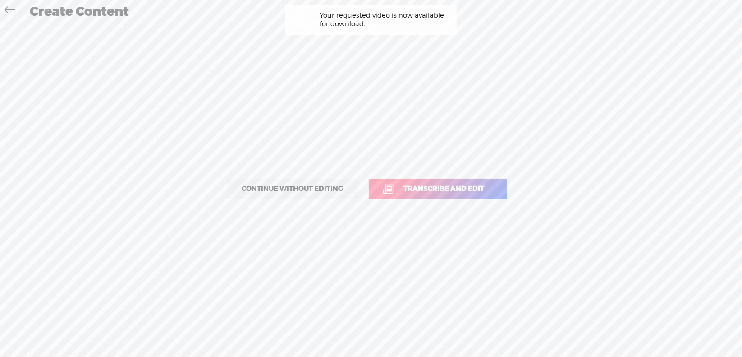
click at [435, 189] on span "Transcribe and edit" at bounding box center [444, 189] width 100 height 10
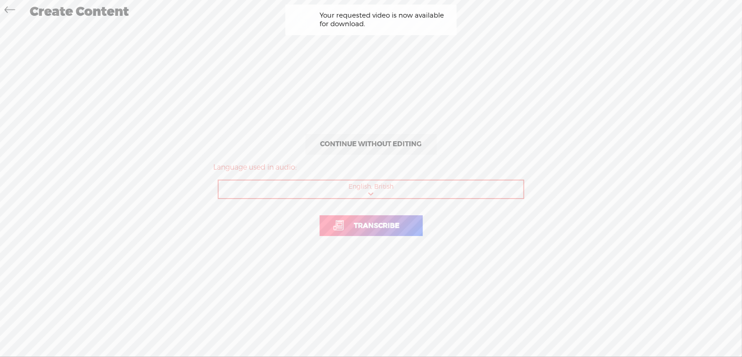
click at [380, 224] on span "Transcribe" at bounding box center [377, 226] width 64 height 10
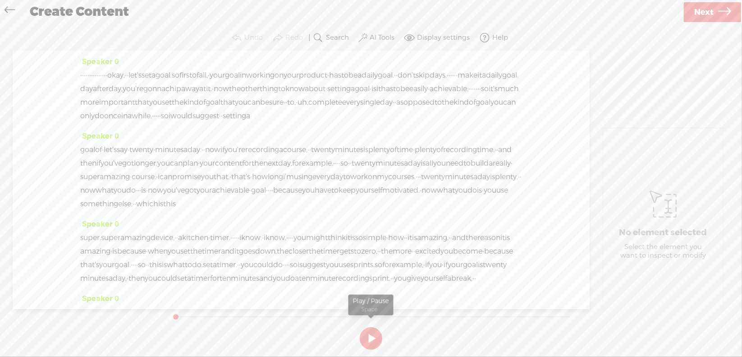
click at [370, 341] on button at bounding box center [371, 338] width 23 height 23
click at [372, 338] on section at bounding box center [371, 338] width 404 height 30
click at [372, 336] on button at bounding box center [371, 338] width 23 height 23
drag, startPoint x: 83, startPoint y: 74, endPoint x: 151, endPoint y: 74, distance: 67.6
click at [151, 74] on div "· · · · · · · · · · · · · · · okay. · · let's set a goal. so first of all, · yo…" at bounding box center [301, 96] width 442 height 54
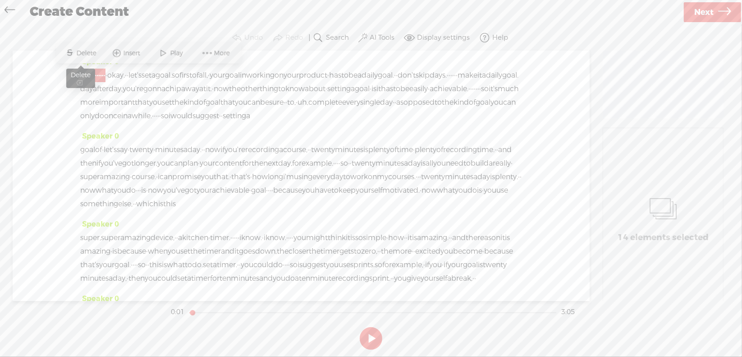
click at [87, 53] on span "Delete" at bounding box center [88, 53] width 22 height 9
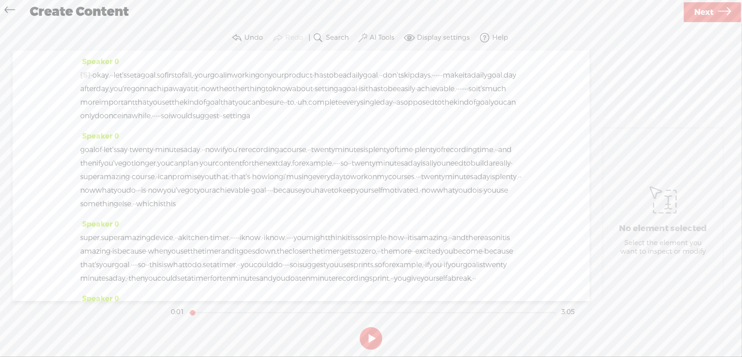
click at [92, 74] on span "·" at bounding box center [92, 76] width 2 height 14
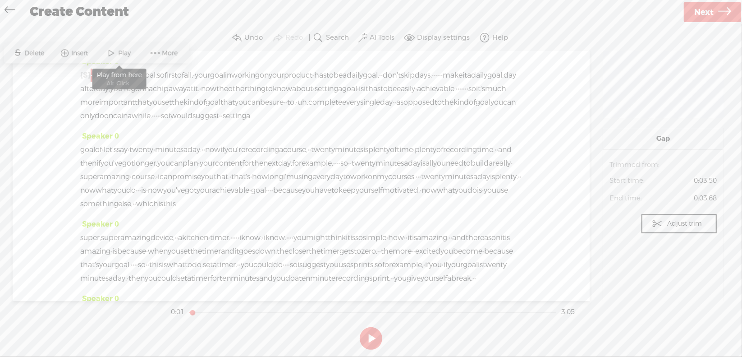
click at [129, 57] on span "Play" at bounding box center [126, 53] width 15 height 9
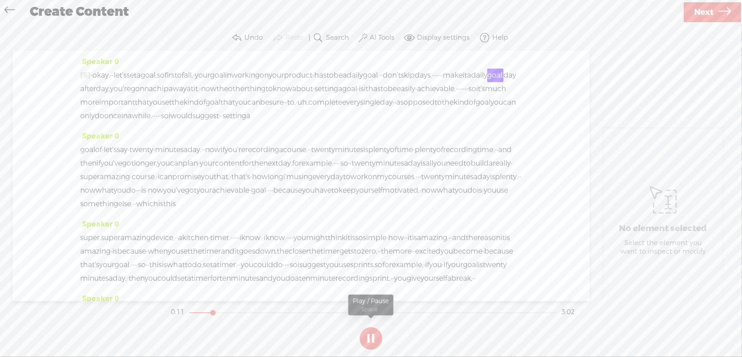
click at [371, 339] on button at bounding box center [371, 338] width 23 height 23
drag, startPoint x: 149, startPoint y: 89, endPoint x: 165, endPoint y: 87, distance: 16.4
click at [165, 87] on div "[S] · · · · · · · · · · · · · · · okay. · · let's set a goal. so first of all, …" at bounding box center [301, 96] width 442 height 54
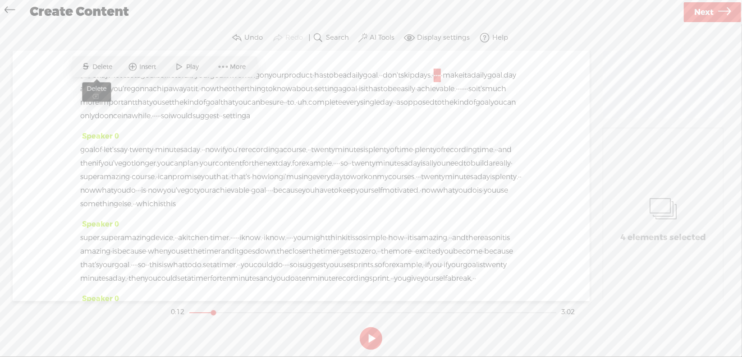
click at [103, 67] on span "Delete" at bounding box center [104, 66] width 22 height 9
click at [383, 82] on span "don't" at bounding box center [392, 76] width 18 height 14
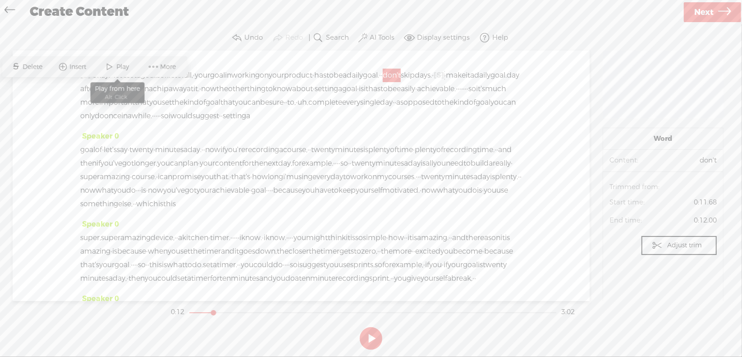
click at [121, 67] on span "Play" at bounding box center [124, 66] width 15 height 9
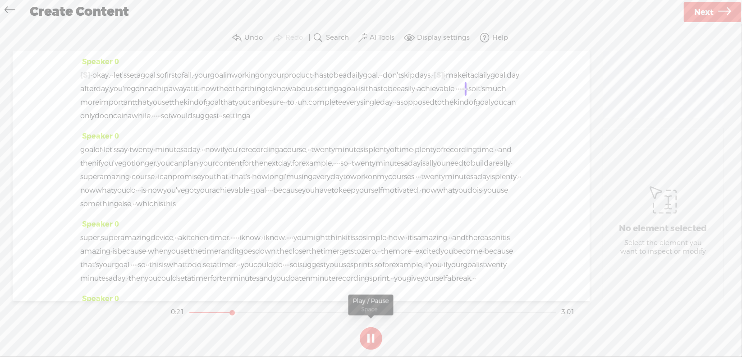
click at [372, 336] on section at bounding box center [371, 338] width 404 height 30
click at [372, 336] on button at bounding box center [371, 338] width 23 height 23
drag, startPoint x: 335, startPoint y: 101, endPoint x: 352, endPoint y: 101, distance: 17.6
click at [352, 101] on div "[S] · · · · · · · · · · · · · · · okay. · · let's set a goal. so first of all, …" at bounding box center [301, 96] width 442 height 54
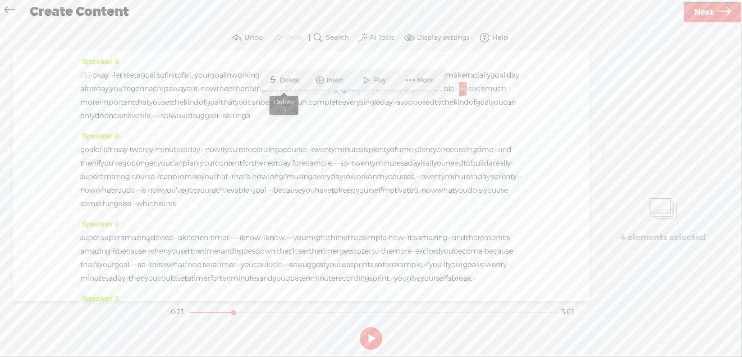
click at [288, 84] on span "Delete" at bounding box center [291, 80] width 22 height 9
click at [381, 96] on span "to" at bounding box center [384, 89] width 7 height 14
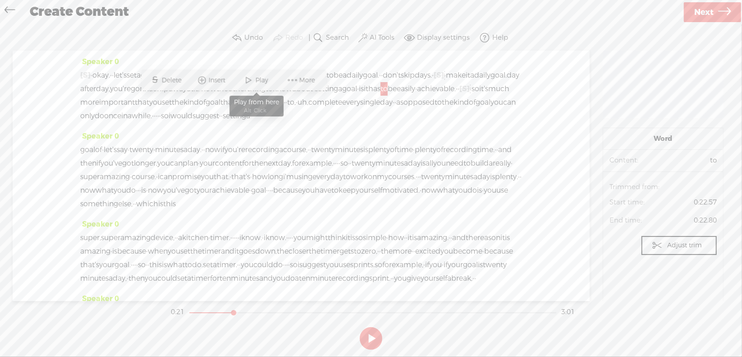
click at [252, 80] on span at bounding box center [249, 80] width 14 height 16
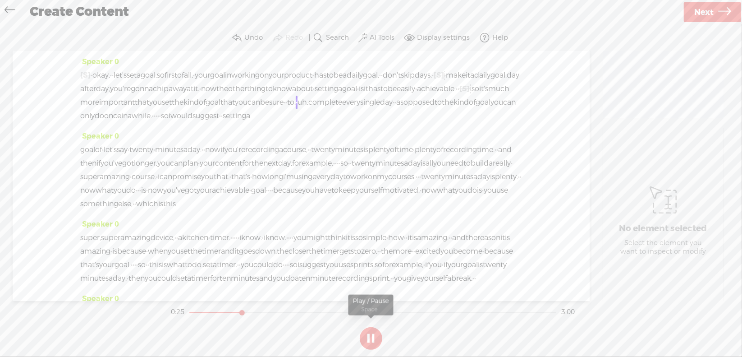
click at [369, 339] on section at bounding box center [371, 338] width 404 height 30
click at [369, 339] on button at bounding box center [371, 338] width 23 height 23
click at [298, 109] on span "uh," at bounding box center [303, 103] width 11 height 14
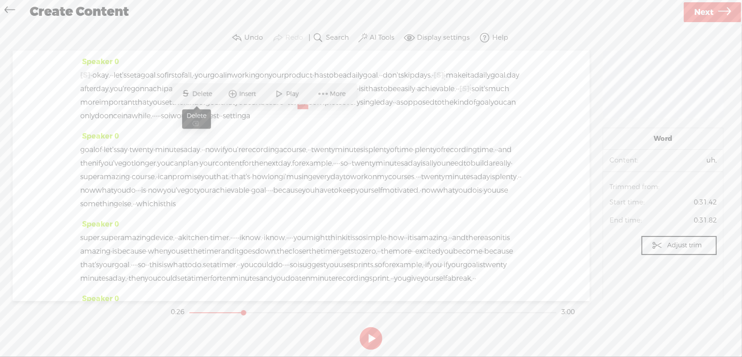
click at [206, 93] on span "Delete" at bounding box center [204, 93] width 22 height 9
click at [184, 109] on span "kind" at bounding box center [191, 103] width 15 height 14
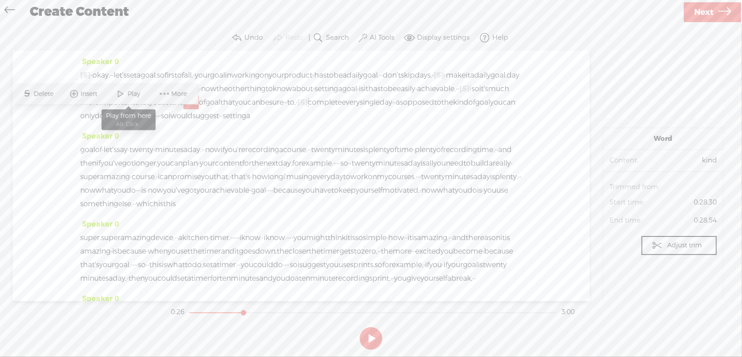
click at [142, 96] on span "Play" at bounding box center [135, 93] width 15 height 9
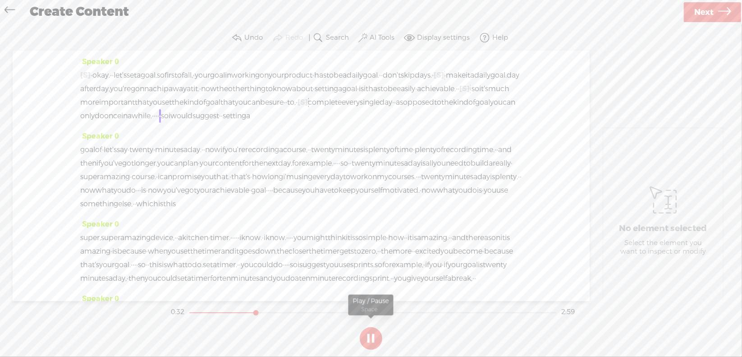
click at [0, 0] on button at bounding box center [0, 0] width 0 height 0
click at [371, 336] on section at bounding box center [371, 338] width 404 height 30
click at [371, 336] on button at bounding box center [371, 338] width 23 height 23
drag, startPoint x: 219, startPoint y: 129, endPoint x: 228, endPoint y: 129, distance: 9.0
click at [228, 123] on div "[S] · · · · · · · · · · · · · · · okay. · · let's set a goal. so first of all, …" at bounding box center [301, 96] width 442 height 54
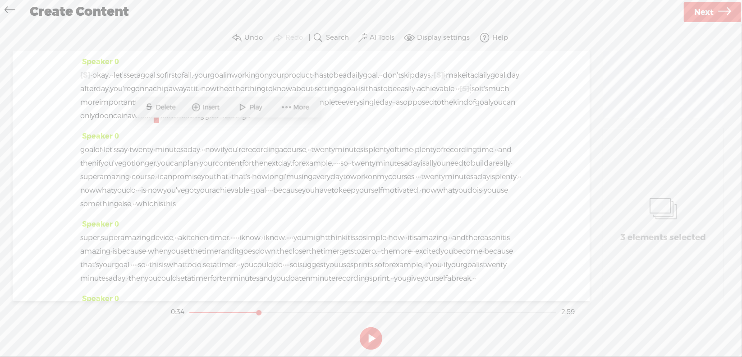
click at [246, 123] on span "setting" at bounding box center [234, 116] width 23 height 14
drag, startPoint x: 221, startPoint y: 128, endPoint x: 228, endPoint y: 126, distance: 7.8
click at [228, 123] on div "[S] · · · · · · · · · · · · · · · okay. · · let's set a goal. so first of all, …" at bounding box center [301, 96] width 442 height 54
click at [165, 110] on span "Delete" at bounding box center [167, 107] width 22 height 9
click at [121, 123] on span "once" at bounding box center [112, 116] width 17 height 14
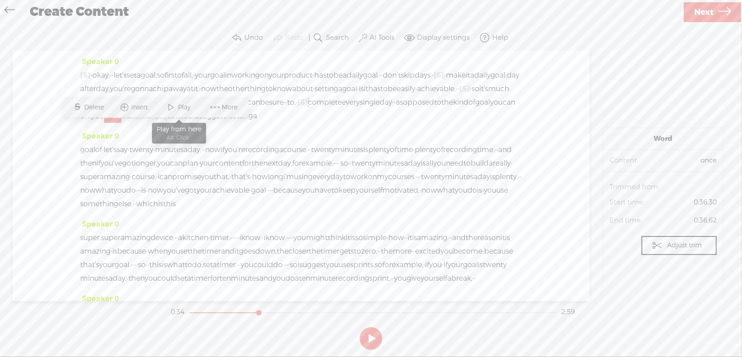
drag, startPoint x: 172, startPoint y: 102, endPoint x: 179, endPoint y: 112, distance: 12.3
click at [172, 102] on span at bounding box center [172, 107] width 14 height 16
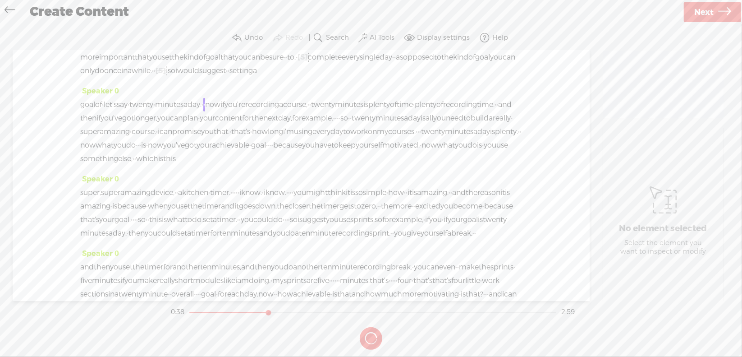
scroll to position [90, 0]
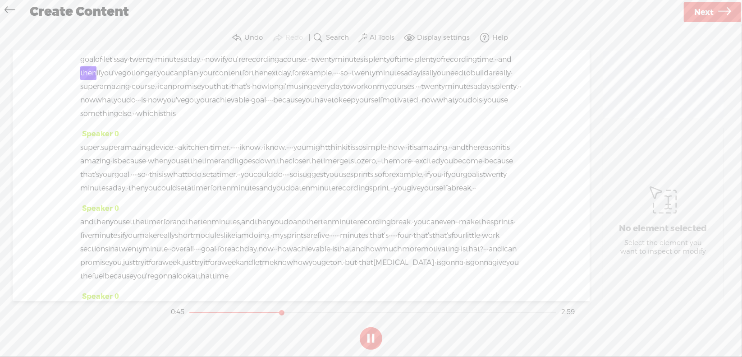
click at [368, 339] on button at bounding box center [371, 338] width 23 height 23
drag, startPoint x: 470, startPoint y: 73, endPoint x: 103, endPoint y: 89, distance: 367.0
click at [103, 89] on div "goal of · let's say · twenty · minutes a day. · · now if you're recording a cou…" at bounding box center [301, 87] width 442 height 68
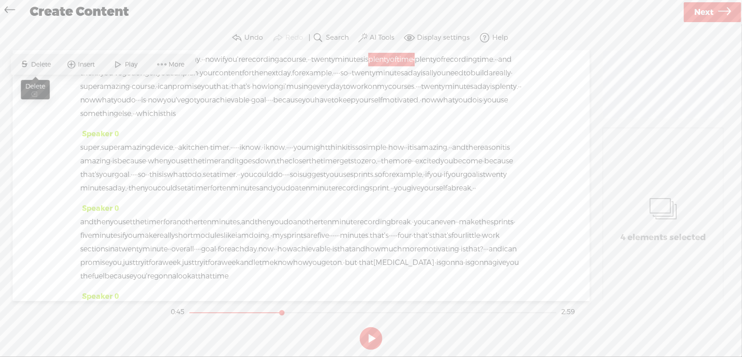
click at [47, 64] on span "Delete" at bounding box center [43, 64] width 22 height 9
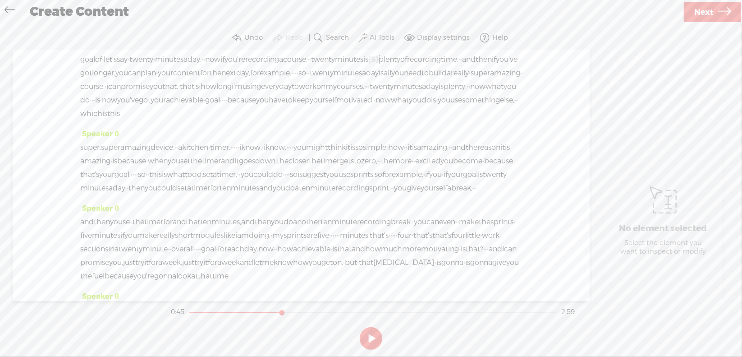
click at [335, 66] on span "twenty" at bounding box center [323, 60] width 24 height 14
click at [425, 54] on span at bounding box center [422, 51] width 14 height 16
click at [0, 0] on button at bounding box center [0, 0] width 0 height 0
click at [297, 80] on span "·" at bounding box center [296, 73] width 2 height 14
click at [442, 64] on span "Delete" at bounding box center [443, 64] width 22 height 9
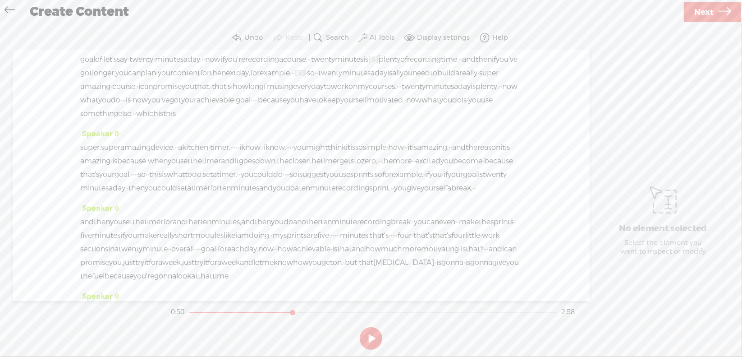
click at [221, 80] on span "the" at bounding box center [216, 73] width 12 height 14
click at [417, 62] on span at bounding box center [412, 64] width 14 height 16
click at [369, 337] on section at bounding box center [371, 338] width 404 height 30
click at [370, 336] on section at bounding box center [371, 338] width 404 height 30
click at [371, 336] on section at bounding box center [371, 338] width 404 height 30
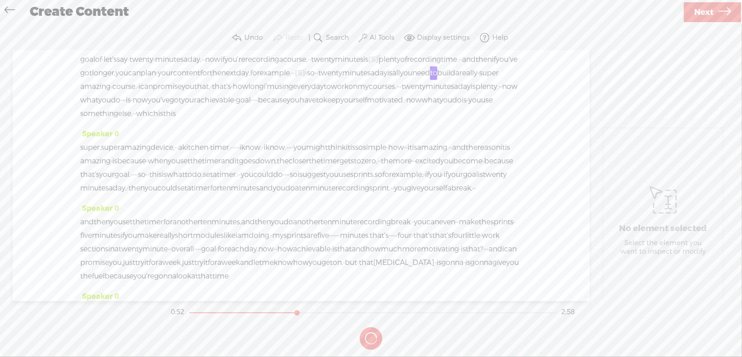
click at [370, 336] on section at bounding box center [371, 338] width 404 height 30
click at [372, 335] on section at bounding box center [371, 338] width 404 height 30
click at [371, 334] on section at bounding box center [371, 338] width 404 height 30
drag, startPoint x: 368, startPoint y: 334, endPoint x: 364, endPoint y: 343, distance: 9.5
click at [365, 340] on section at bounding box center [371, 338] width 404 height 30
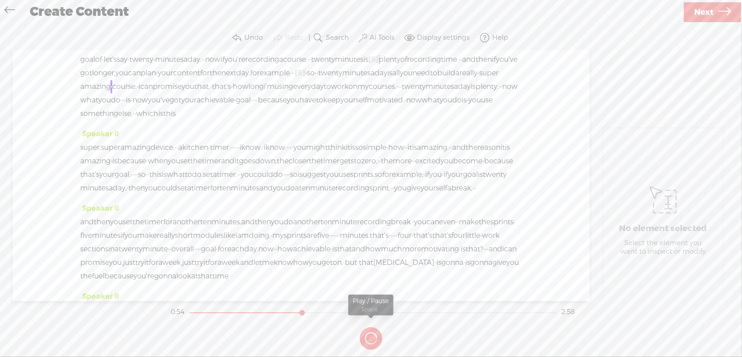
click at [0, 0] on button at bounding box center [0, 0] width 0 height 0
drag, startPoint x: 447, startPoint y: 84, endPoint x: 487, endPoint y: 84, distance: 40.1
click at [487, 84] on div "goal of · let's say · twenty · minutes a day. · · now if you're recording a cou…" at bounding box center [301, 87] width 442 height 68
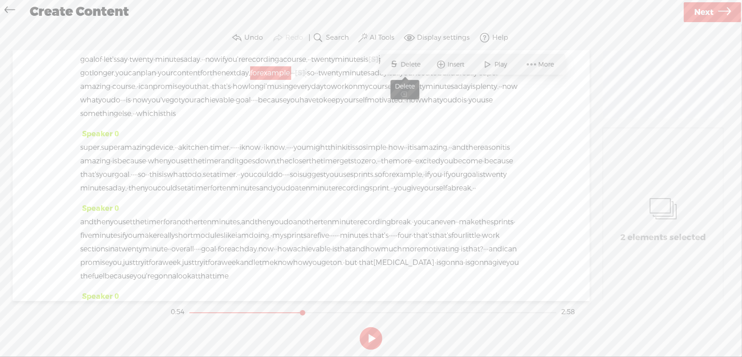
click at [414, 65] on span "Delete" at bounding box center [412, 64] width 22 height 9
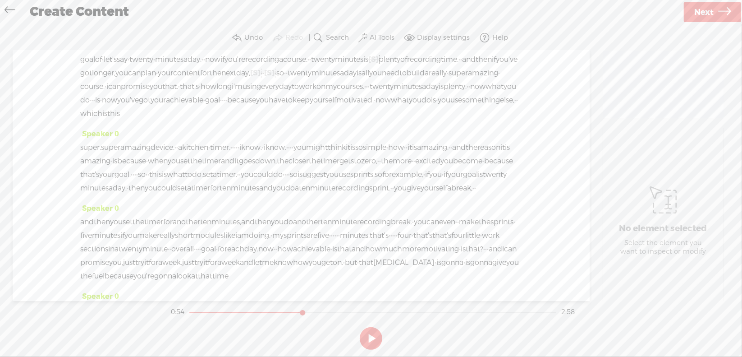
click at [173, 80] on span "your" at bounding box center [165, 73] width 15 height 14
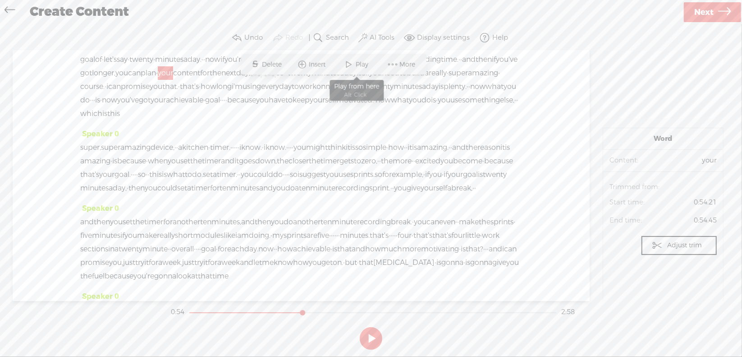
click at [366, 62] on span "Play" at bounding box center [363, 64] width 15 height 9
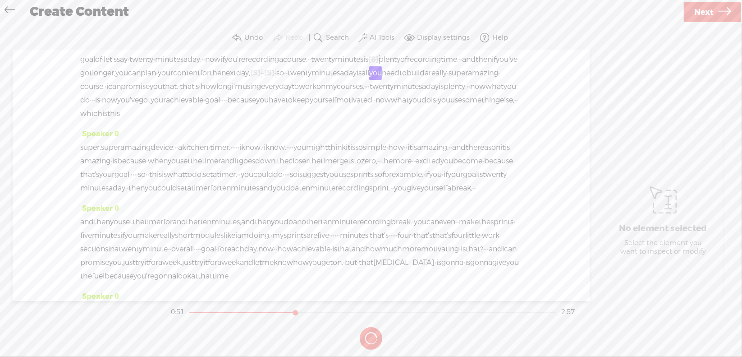
click at [369, 336] on section at bounding box center [371, 338] width 404 height 30
click at [370, 333] on section at bounding box center [371, 338] width 404 height 30
click at [0, 0] on button at bounding box center [0, 0] width 0 height 0
click at [262, 80] on span "·" at bounding box center [262, 73] width 2 height 14
click at [401, 63] on span "Delete" at bounding box center [397, 64] width 22 height 9
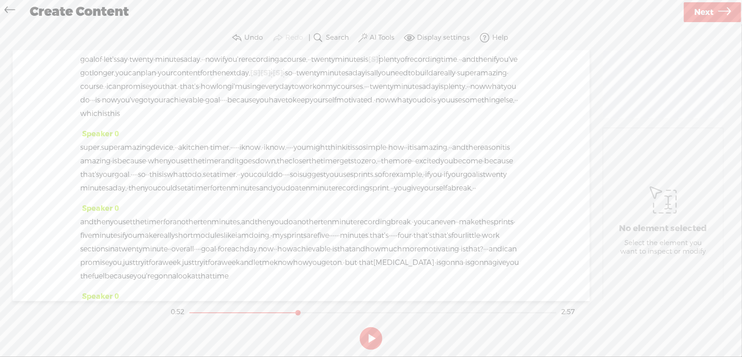
click at [221, 80] on span "the" at bounding box center [216, 73] width 12 height 14
click at [424, 66] on span "Play" at bounding box center [425, 64] width 15 height 9
click at [0, 0] on button at bounding box center [0, 0] width 0 height 0
click at [285, 80] on span "·" at bounding box center [284, 73] width 2 height 14
click at [528, 97] on div "Speaker 0 [S] · · · · · · · · · · · · · · · okay. · · let's set a goal. so firs…" at bounding box center [301, 176] width 577 height 250
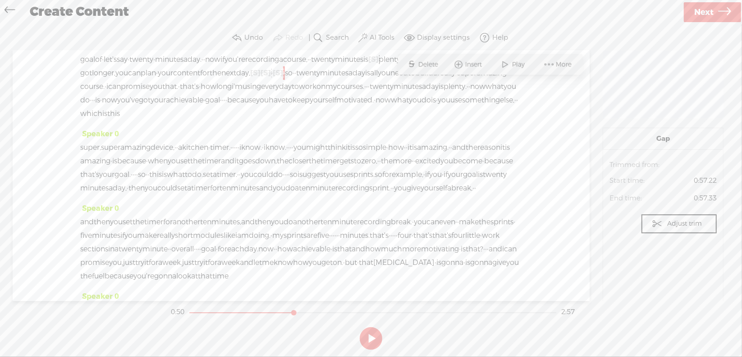
click at [199, 93] on span "that's" at bounding box center [189, 87] width 19 height 14
click at [221, 80] on span "the" at bounding box center [216, 73] width 12 height 14
click at [283, 78] on span "[S]" at bounding box center [278, 72] width 10 height 9
click at [200, 80] on span "content" at bounding box center [186, 73] width 27 height 14
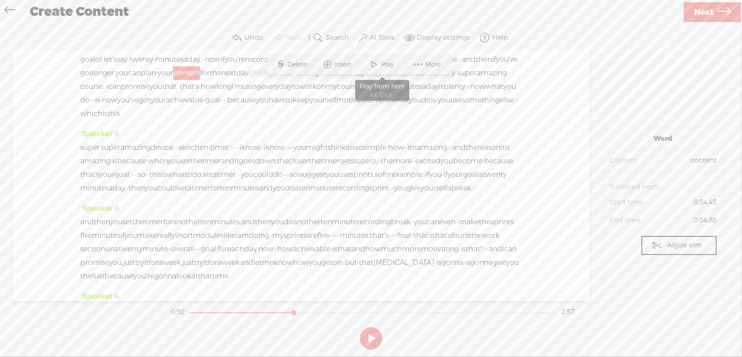
click at [389, 66] on span "Play" at bounding box center [389, 64] width 15 height 9
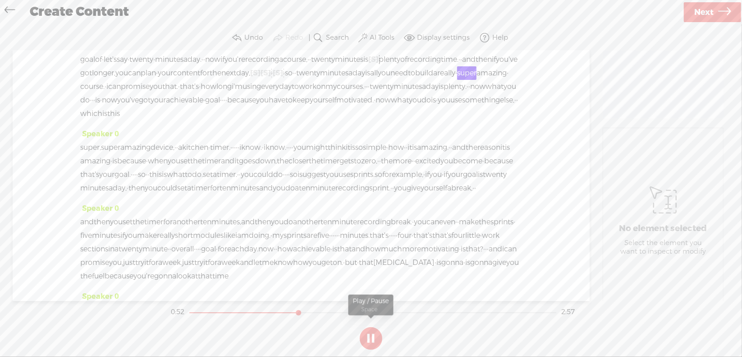
click at [370, 336] on button at bounding box center [371, 338] width 23 height 23
click at [293, 80] on span "so" at bounding box center [289, 73] width 8 height 14
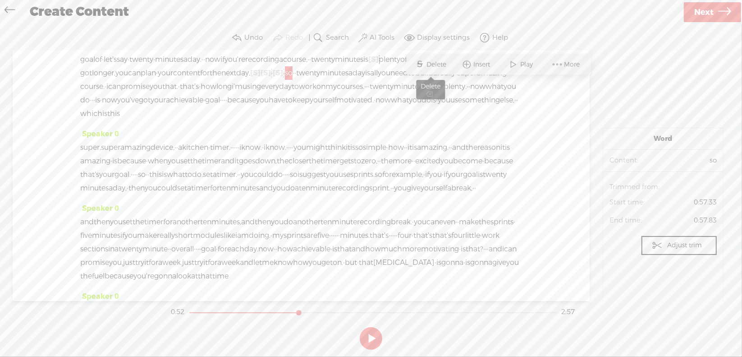
click at [426, 65] on span "S" at bounding box center [421, 64] width 14 height 16
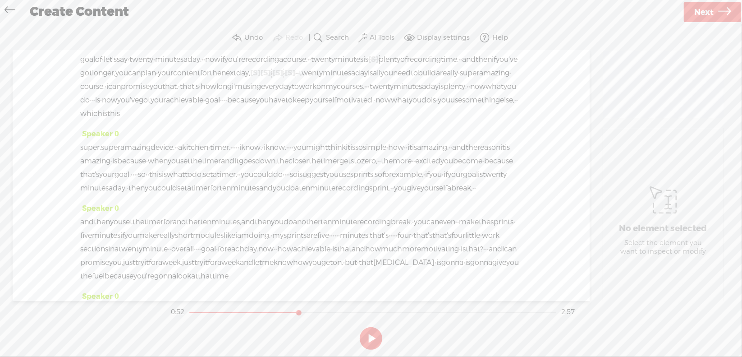
drag, startPoint x: 411, startPoint y: 83, endPoint x: 421, endPoint y: 76, distance: 11.9
click at [236, 80] on span "next" at bounding box center [228, 73] width 15 height 14
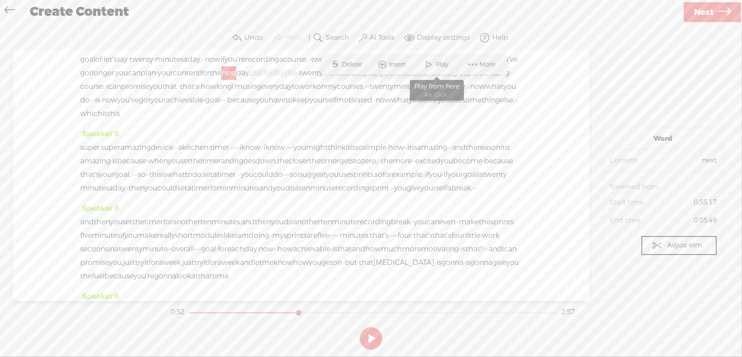
click at [433, 62] on span at bounding box center [430, 64] width 14 height 16
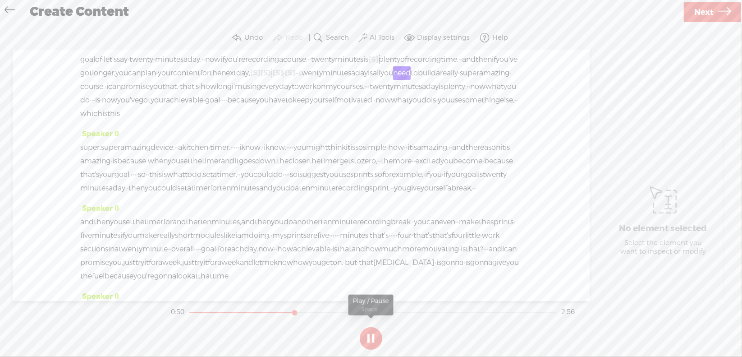
click at [369, 338] on section at bounding box center [371, 338] width 404 height 30
click at [371, 336] on button at bounding box center [371, 338] width 23 height 23
click at [261, 78] on span "[S]" at bounding box center [255, 72] width 10 height 9
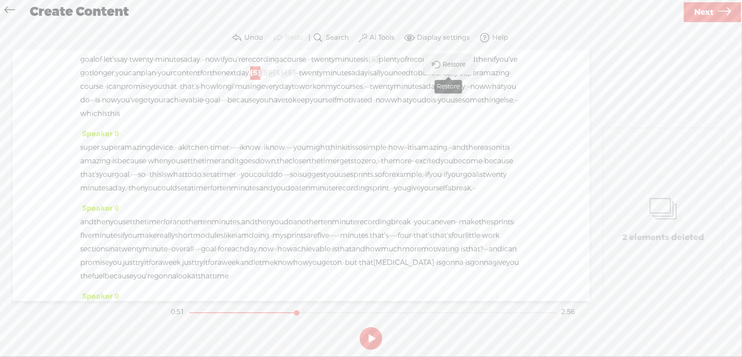
click at [447, 62] on span "Restore" at bounding box center [455, 64] width 25 height 9
click at [302, 78] on span "[S]" at bounding box center [296, 72] width 10 height 9
click at [496, 64] on span "Restore" at bounding box center [504, 64] width 25 height 9
click at [305, 78] on span "[S]" at bounding box center [300, 72] width 10 height 9
click at [511, 66] on span "Restore" at bounding box center [514, 64] width 25 height 9
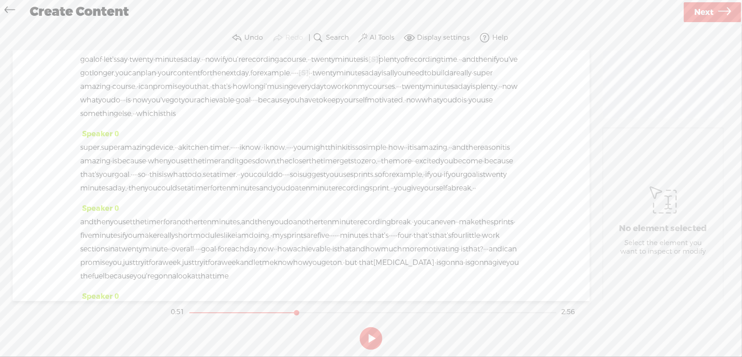
click at [299, 78] on span "[S]" at bounding box center [304, 72] width 10 height 9
click at [99, 78] on span "Restore" at bounding box center [93, 78] width 25 height 9
click at [221, 80] on span "the" at bounding box center [216, 73] width 12 height 14
click at [428, 64] on span "Play" at bounding box center [425, 64] width 15 height 9
click at [0, 0] on button at bounding box center [0, 0] width 0 height 0
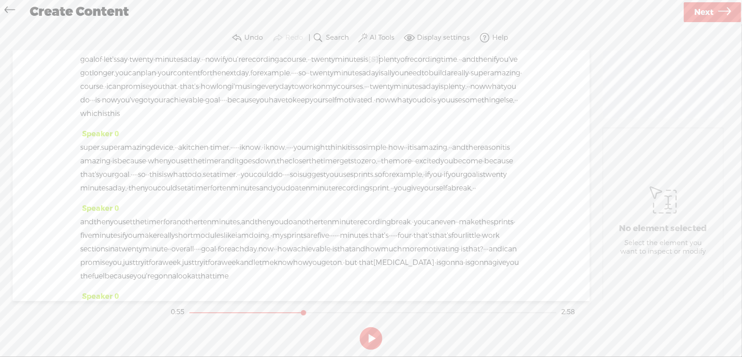
click at [451, 80] on span "really" at bounding box center [460, 73] width 18 height 14
click at [238, 78] on span "Delete" at bounding box center [240, 78] width 22 height 9
click at [391, 80] on span "you" at bounding box center [397, 73] width 13 height 14
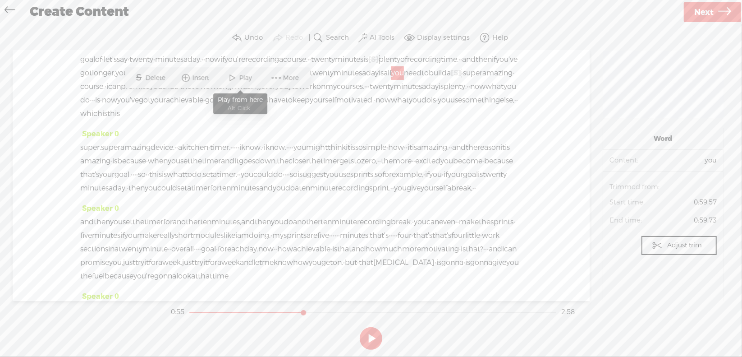
click at [252, 76] on span "Play" at bounding box center [246, 78] width 15 height 9
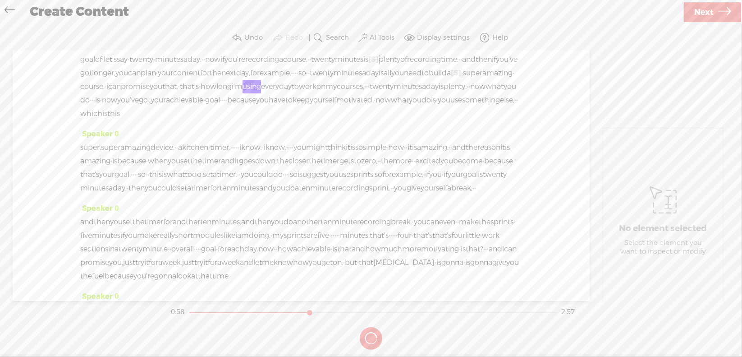
click at [372, 337] on section at bounding box center [371, 338] width 404 height 30
click at [370, 335] on button at bounding box center [371, 338] width 23 height 23
drag, startPoint x: 409, startPoint y: 98, endPoint x: 495, endPoint y: 97, distance: 86.6
click at [495, 97] on div "goal of · let's say · twenty · minutes a day. · · now if you're recording a cou…" at bounding box center [301, 87] width 442 height 68
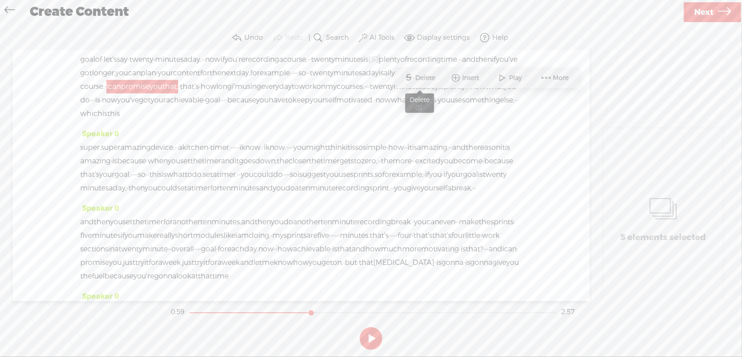
click at [427, 76] on span "Delete" at bounding box center [427, 78] width 22 height 9
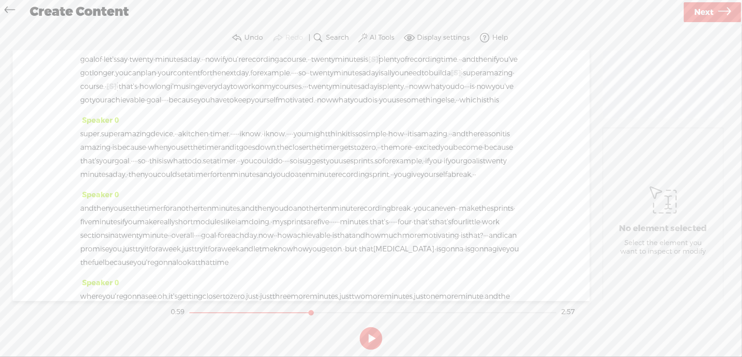
click at [463, 80] on span "super" at bounding box center [472, 73] width 19 height 14
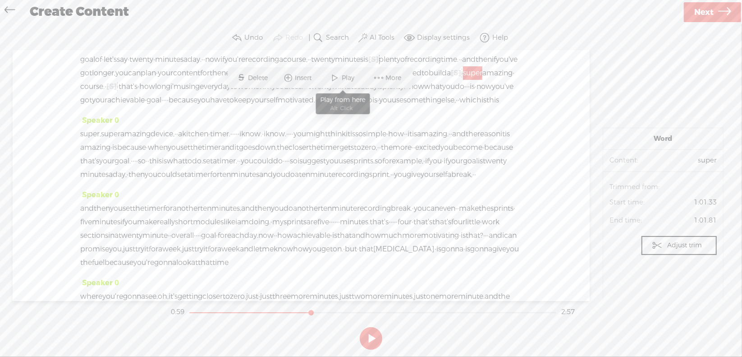
click at [334, 78] on span at bounding box center [336, 78] width 14 height 16
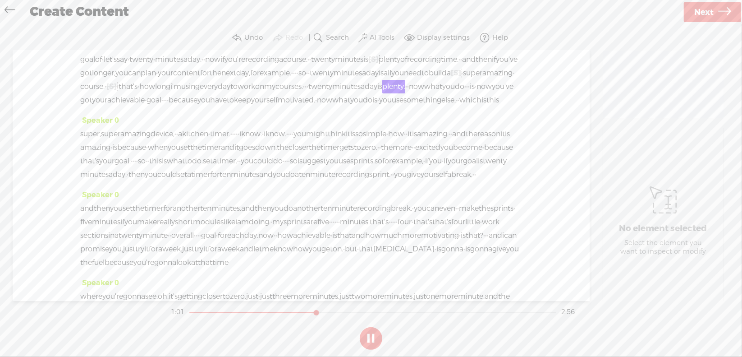
click at [371, 336] on button at bounding box center [371, 338] width 23 height 23
click at [276, 93] on span "courses." at bounding box center [290, 87] width 28 height 14
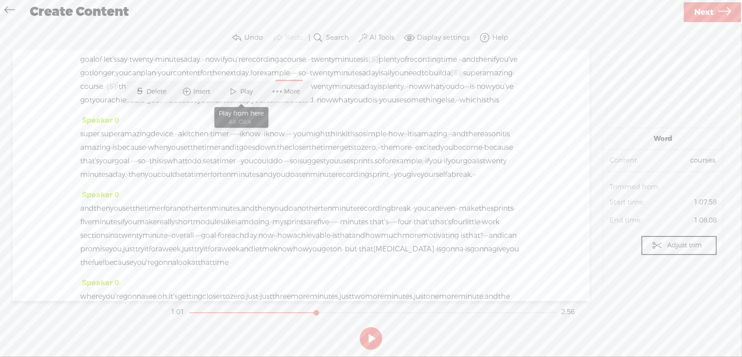
click at [248, 95] on span "Play" at bounding box center [248, 91] width 15 height 9
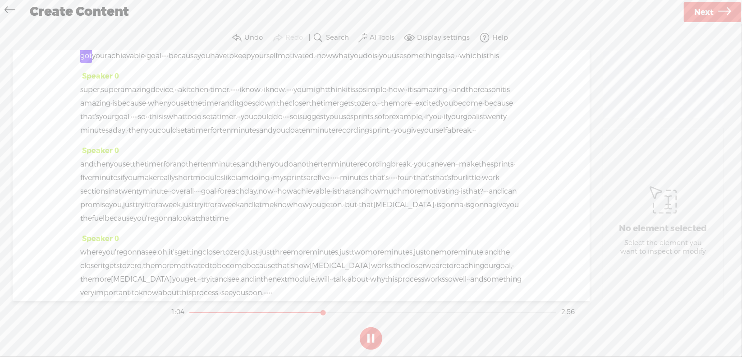
scroll to position [135, 0]
click at [371, 336] on button at bounding box center [371, 338] width 23 height 23
drag, startPoint x: 217, startPoint y: 82, endPoint x: 486, endPoint y: 81, distance: 269.2
click at [486, 62] on div "goal of · let's say · twenty · minutes a day. · · now if you're recording a cou…" at bounding box center [301, 35] width 442 height 54
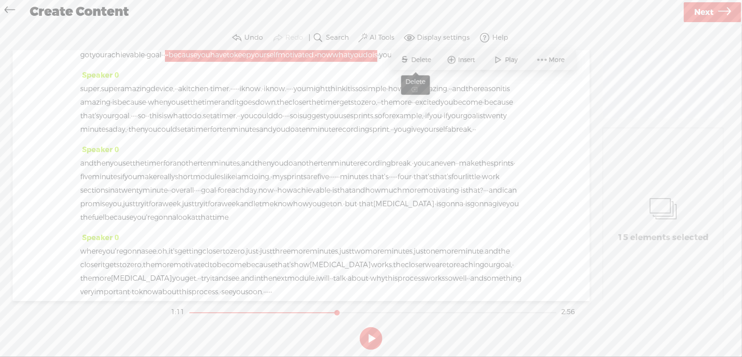
click at [426, 62] on span "Delete" at bounding box center [423, 59] width 22 height 9
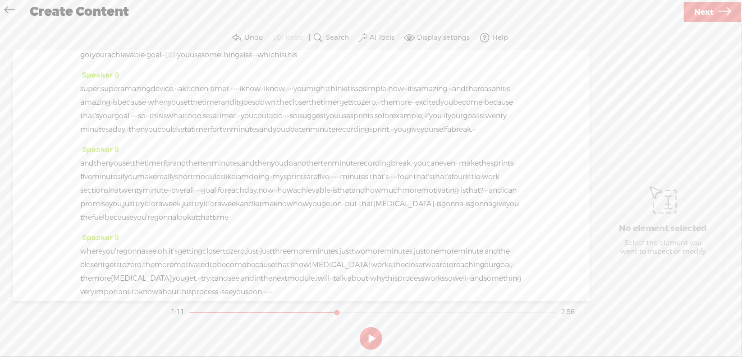
click at [107, 62] on span "your" at bounding box center [99, 55] width 15 height 14
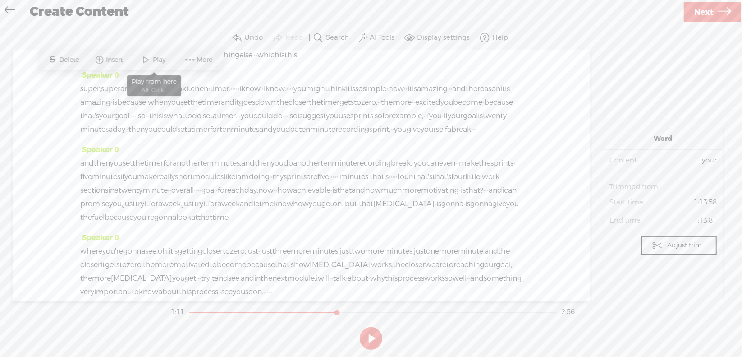
click at [143, 59] on span at bounding box center [147, 60] width 14 height 16
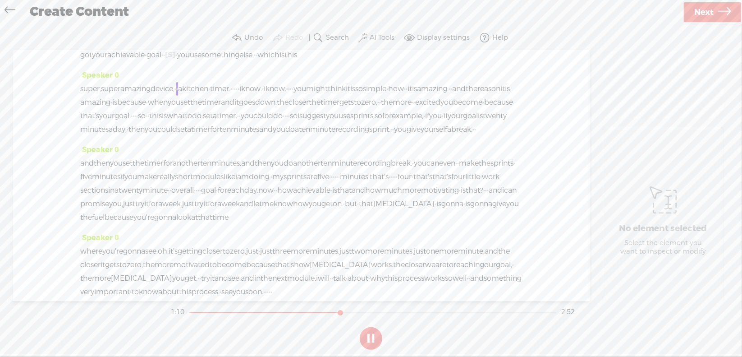
click at [367, 338] on button at bounding box center [371, 338] width 23 height 23
click at [90, 96] on span "super," at bounding box center [90, 89] width 21 height 14
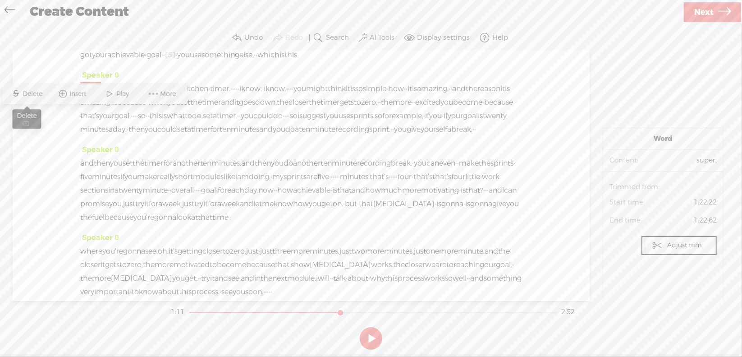
click at [28, 93] on span "Delete" at bounding box center [34, 93] width 22 height 9
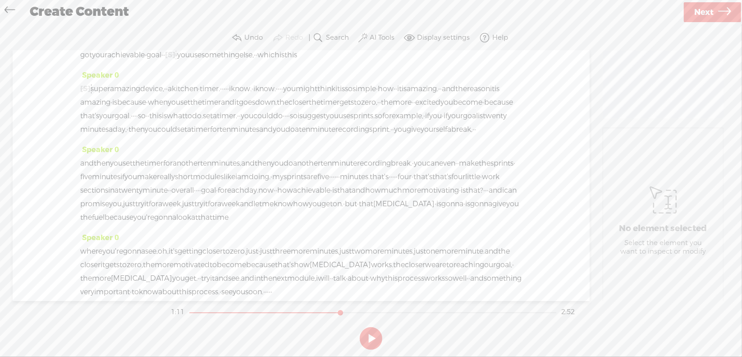
click at [492, 48] on span "you've" at bounding box center [503, 42] width 22 height 14
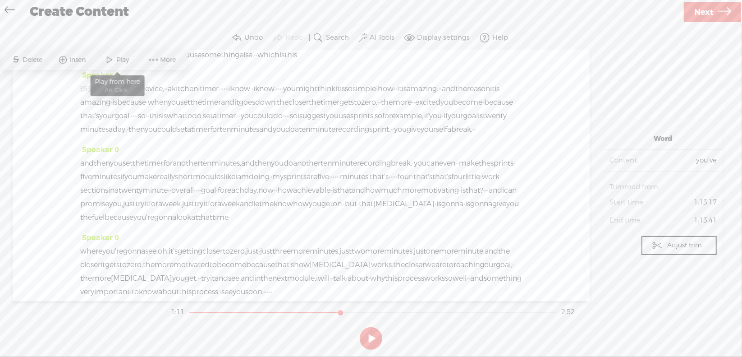
click at [122, 59] on span "Play" at bounding box center [124, 59] width 15 height 9
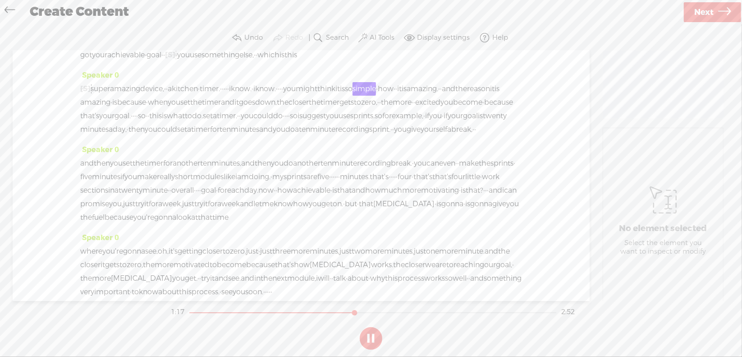
click at [0, 0] on button at bounding box center [0, 0] width 0 height 0
click at [372, 336] on section at bounding box center [371, 338] width 404 height 30
click at [372, 336] on button at bounding box center [371, 338] width 23 height 23
click at [281, 96] on span "·" at bounding box center [281, 89] width 2 height 14
click at [308, 94] on span "Delete" at bounding box center [302, 93] width 22 height 9
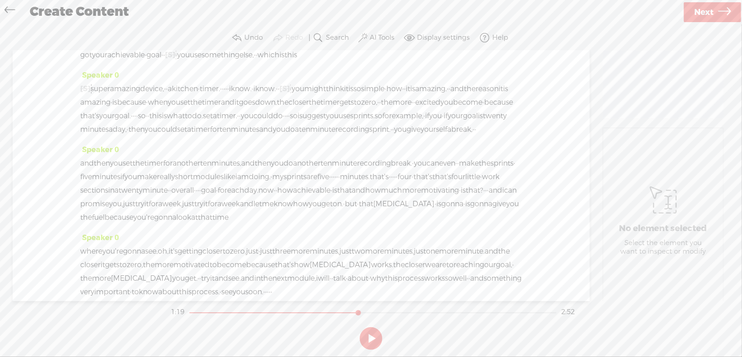
click at [386, 96] on span "how" at bounding box center [394, 89] width 16 height 14
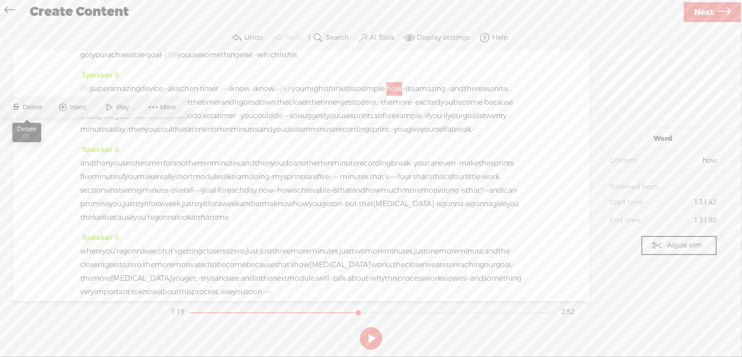
click at [37, 106] on span "Delete" at bounding box center [34, 107] width 22 height 9
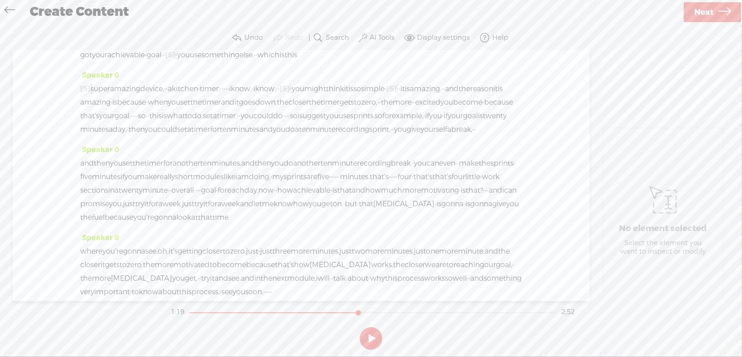
click at [304, 96] on span "you" at bounding box center [298, 89] width 13 height 14
click at [406, 99] on span at bounding box center [403, 94] width 14 height 16
click at [370, 338] on button at bounding box center [371, 338] width 23 height 23
click at [134, 123] on span "·" at bounding box center [134, 116] width 2 height 14
click at [395, 120] on span "Delete" at bounding box center [397, 120] width 22 height 9
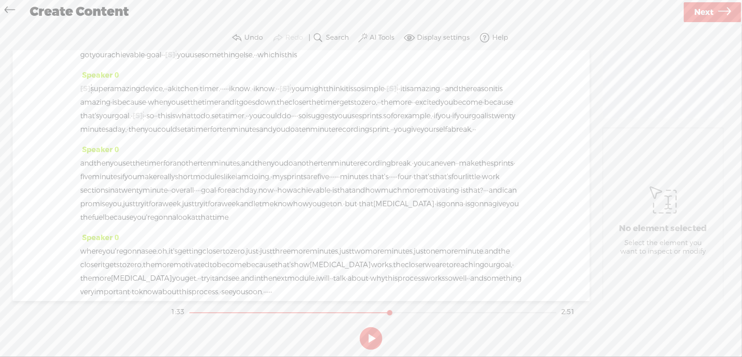
click at [484, 109] on span "because" at bounding box center [498, 103] width 29 height 14
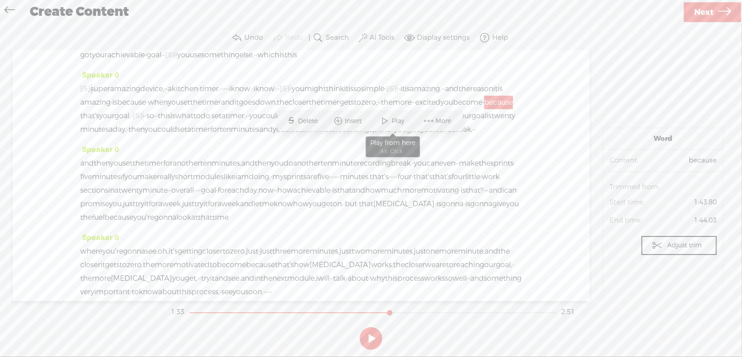
click at [400, 122] on span "Play" at bounding box center [399, 120] width 15 height 9
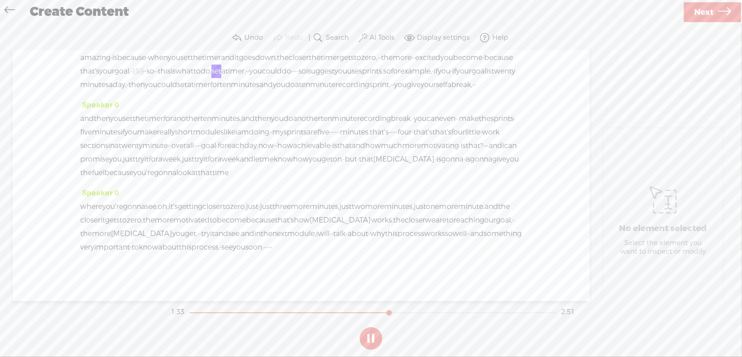
scroll to position [180, 0]
click at [371, 335] on section at bounding box center [371, 338] width 404 height 30
click at [371, 335] on button at bounding box center [371, 338] width 23 height 23
drag, startPoint x: 482, startPoint y: 97, endPoint x: 283, endPoint y: 112, distance: 199.9
click at [283, 91] on div "[S] super, super amazing device, · · a kitchen · timer. · · · · · i know. · i k…" at bounding box center [301, 64] width 442 height 54
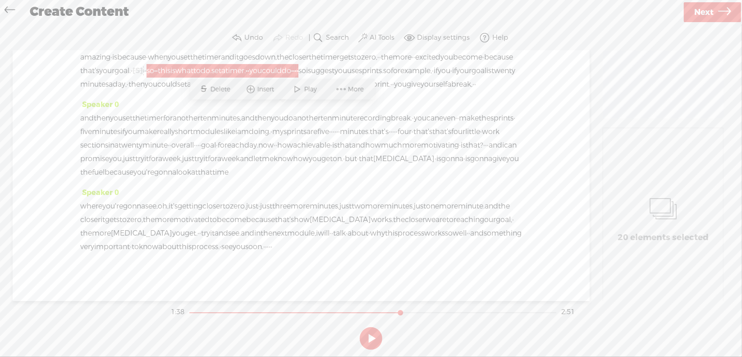
drag, startPoint x: 220, startPoint y: 91, endPoint x: 237, endPoint y: 89, distance: 16.8
click at [220, 91] on span "Delete" at bounding box center [222, 89] width 22 height 9
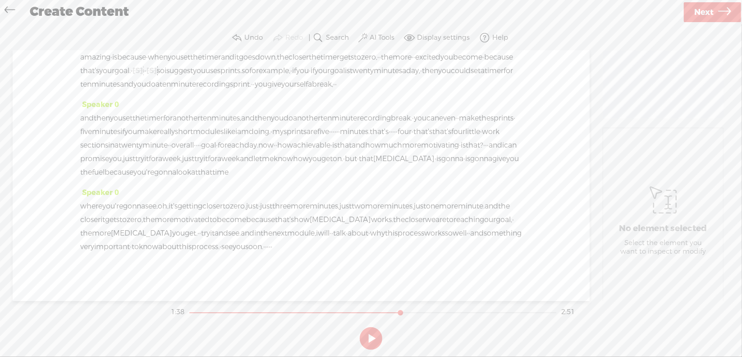
click at [484, 64] on span "because" at bounding box center [498, 58] width 29 height 14
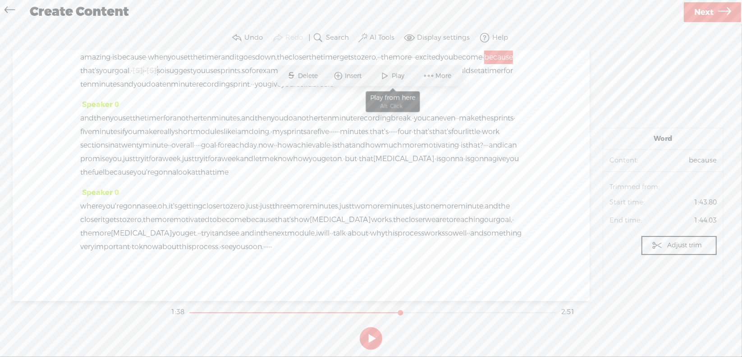
click at [398, 79] on span "Play" at bounding box center [399, 75] width 15 height 9
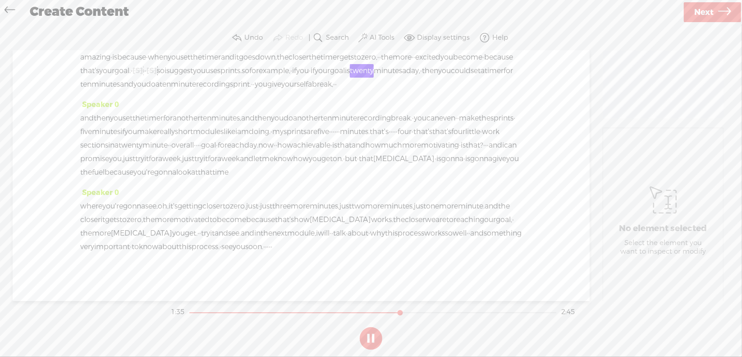
click at [374, 337] on button at bounding box center [371, 338] width 23 height 23
drag, startPoint x: 242, startPoint y: 112, endPoint x: 261, endPoint y: 109, distance: 19.1
click at [261, 91] on div "[S] super, super amazing device, · · a kitchen · timer. · · · · · i know. · i k…" at bounding box center [301, 64] width 442 height 54
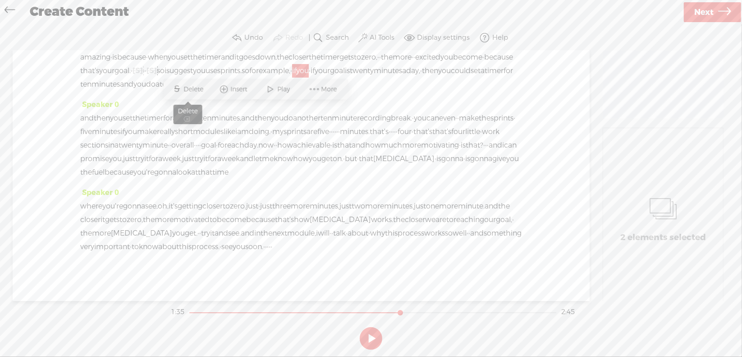
click at [198, 88] on span "Delete" at bounding box center [195, 89] width 22 height 9
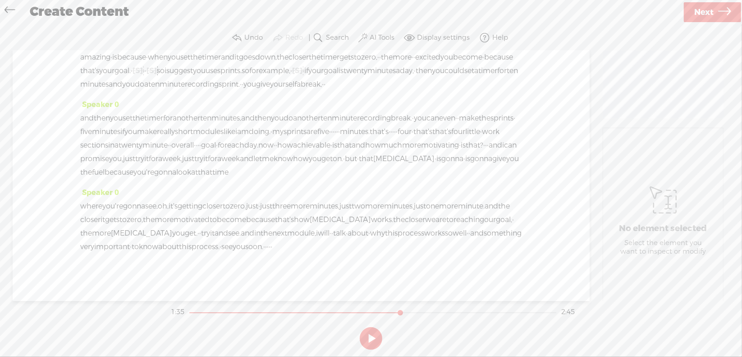
click at [115, 78] on span "your" at bounding box center [106, 71] width 15 height 14
click at [429, 74] on span at bounding box center [435, 76] width 14 height 16
click at [371, 335] on button at bounding box center [371, 338] width 23 height 23
click at [303, 78] on span "·" at bounding box center [304, 71] width 2 height 14
click at [204, 92] on span "Delete" at bounding box center [195, 89] width 22 height 9
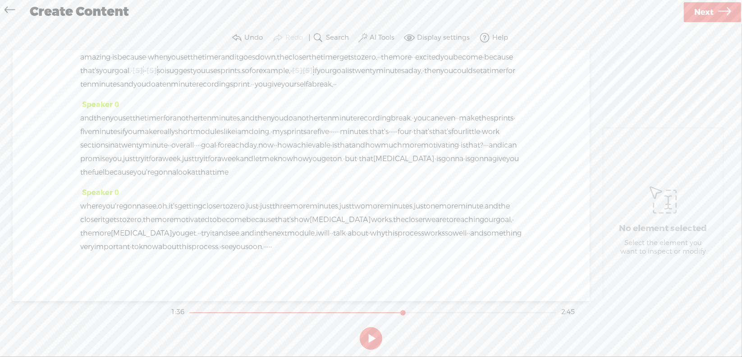
click at [217, 78] on span "sprints." at bounding box center [229, 71] width 24 height 14
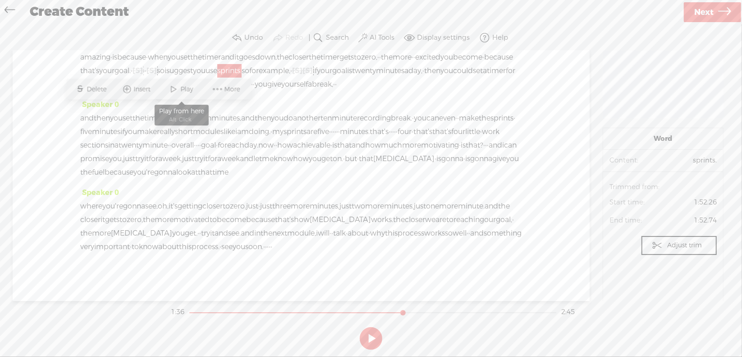
click at [182, 85] on span "Play" at bounding box center [188, 89] width 15 height 9
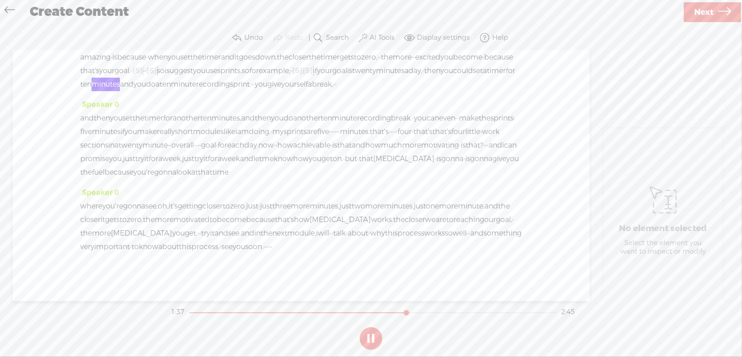
click at [0, 0] on button at bounding box center [0, 0] width 0 height 0
click at [371, 336] on section at bounding box center [371, 338] width 404 height 30
click at [0, 0] on button at bounding box center [0, 0] width 0 height 0
click at [372, 336] on section at bounding box center [371, 338] width 404 height 30
click at [372, 335] on button at bounding box center [371, 338] width 23 height 23
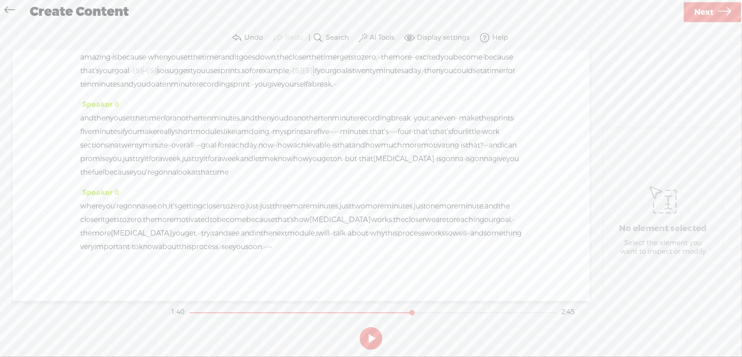
click at [290, 78] on span "·" at bounding box center [291, 71] width 2 height 14
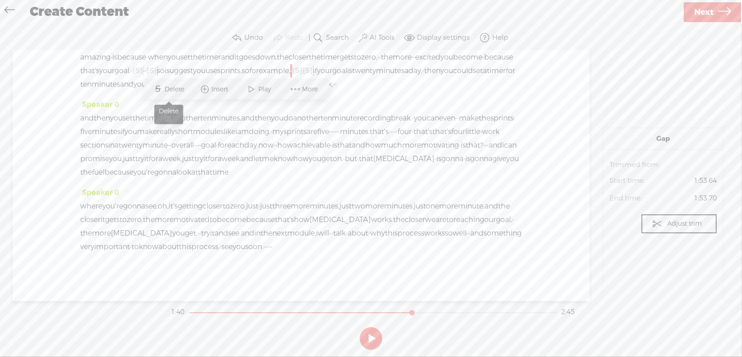
click at [181, 88] on span "Delete" at bounding box center [176, 89] width 22 height 9
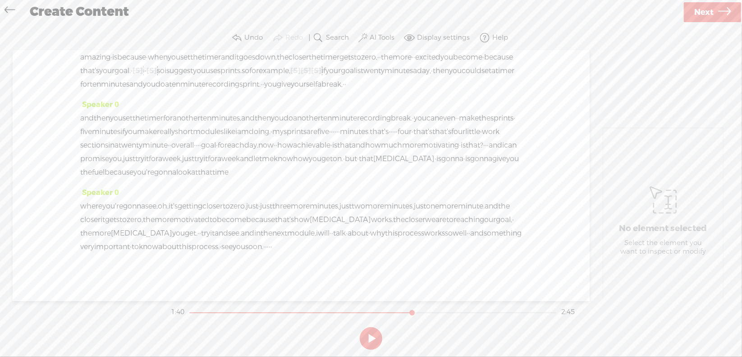
click at [217, 78] on span "sprints." at bounding box center [229, 71] width 24 height 14
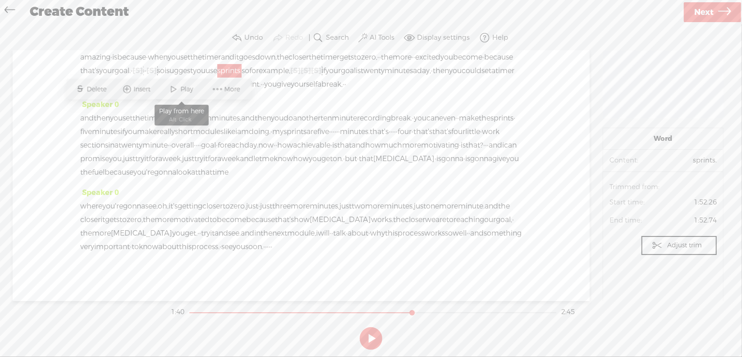
click at [185, 87] on span "Play" at bounding box center [188, 89] width 15 height 9
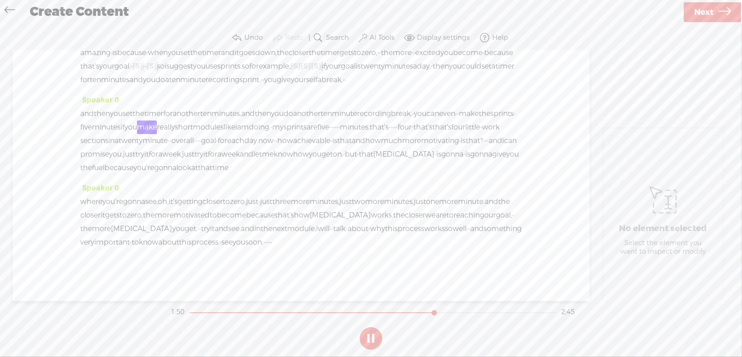
scroll to position [225, 0]
click at [369, 336] on section at bounding box center [371, 338] width 404 height 30
click at [369, 336] on button at bounding box center [371, 338] width 23 height 23
drag, startPoint x: 102, startPoint y: 138, endPoint x: 226, endPoint y: 141, distance: 124.5
click at [226, 141] on div "and then you set the timer for another ten minutes, and then you do another ten…" at bounding box center [301, 141] width 442 height 68
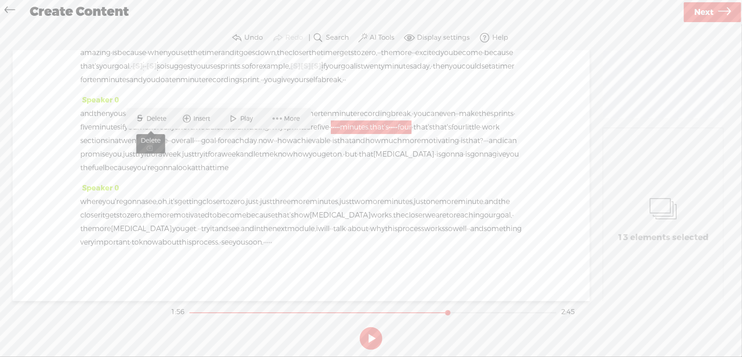
click at [159, 118] on span "Delete" at bounding box center [158, 118] width 22 height 9
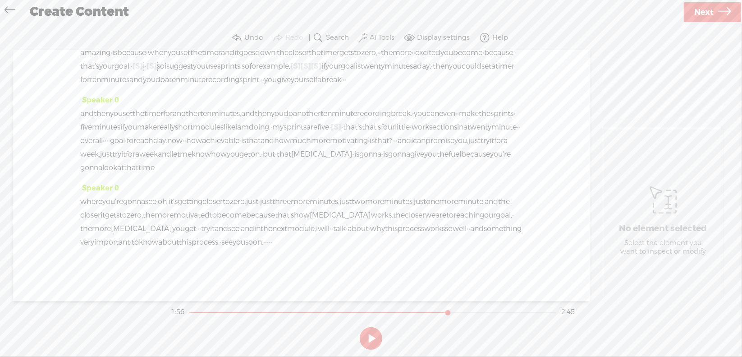
click at [331, 132] on span "[S]" at bounding box center [336, 126] width 10 height 9
click at [110, 120] on span "Restore" at bounding box center [114, 118] width 25 height 9
drag, startPoint x: 166, startPoint y: 140, endPoint x: 254, endPoint y: 137, distance: 88.0
click at [254, 137] on div "and then you set the timer for another ten minutes, and then you do another ten…" at bounding box center [301, 141] width 442 height 68
drag, startPoint x: 173, startPoint y: 116, endPoint x: 181, endPoint y: 119, distance: 8.6
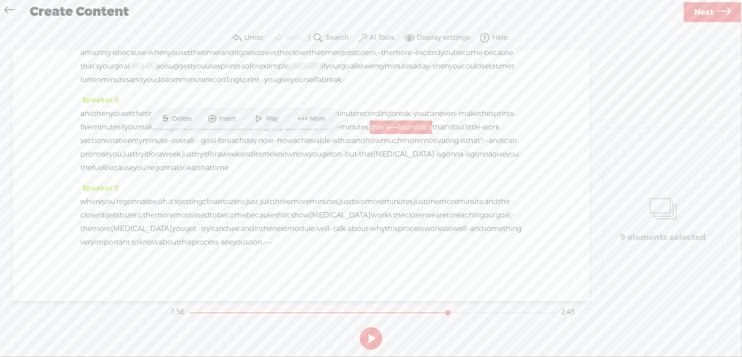
click at [174, 116] on span "Delete" at bounding box center [183, 118] width 22 height 9
click at [224, 127] on span "modules" at bounding box center [208, 127] width 31 height 14
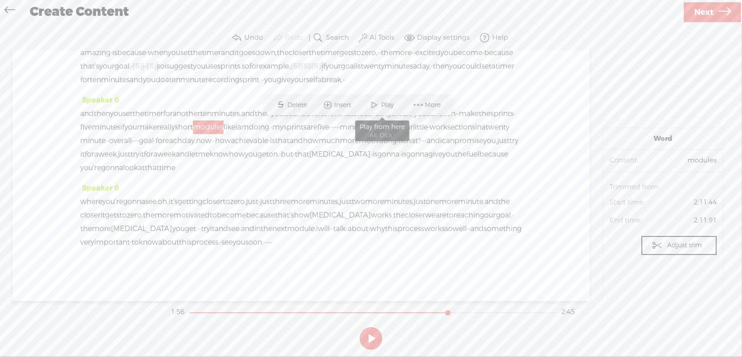
click at [377, 110] on span at bounding box center [375, 105] width 14 height 16
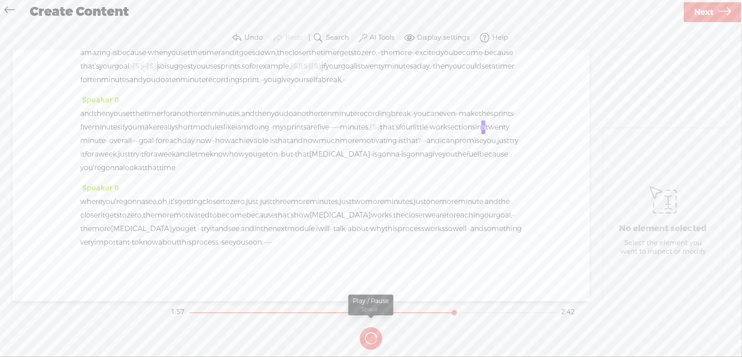
click at [0, 0] on button at bounding box center [0, 0] width 0 height 0
click at [340, 134] on span "minutes." at bounding box center [355, 127] width 30 height 14
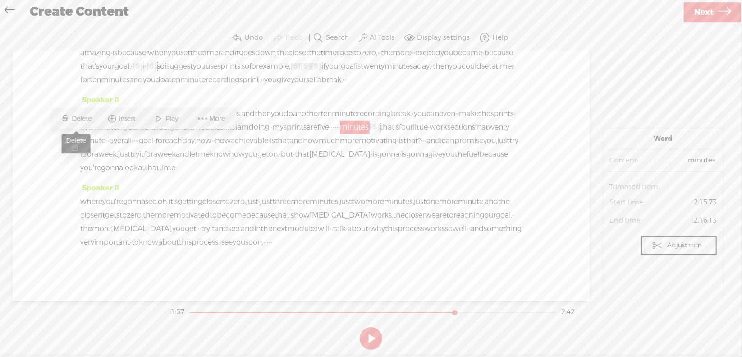
click at [88, 123] on span "S Delete" at bounding box center [76, 118] width 45 height 16
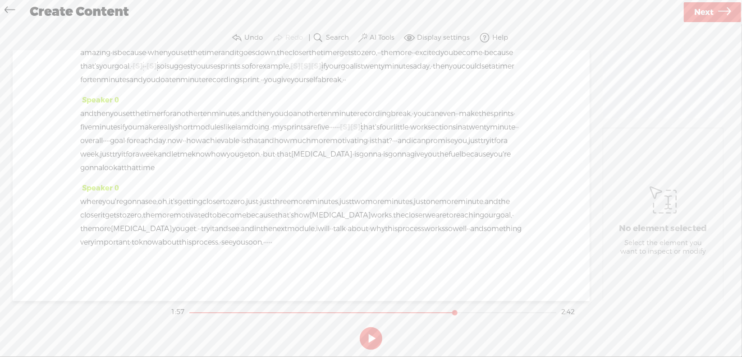
click at [317, 134] on span "five" at bounding box center [323, 127] width 12 height 14
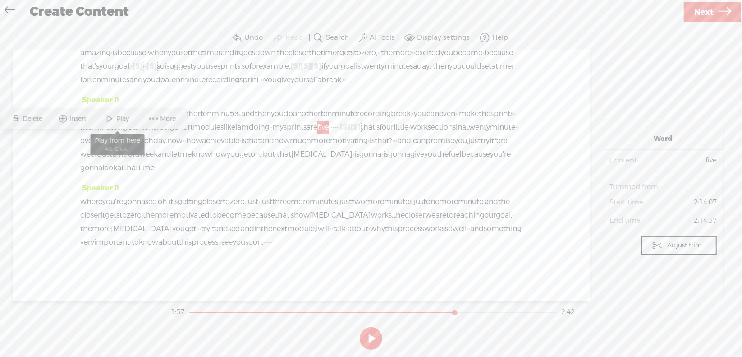
click at [121, 117] on span "Play" at bounding box center [124, 118] width 15 height 9
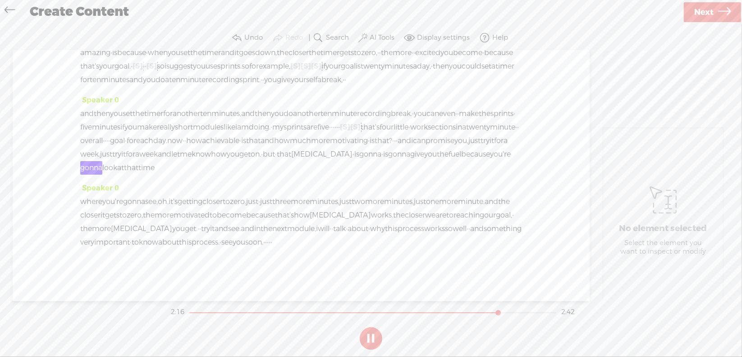
click at [370, 336] on button at bounding box center [371, 338] width 23 height 23
drag, startPoint x: 417, startPoint y: 166, endPoint x: 446, endPoint y: 166, distance: 29.3
click at [446, 166] on div "and then you set the timer for another ten minutes, and then you do another ten…" at bounding box center [301, 141] width 442 height 68
click at [365, 144] on span "Delete" at bounding box center [375, 145] width 22 height 9
click at [291, 161] on span "that" at bounding box center [284, 154] width 14 height 14
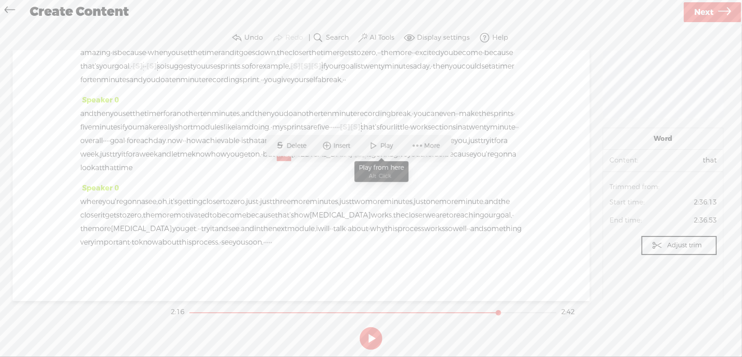
click at [372, 142] on span at bounding box center [374, 146] width 14 height 16
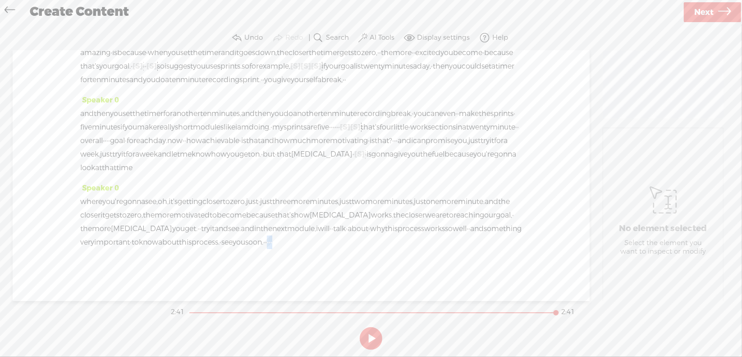
drag, startPoint x: 196, startPoint y: 270, endPoint x: 233, endPoint y: 271, distance: 37.0
click at [233, 249] on div "where you're gonna see, oh, it's getting closer to zero. just · just three more…" at bounding box center [301, 222] width 442 height 54
click at [155, 249] on span "Delete" at bounding box center [151, 247] width 22 height 9
click at [179, 249] on span "this" at bounding box center [185, 242] width 13 height 14
click at [115, 245] on span at bounding box center [110, 247] width 14 height 16
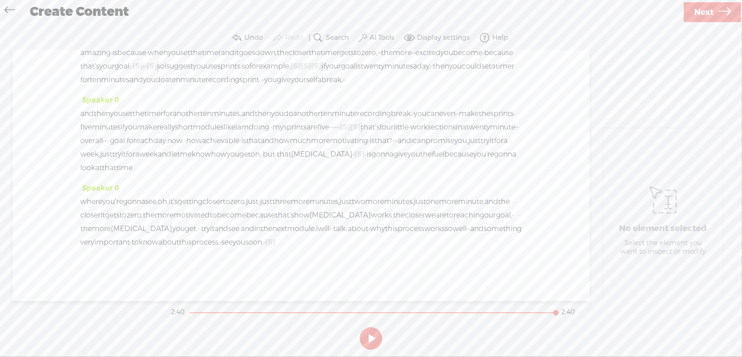
click at [263, 249] on span "·" at bounding box center [264, 242] width 2 height 14
click at [131, 246] on span "Delete" at bounding box center [131, 247] width 22 height 9
click at [179, 249] on span "this" at bounding box center [185, 242] width 13 height 14
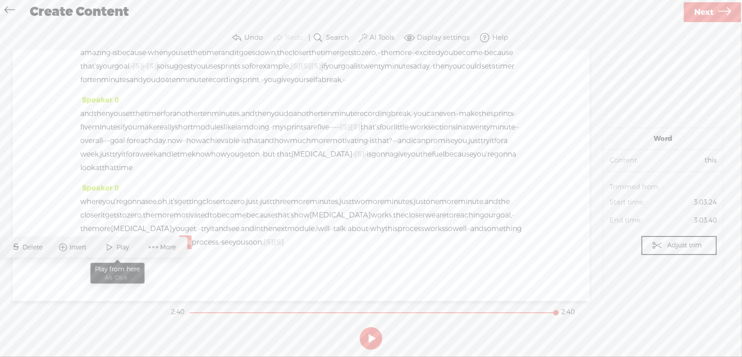
click at [114, 244] on span at bounding box center [110, 247] width 14 height 16
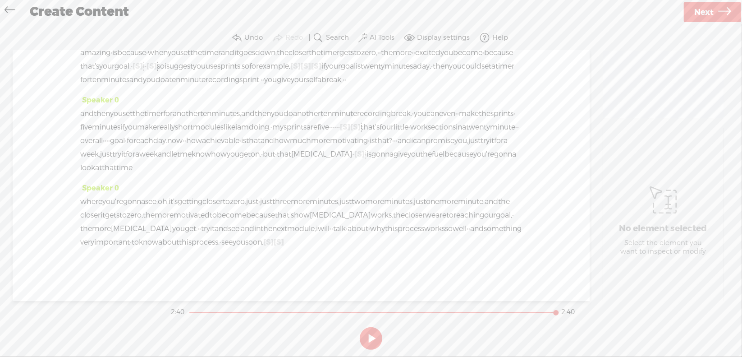
click at [704, 12] on span "Next" at bounding box center [703, 12] width 19 height 23
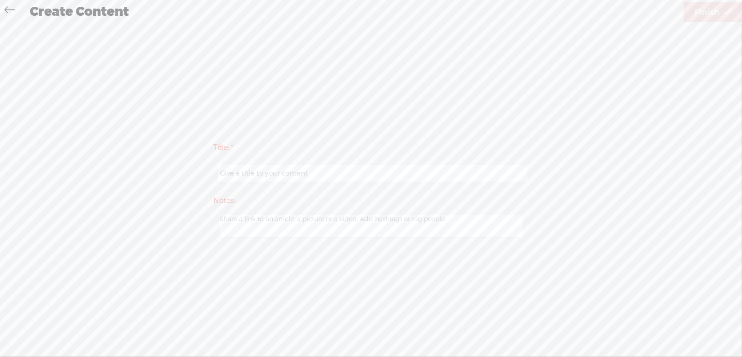
click at [325, 178] on input "text" at bounding box center [372, 174] width 309 height 18
type input "Prod6Mod3"
click at [711, 9] on span "Finish" at bounding box center [706, 12] width 25 height 23
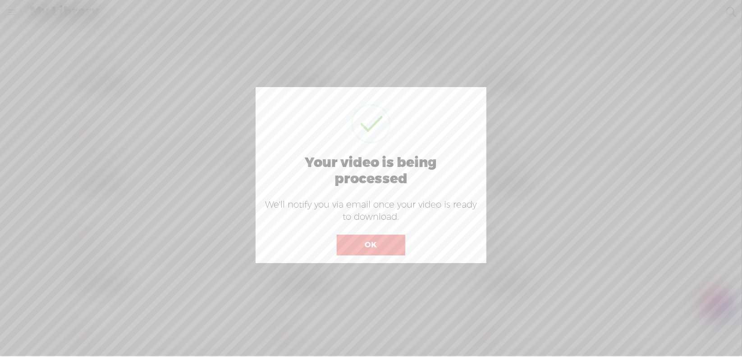
click at [374, 244] on button "OK" at bounding box center [371, 244] width 69 height 21
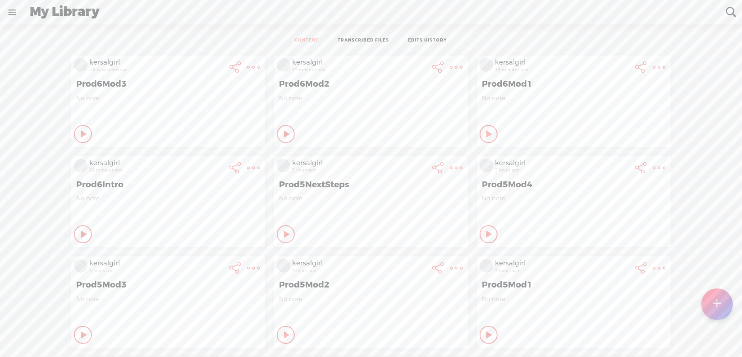
click at [722, 304] on t at bounding box center [718, 304] width 8 height 20
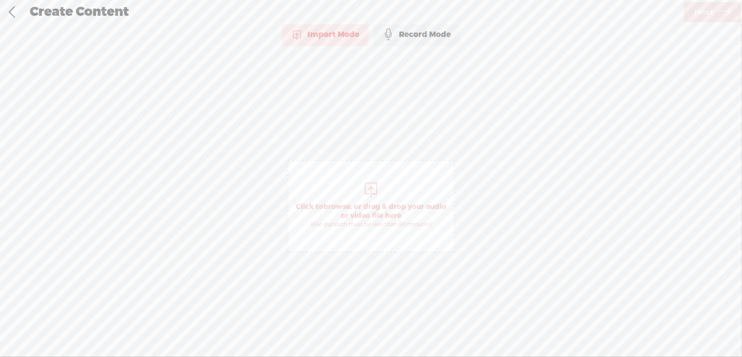
click at [343, 202] on span "browse" at bounding box center [336, 206] width 27 height 9
click at [691, 12] on link "Next" at bounding box center [712, 12] width 57 height 20
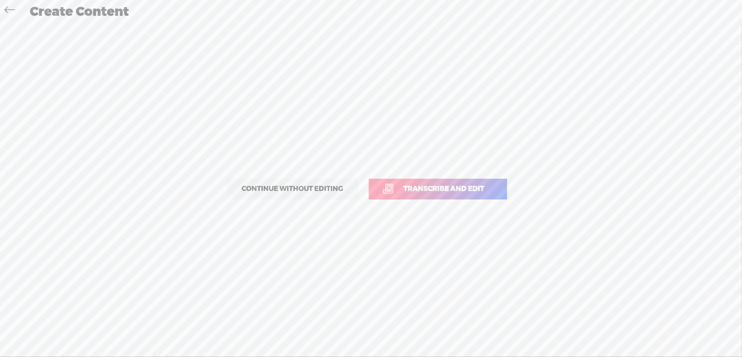
click at [432, 188] on span "Transcribe and edit" at bounding box center [444, 189] width 100 height 10
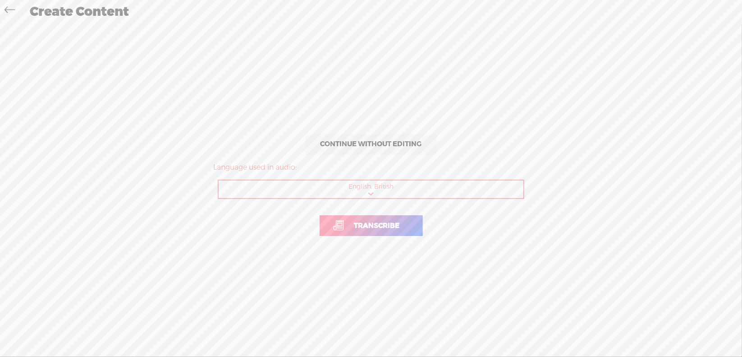
click at [381, 226] on span "Transcribe" at bounding box center [377, 226] width 64 height 10
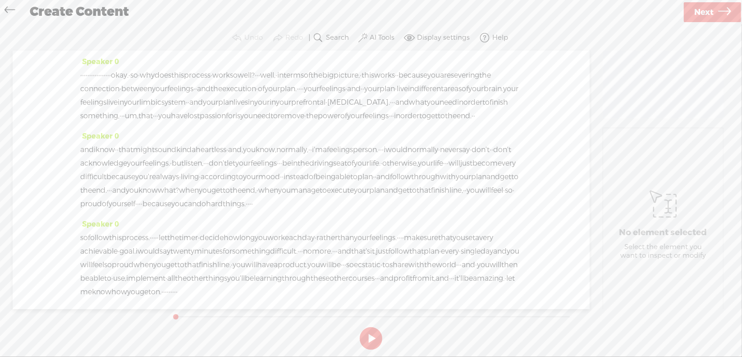
click at [374, 333] on button at bounding box center [371, 338] width 23 height 23
click at [370, 336] on button at bounding box center [371, 338] width 23 height 23
drag, startPoint x: 83, startPoint y: 74, endPoint x: 161, endPoint y: 77, distance: 78.0
click at [161, 77] on div "· · · · · · · · · · · · · · · · · okay. · so · why does this process · work so …" at bounding box center [301, 96] width 442 height 54
click at [92, 51] on span "Delete" at bounding box center [98, 53] width 22 height 9
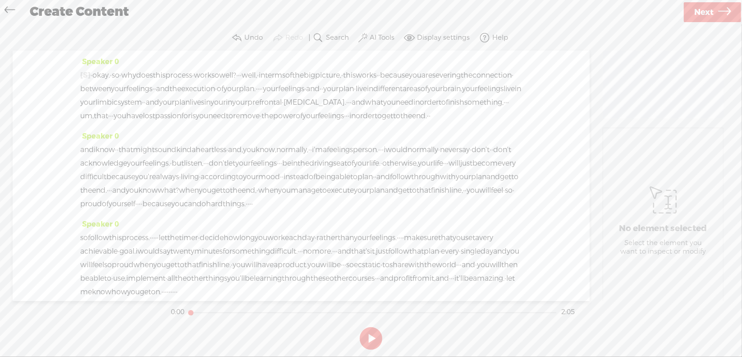
click at [92, 75] on span "·" at bounding box center [92, 76] width 2 height 14
click at [124, 54] on span "Play" at bounding box center [126, 53] width 15 height 9
click at [372, 337] on button at bounding box center [371, 338] width 23 height 23
click at [261, 89] on span "·" at bounding box center [260, 89] width 2 height 14
click at [410, 68] on span "Delete" at bounding box center [419, 66] width 22 height 9
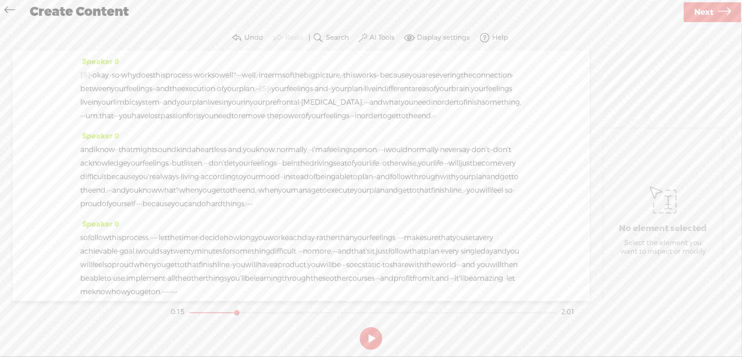
click at [215, 91] on span "execution" at bounding box center [198, 89] width 34 height 14
click at [409, 68] on span at bounding box center [407, 67] width 14 height 16
click at [369, 340] on button at bounding box center [371, 338] width 23 height 23
drag, startPoint x: 140, startPoint y: 116, endPoint x: 165, endPoint y: 113, distance: 25.5
click at [165, 113] on div "[S] · · · · · · · · · · · · · · · · · okay. · so · why does this process · work…" at bounding box center [301, 96] width 442 height 54
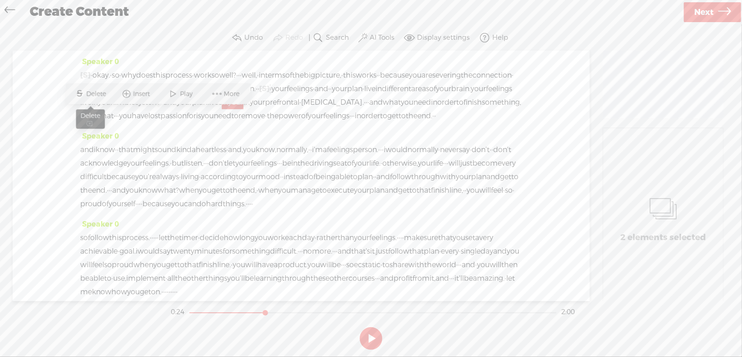
click at [96, 92] on span "Delete" at bounding box center [98, 93] width 22 height 9
click at [98, 101] on span "in" at bounding box center [95, 103] width 6 height 14
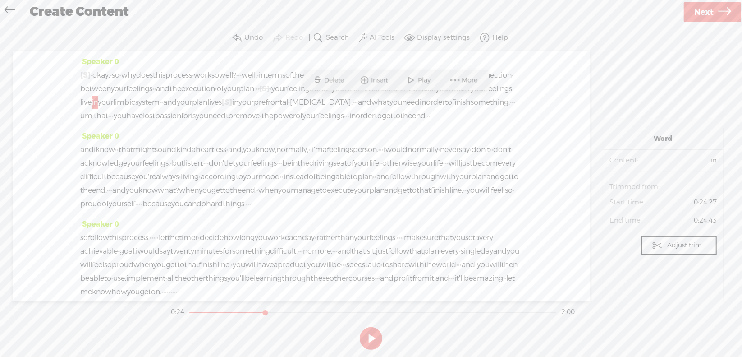
click at [408, 82] on span at bounding box center [412, 80] width 14 height 16
click at [370, 336] on button at bounding box center [371, 338] width 23 height 23
click at [222, 107] on span "[S]" at bounding box center [227, 101] width 10 height 9
click at [138, 90] on span at bounding box center [132, 93] width 20 height 18
drag, startPoint x: 171, startPoint y: 115, endPoint x: 193, endPoint y: 115, distance: 22.1
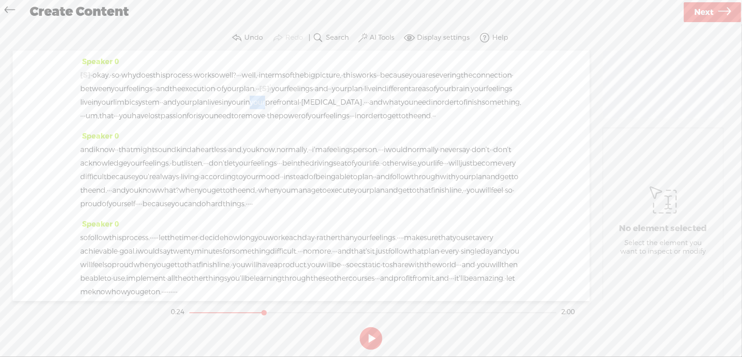
click at [193, 115] on div "[S] · · · · · · · · · · · · · · · · · okay. · so · why does this process · work…" at bounding box center [301, 96] width 442 height 54
click at [129, 95] on span "Delete" at bounding box center [127, 93] width 22 height 9
click at [177, 109] on span "your" at bounding box center [184, 103] width 15 height 14
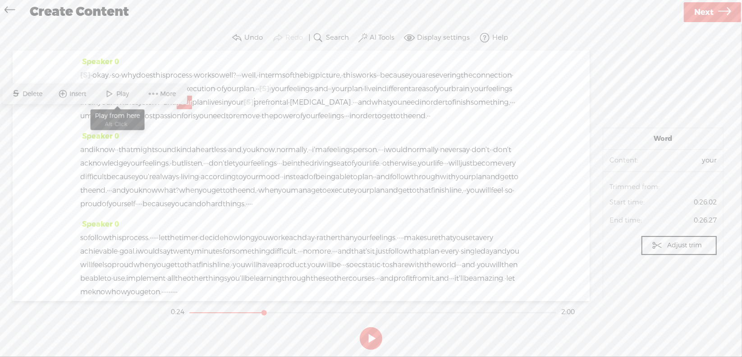
click at [116, 93] on span at bounding box center [110, 94] width 14 height 16
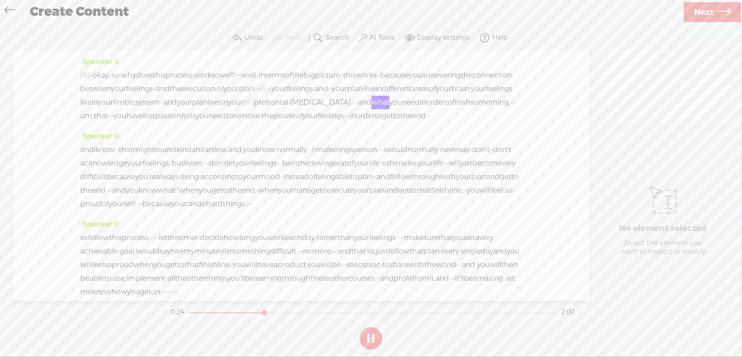
click at [368, 336] on section at bounding box center [371, 338] width 404 height 30
click at [370, 332] on section at bounding box center [371, 338] width 404 height 30
click at [368, 333] on button at bounding box center [371, 338] width 23 height 23
click at [244, 107] on span "[S]" at bounding box center [249, 101] width 10 height 9
click at [177, 95] on span "Restore" at bounding box center [181, 93] width 25 height 9
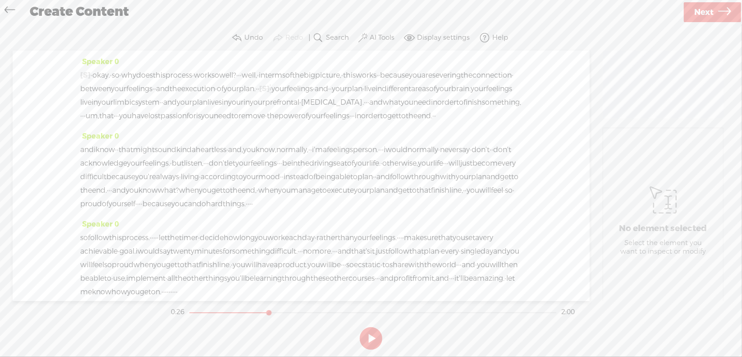
drag, startPoint x: 140, startPoint y: 115, endPoint x: 147, endPoint y: 116, distance: 7.9
click at [222, 109] on span "in" at bounding box center [225, 103] width 6 height 14
click at [84, 92] on span "Delete" at bounding box center [83, 93] width 22 height 9
click at [177, 109] on span "your" at bounding box center [184, 103] width 15 height 14
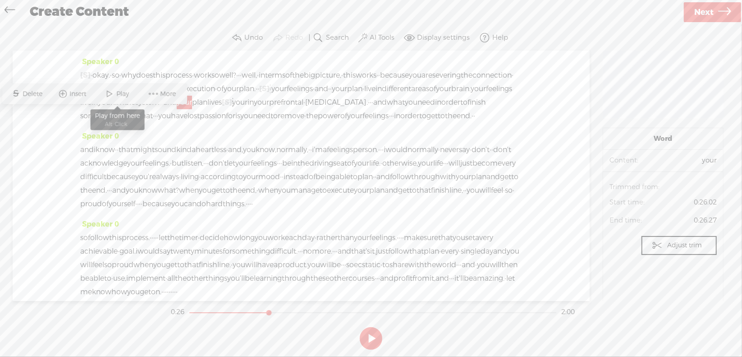
click at [110, 93] on span at bounding box center [110, 94] width 14 height 16
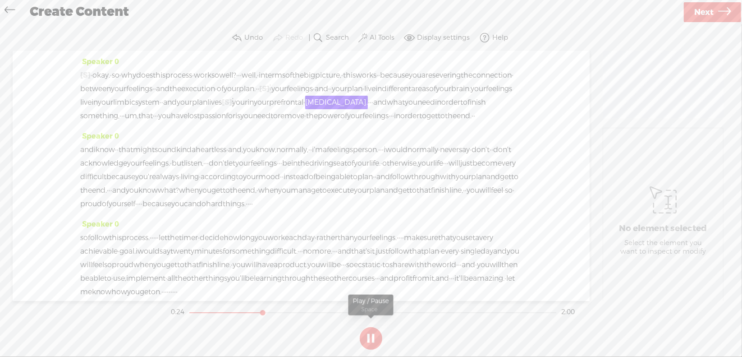
click at [368, 336] on button at bounding box center [371, 338] width 23 height 23
click at [222, 107] on span "[S]" at bounding box center [227, 101] width 10 height 9
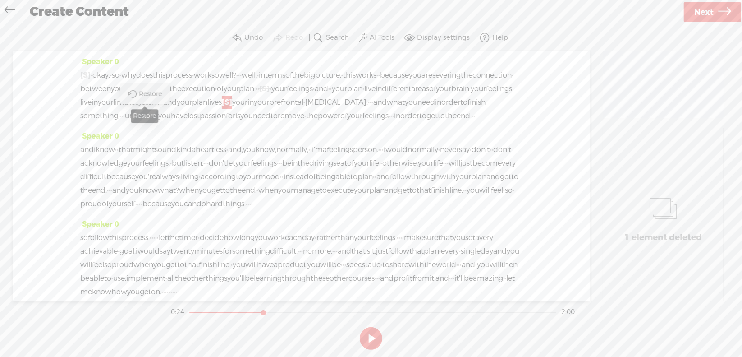
click at [147, 93] on span "Restore" at bounding box center [151, 93] width 25 height 9
click at [177, 109] on span "your" at bounding box center [184, 103] width 15 height 14
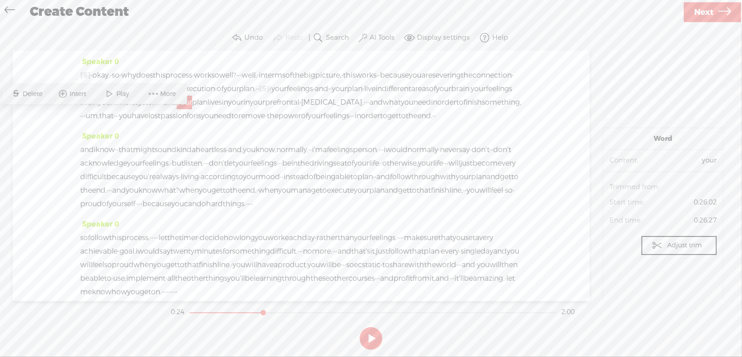
click at [110, 97] on span at bounding box center [110, 94] width 14 height 16
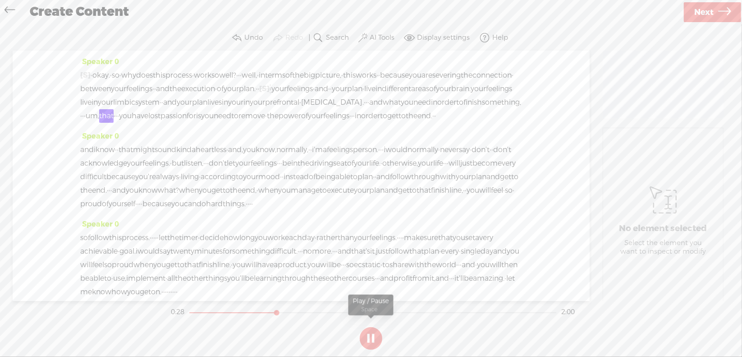
click at [371, 333] on button at bounding box center [371, 338] width 23 height 23
drag, startPoint x: 486, startPoint y: 117, endPoint x: 506, endPoint y: 116, distance: 19.4
click at [506, 116] on div "[S] · · · · · · · · · · · · · · · · · okay. · so · why does this process · work…" at bounding box center [301, 96] width 442 height 54
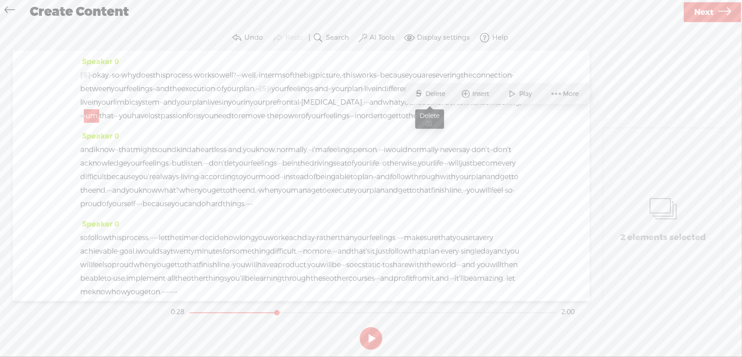
click at [438, 93] on span "Delete" at bounding box center [437, 93] width 22 height 9
click at [110, 123] on span "·" at bounding box center [111, 116] width 2 height 14
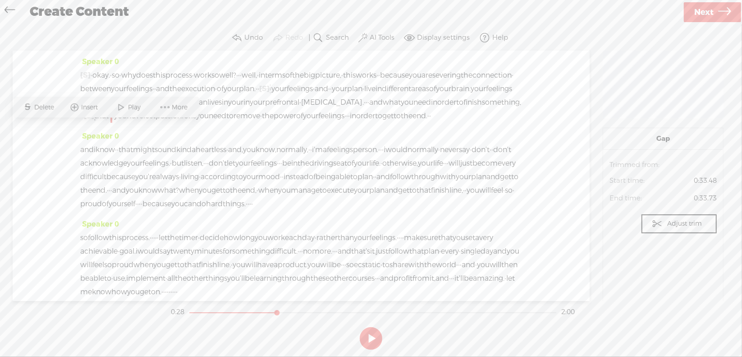
click at [464, 109] on span "finish" at bounding box center [473, 103] width 18 height 14
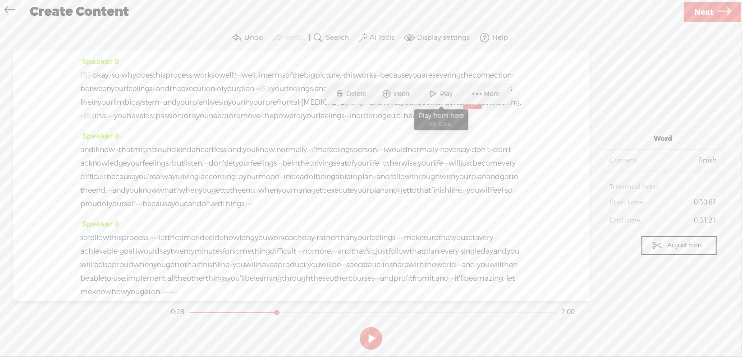
click at [438, 91] on span at bounding box center [434, 94] width 14 height 16
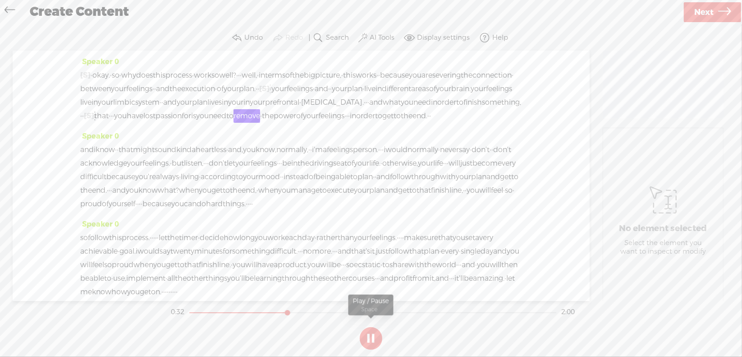
click at [370, 338] on button at bounding box center [371, 338] width 23 height 23
click at [110, 123] on span "·" at bounding box center [111, 116] width 2 height 14
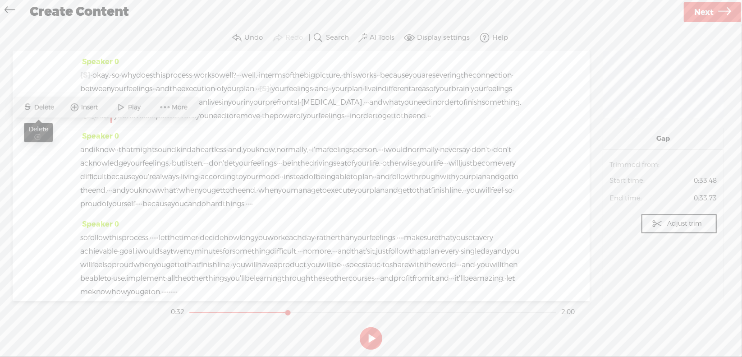
click at [51, 109] on span "Delete" at bounding box center [45, 107] width 22 height 9
click at [482, 109] on span "something," at bounding box center [501, 103] width 39 height 14
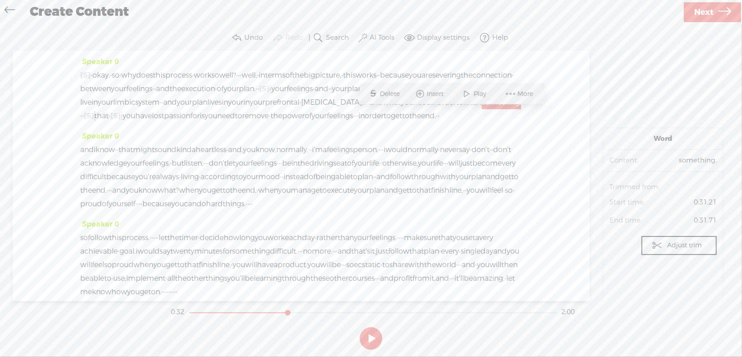
click at [464, 93] on span at bounding box center [467, 94] width 14 height 16
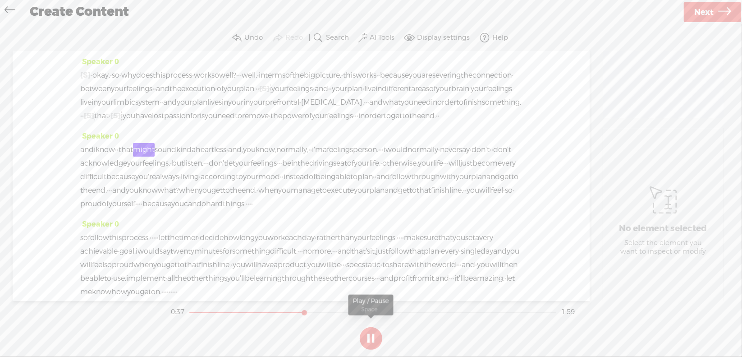
click at [370, 338] on button at bounding box center [371, 338] width 23 height 23
click at [357, 123] on span "·" at bounding box center [356, 116] width 2 height 14
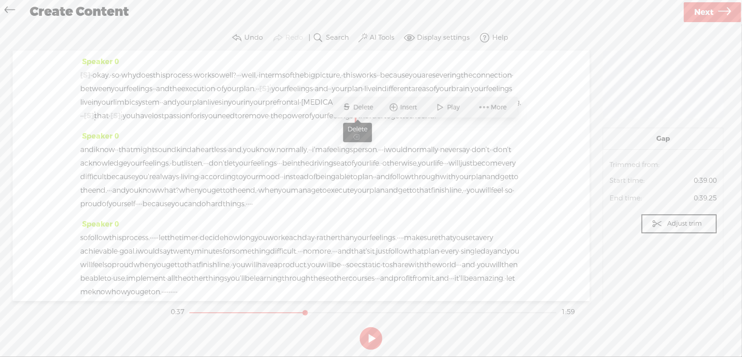
click at [371, 107] on span "Delete" at bounding box center [365, 107] width 22 height 9
click at [305, 123] on span "power" at bounding box center [293, 116] width 23 height 14
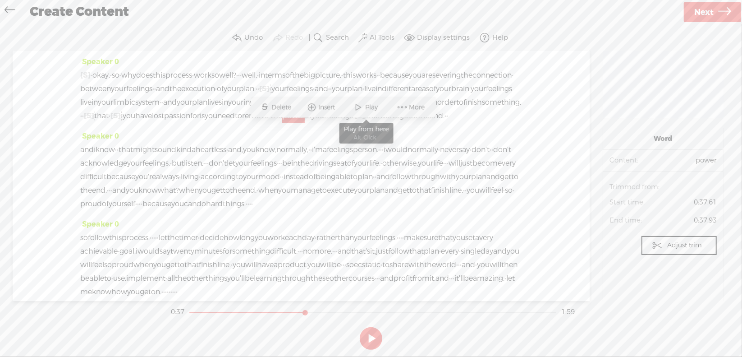
click at [372, 105] on span "Play" at bounding box center [373, 107] width 15 height 9
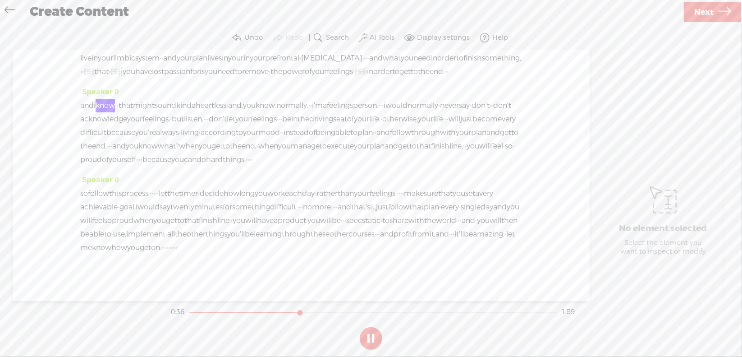
scroll to position [45, 0]
click at [371, 335] on button at bounding box center [371, 338] width 23 height 23
drag, startPoint x: 296, startPoint y: 129, endPoint x: 326, endPoint y: 131, distance: 30.3
click at [326, 131] on div "and i know · · that might sound kinda heartless · and, you know, normally, · · …" at bounding box center [301, 132] width 442 height 68
click at [262, 111] on span "Delete" at bounding box center [259, 109] width 22 height 9
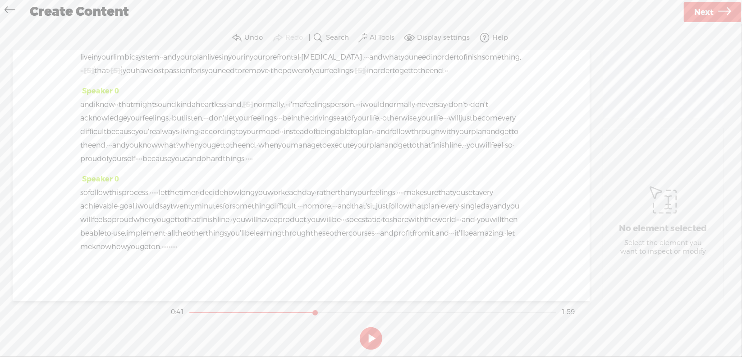
click at [226, 111] on span "heartless" at bounding box center [211, 105] width 31 height 14
click at [264, 108] on span at bounding box center [264, 109] width 14 height 16
click at [371, 336] on section at bounding box center [371, 338] width 404 height 30
click at [371, 336] on button at bounding box center [371, 338] width 23 height 23
click at [359, 111] on span "·" at bounding box center [358, 105] width 2 height 14
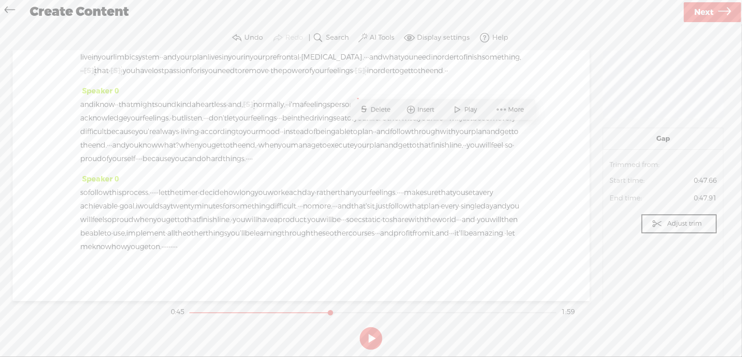
click at [384, 107] on span "Delete" at bounding box center [382, 109] width 22 height 9
click at [457, 111] on span "don't" at bounding box center [466, 105] width 18 height 14
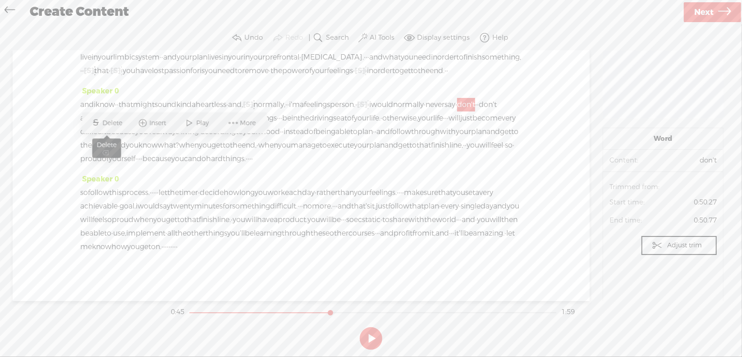
click at [120, 122] on span "Delete" at bounding box center [114, 123] width 22 height 9
click at [300, 111] on span "i'm" at bounding box center [294, 105] width 11 height 14
click at [381, 111] on span "Play" at bounding box center [388, 109] width 15 height 9
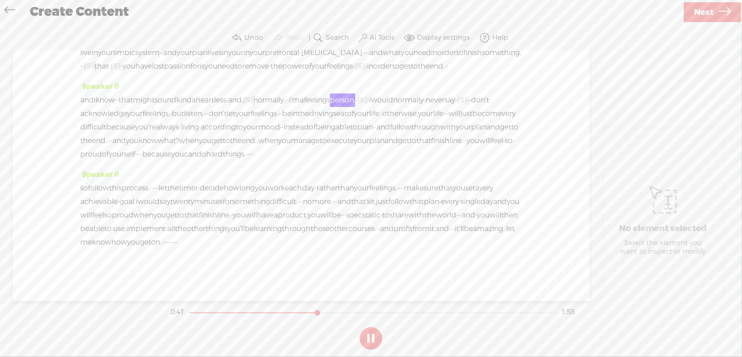
scroll to position [90, 0]
click at [369, 340] on button at bounding box center [371, 338] width 23 height 23
click at [468, 101] on span "·" at bounding box center [469, 100] width 2 height 14
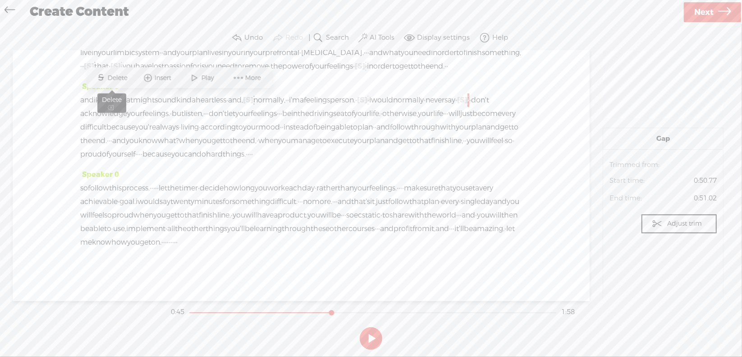
click at [123, 76] on span "Delete" at bounding box center [119, 78] width 22 height 9
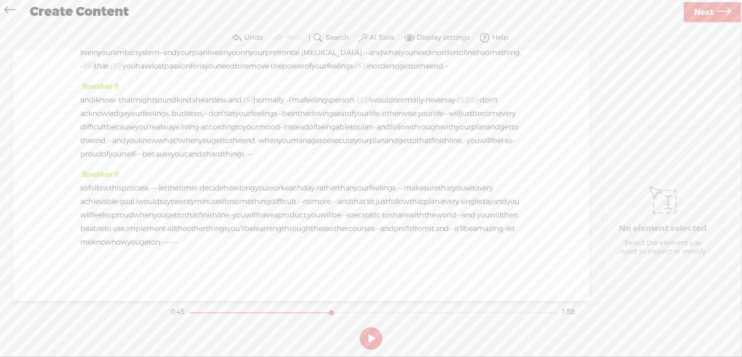
click at [393, 101] on span "normally" at bounding box center [408, 100] width 31 height 14
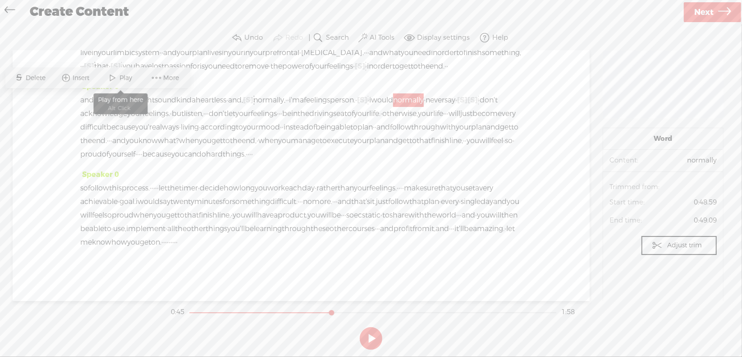
click at [122, 77] on span "Play" at bounding box center [127, 78] width 15 height 9
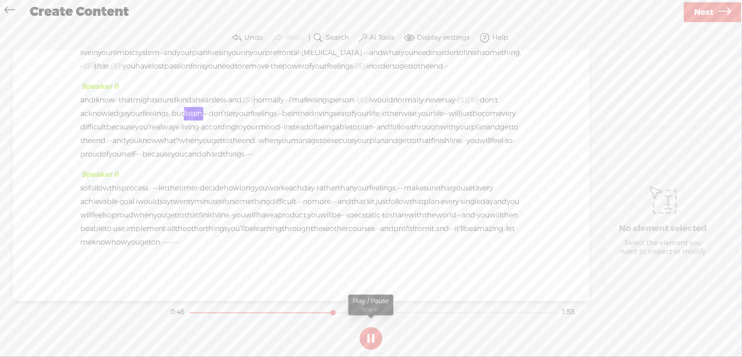
click at [374, 338] on button at bounding box center [371, 338] width 23 height 23
click at [455, 100] on span "·" at bounding box center [456, 100] width 2 height 14
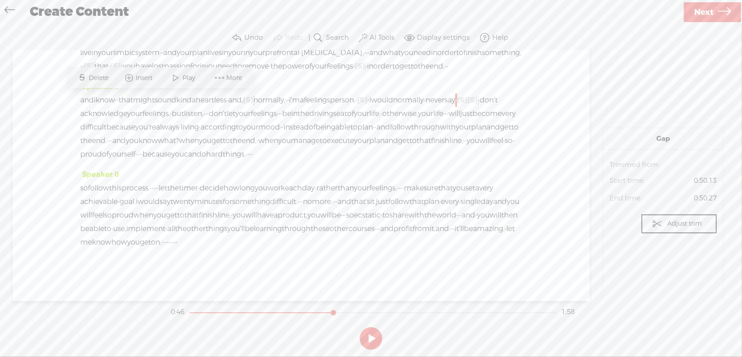
click at [106, 75] on span "Delete" at bounding box center [100, 78] width 22 height 9
click at [393, 98] on span "normally" at bounding box center [408, 100] width 31 height 14
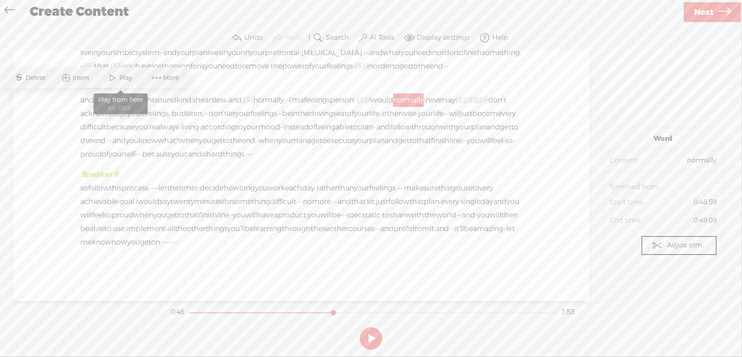
click at [129, 74] on span "Play" at bounding box center [127, 78] width 15 height 9
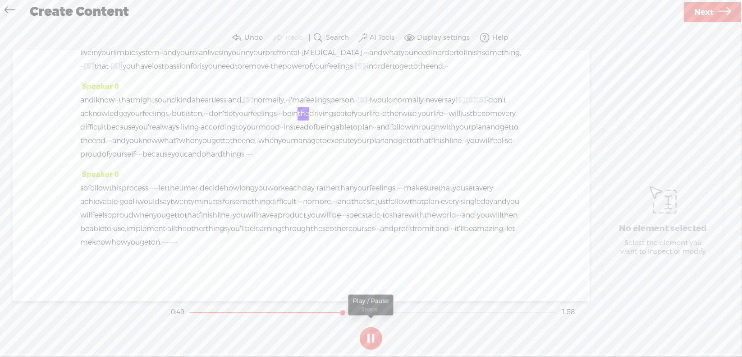
click at [373, 335] on button at bounding box center [371, 338] width 23 height 23
click at [207, 107] on span "·" at bounding box center [206, 114] width 2 height 14
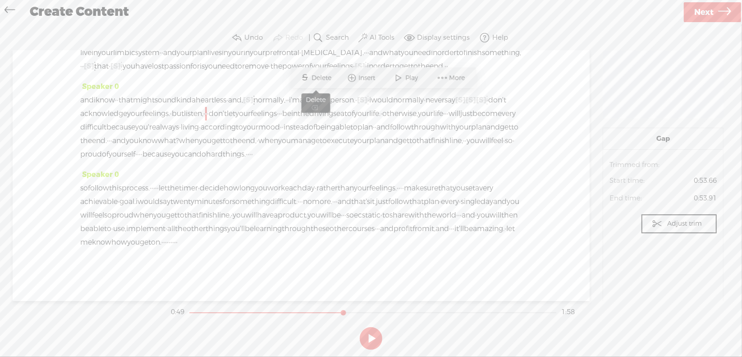
click at [322, 77] on span "Delete" at bounding box center [323, 78] width 22 height 9
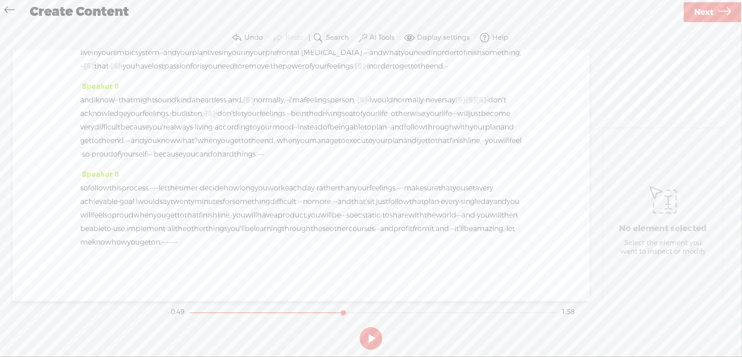
click at [289, 107] on span "·" at bounding box center [288, 114] width 2 height 14
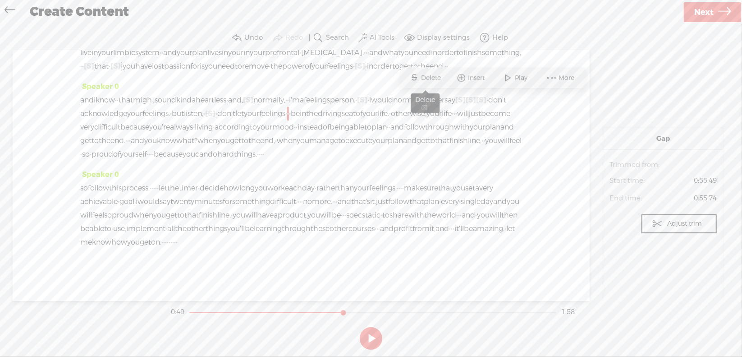
click at [435, 81] on span "Delete" at bounding box center [433, 78] width 22 height 9
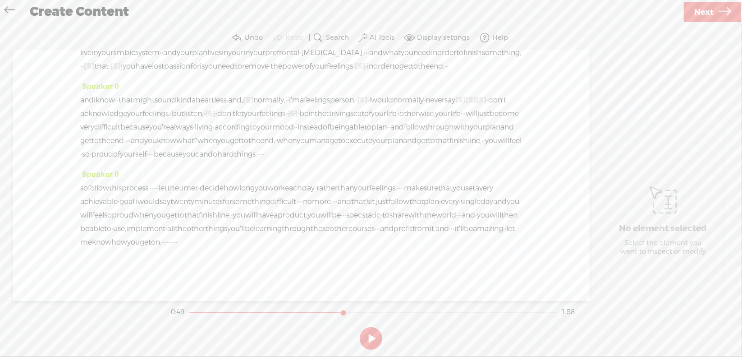
click at [203, 107] on span "listen," at bounding box center [193, 114] width 19 height 14
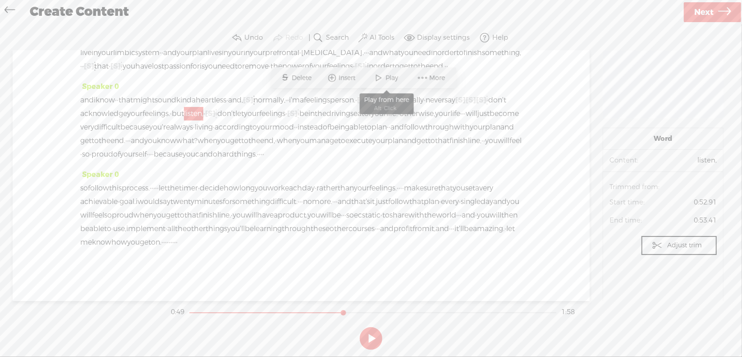
click at [384, 77] on span at bounding box center [379, 78] width 14 height 16
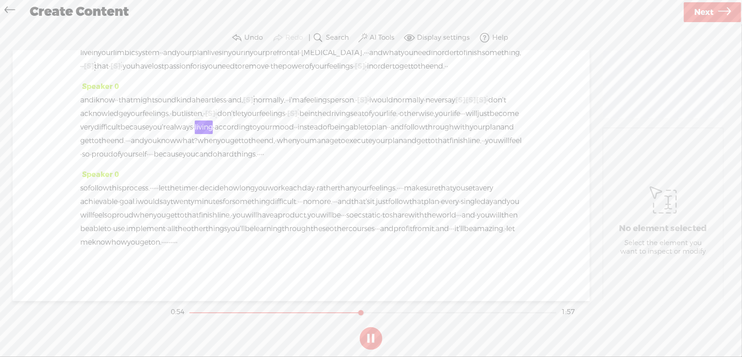
click at [374, 336] on button at bounding box center [371, 338] width 23 height 23
click at [462, 110] on span "·" at bounding box center [463, 114] width 2 height 14
click at [239, 93] on span "Delete" at bounding box center [238, 91] width 22 height 9
click at [400, 111] on span "otherwise," at bounding box center [418, 114] width 36 height 14
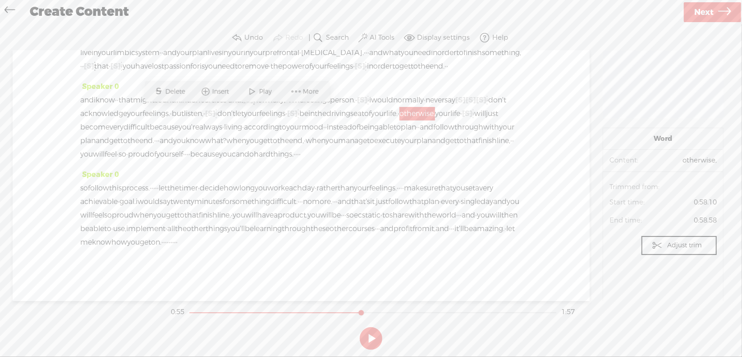
click at [253, 89] on span at bounding box center [253, 91] width 14 height 16
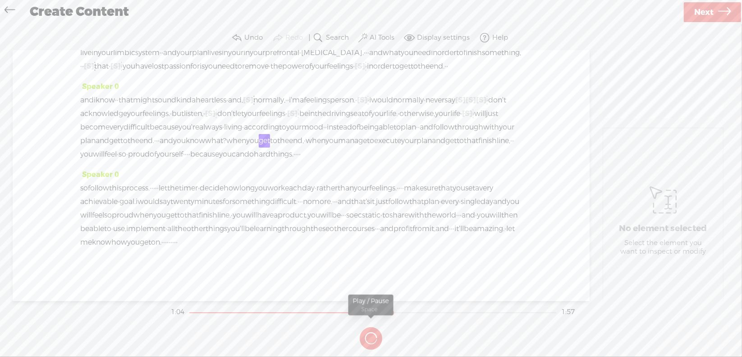
click at [0, 0] on button at bounding box center [0, 0] width 0 height 0
click at [173, 138] on span "and" at bounding box center [167, 141] width 14 height 14
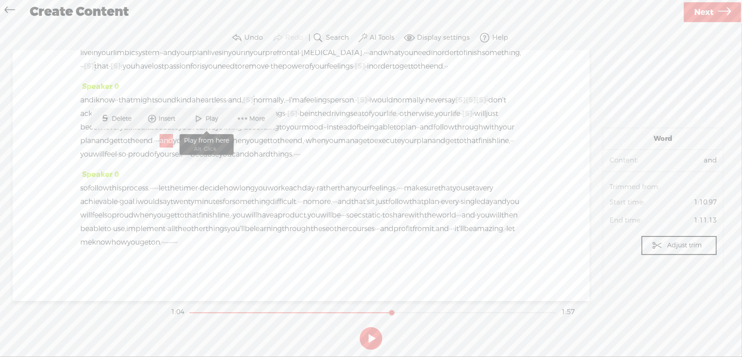
click at [216, 118] on span "Play" at bounding box center [213, 118] width 15 height 9
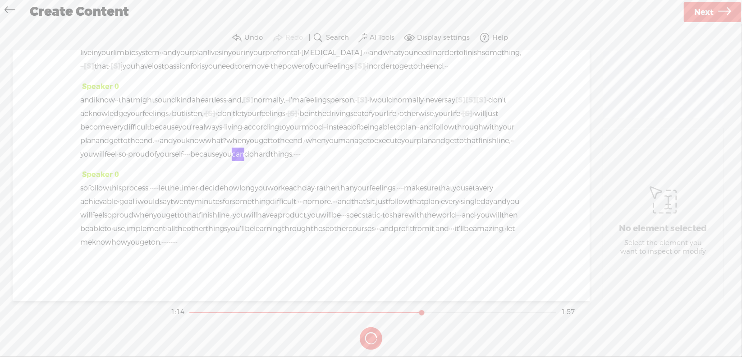
click at [0, 0] on button at bounding box center [0, 0] width 0 height 0
click at [189, 154] on span "·" at bounding box center [188, 154] width 2 height 14
click at [302, 133] on span "Delete" at bounding box center [305, 132] width 22 height 9
click at [150, 155] on span "proud" at bounding box center [139, 154] width 22 height 14
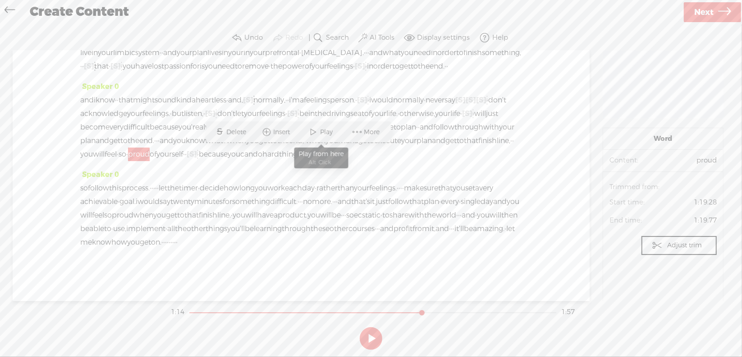
click at [325, 134] on span "Play" at bounding box center [328, 132] width 15 height 9
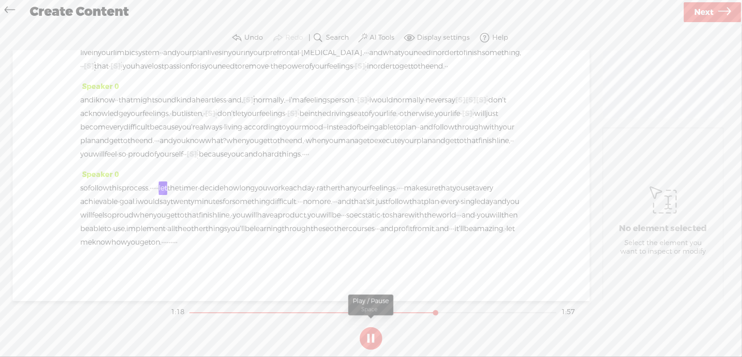
click at [368, 336] on section at bounding box center [371, 338] width 404 height 30
click at [0, 0] on button at bounding box center [0, 0] width 0 height 0
drag, startPoint x: 175, startPoint y: 199, endPoint x: 180, endPoint y: 201, distance: 5.7
click at [180, 201] on div "so follow this process. · · · · · let the timer · decide how long you work each…" at bounding box center [301, 215] width 442 height 68
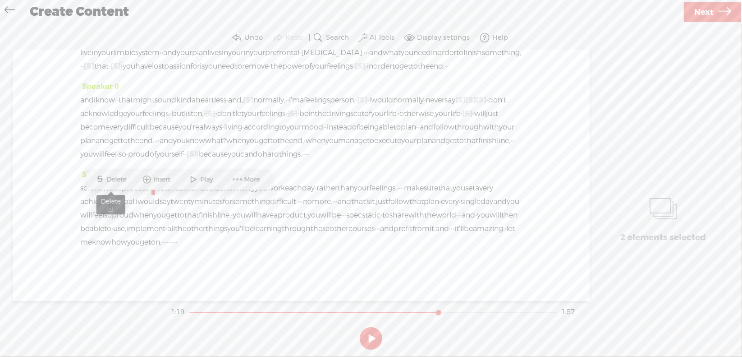
click at [115, 180] on span "Delete" at bounding box center [118, 179] width 22 height 9
click at [109, 195] on span "follow" at bounding box center [98, 188] width 21 height 14
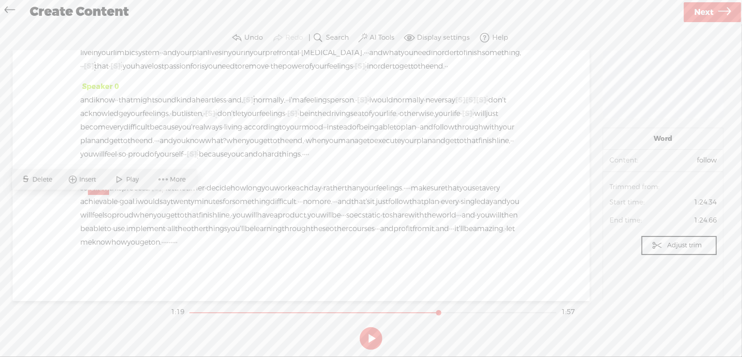
click at [134, 181] on span "Play" at bounding box center [133, 179] width 15 height 9
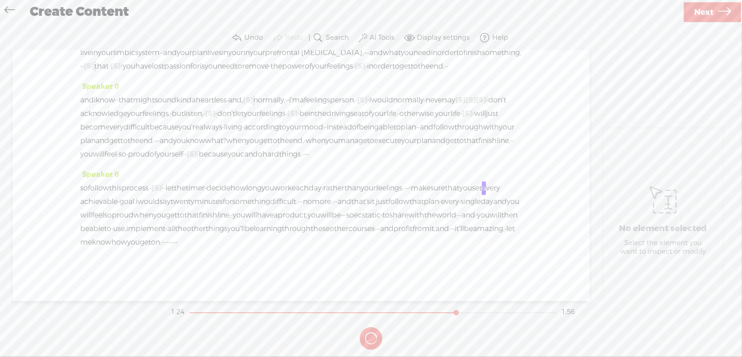
click at [371, 333] on section at bounding box center [371, 338] width 404 height 30
click at [372, 338] on section at bounding box center [371, 338] width 404 height 30
click at [371, 335] on section at bounding box center [371, 338] width 404 height 30
click at [0, 0] on button at bounding box center [0, 0] width 0 height 0
click at [407, 195] on span "·" at bounding box center [406, 188] width 2 height 14
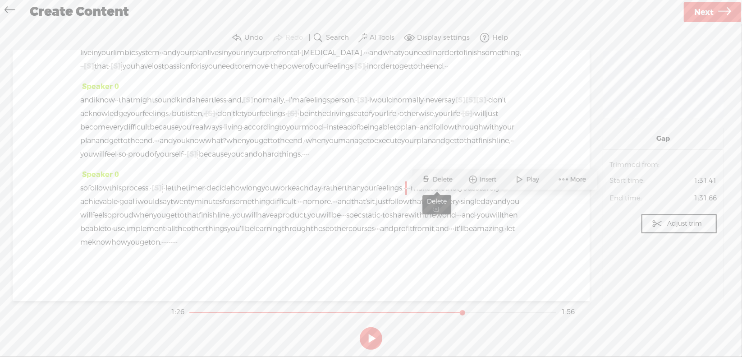
click at [444, 179] on span "Delete" at bounding box center [444, 179] width 22 height 9
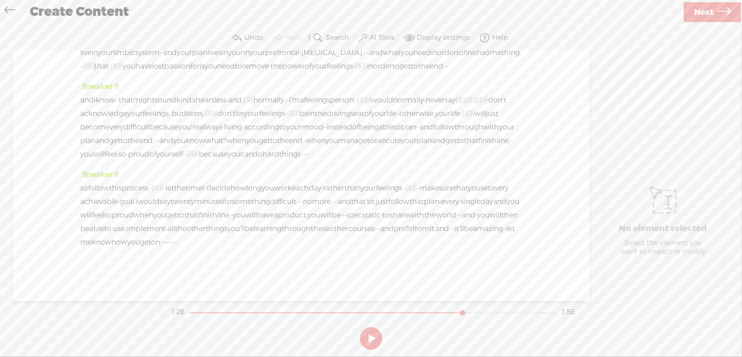
click at [345, 195] on span "rather" at bounding box center [333, 188] width 21 height 14
click at [428, 180] on span at bounding box center [428, 179] width 14 height 16
click at [0, 0] on button at bounding box center [0, 0] width 0 height 0
click at [458, 222] on span "·" at bounding box center [459, 215] width 2 height 14
click at [366, 220] on span "Delete" at bounding box center [371, 220] width 22 height 9
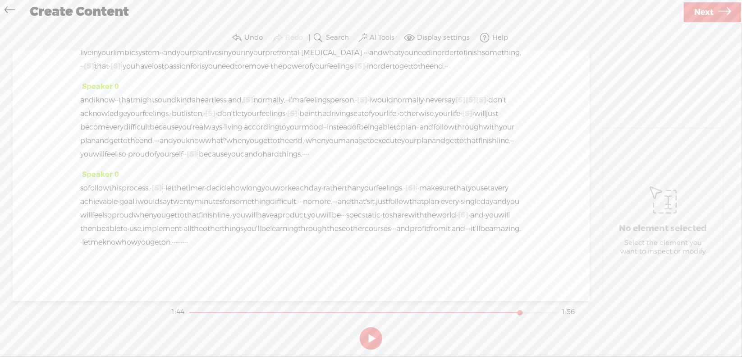
click at [346, 222] on span "so" at bounding box center [350, 215] width 8 height 14
click at [223, 220] on span "Delete" at bounding box center [227, 220] width 22 height 9
click at [278, 222] on span "product." at bounding box center [293, 215] width 30 height 14
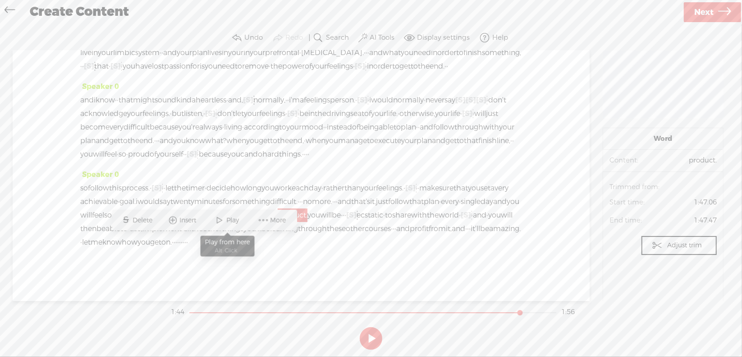
click at [237, 219] on span "Play" at bounding box center [234, 220] width 15 height 9
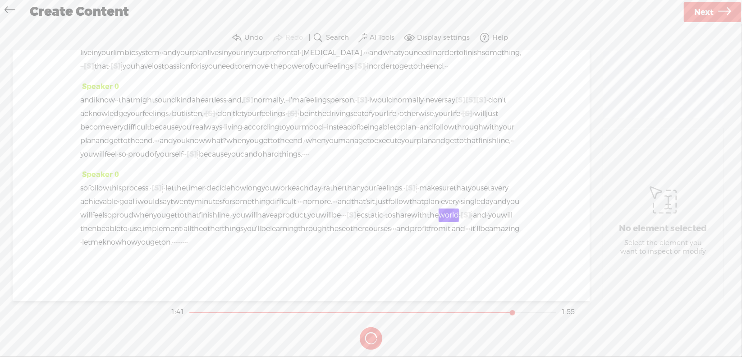
click at [0, 0] on button at bounding box center [0, 0] width 0 height 0
click at [346, 220] on span "[S]" at bounding box center [351, 214] width 10 height 9
click at [286, 220] on span "Restore" at bounding box center [296, 220] width 25 height 9
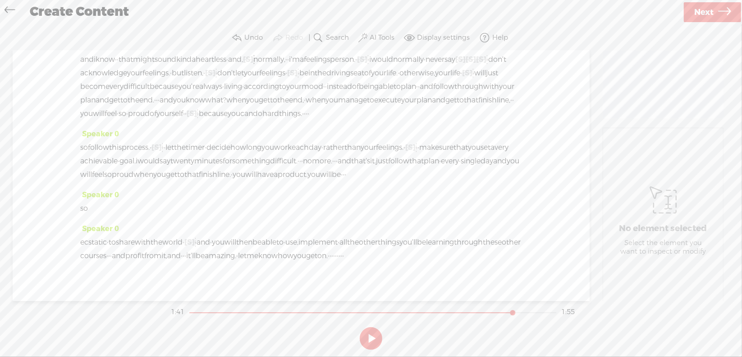
click at [343, 181] on span "·" at bounding box center [344, 175] width 2 height 14
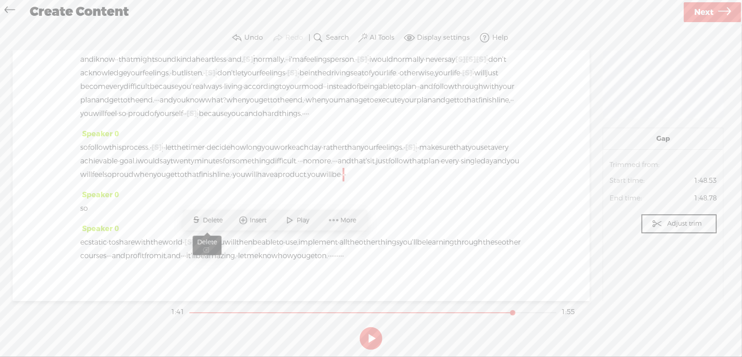
click at [205, 223] on span "Delete" at bounding box center [214, 220] width 22 height 9
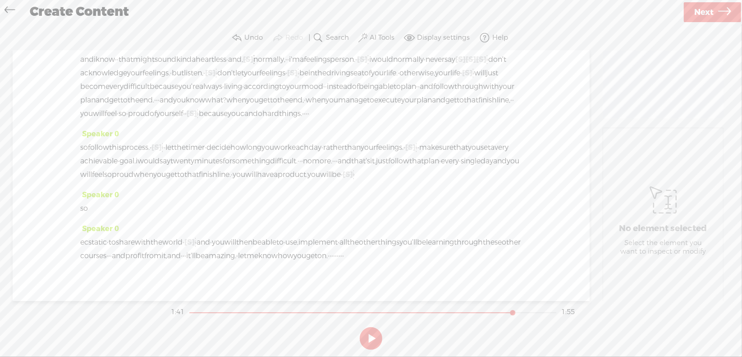
click at [257, 181] on span "have" at bounding box center [265, 175] width 17 height 14
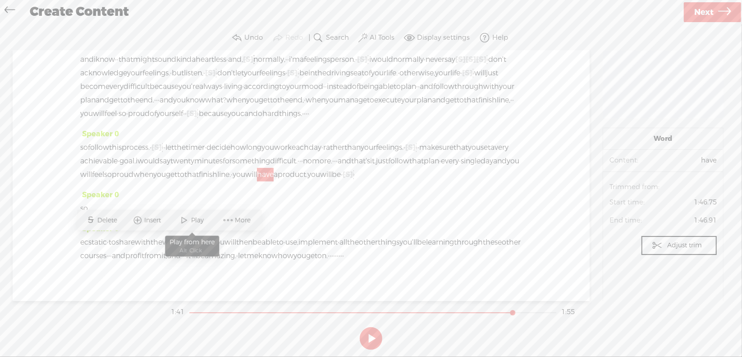
click at [201, 221] on span "Play" at bounding box center [198, 220] width 15 height 9
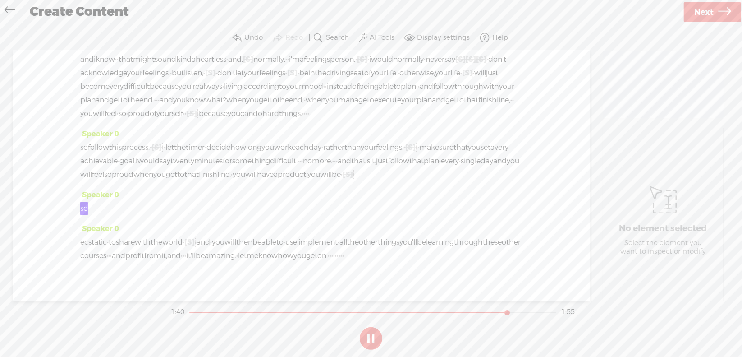
scroll to position [184, 0]
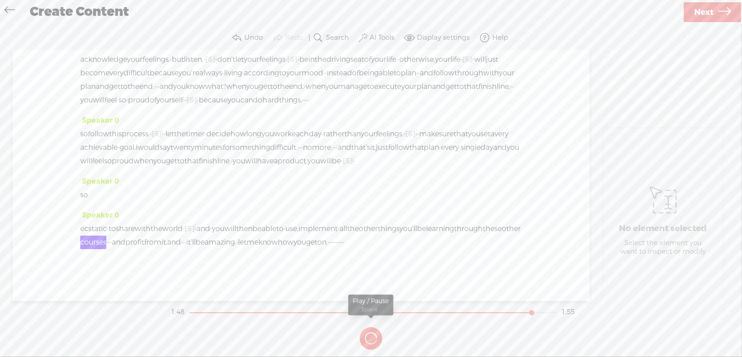
click at [0, 0] on button at bounding box center [0, 0] width 0 height 0
click at [299, 222] on span "use," at bounding box center [291, 229] width 13 height 14
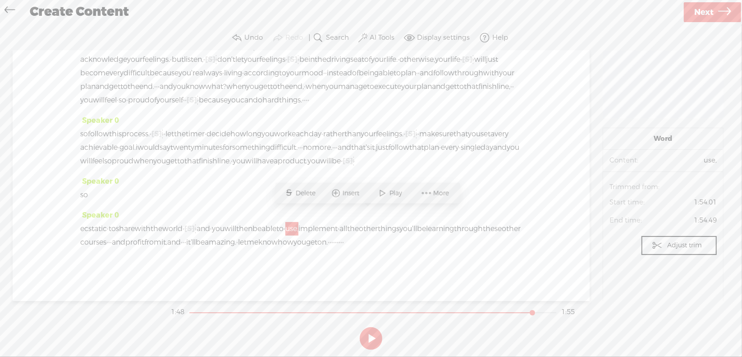
click at [338, 222] on span "implement" at bounding box center [318, 229] width 39 height 14
click at [338, 191] on span "Delete" at bounding box center [337, 193] width 22 height 9
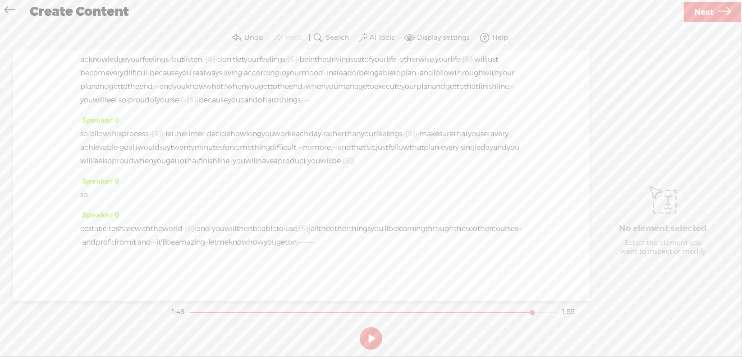
click at [253, 222] on span "then" at bounding box center [244, 229] width 16 height 14
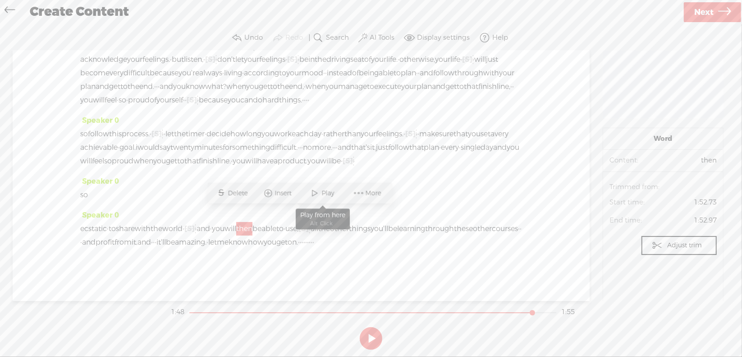
click at [314, 192] on span at bounding box center [315, 193] width 14 height 16
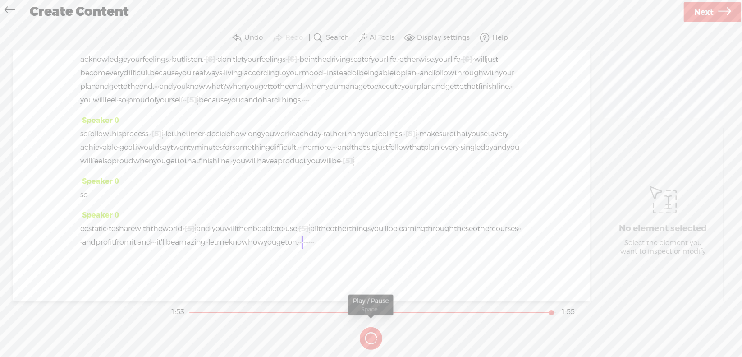
click at [0, 0] on button at bounding box center [0, 0] width 0 height 0
drag, startPoint x: 103, startPoint y: 242, endPoint x: 152, endPoint y: 244, distance: 49.2
click at [152, 244] on div "ecstatic · to share with the world · [S] · · and · you will then be able to · u…" at bounding box center [301, 235] width 442 height 27
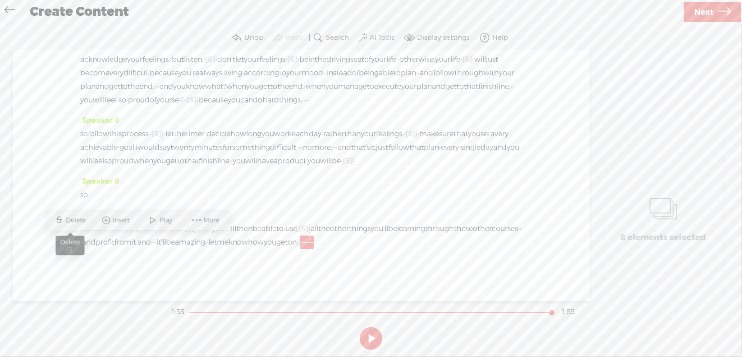
click at [73, 220] on span "Delete" at bounding box center [77, 220] width 22 height 9
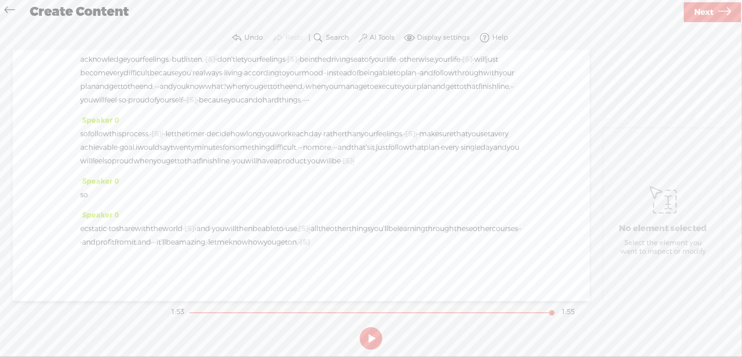
click at [229, 235] on span "me" at bounding box center [223, 242] width 12 height 14
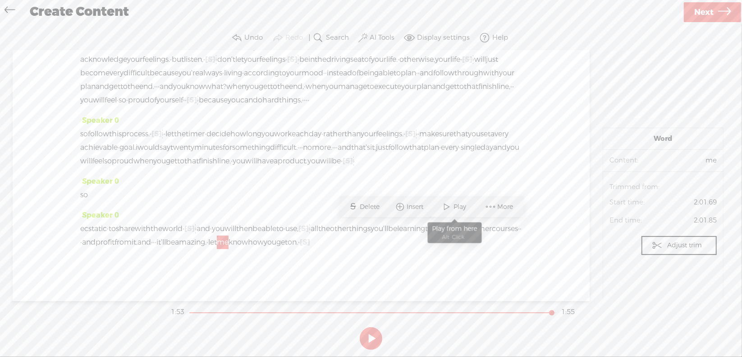
click at [443, 206] on span at bounding box center [448, 206] width 14 height 16
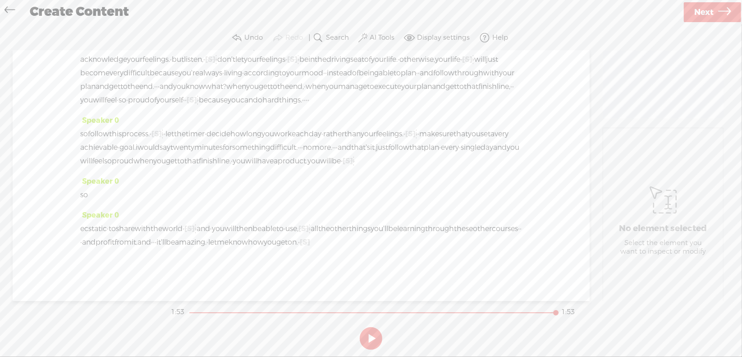
click at [708, 13] on span "Next" at bounding box center [703, 12] width 19 height 23
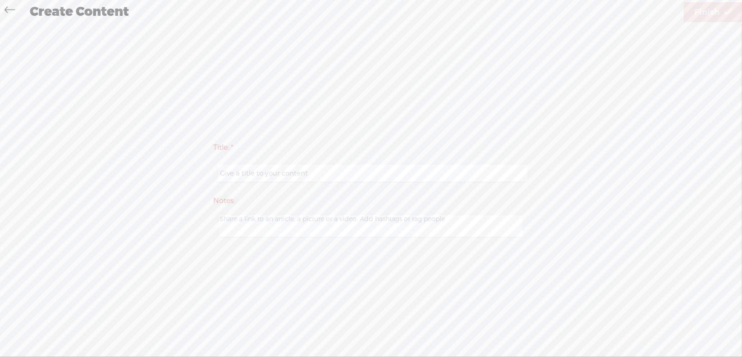
click at [284, 176] on input "text" at bounding box center [372, 174] width 309 height 18
type input "Prod6Mod4"
click at [709, 14] on span "Finish" at bounding box center [706, 12] width 25 height 23
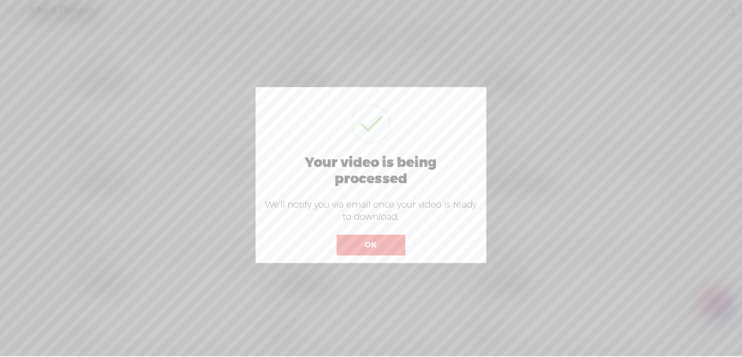
click at [378, 239] on button "OK" at bounding box center [371, 244] width 69 height 21
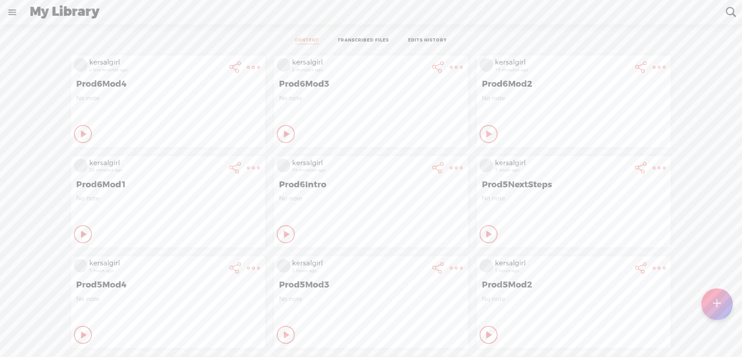
click at [718, 301] on t at bounding box center [718, 304] width 8 height 20
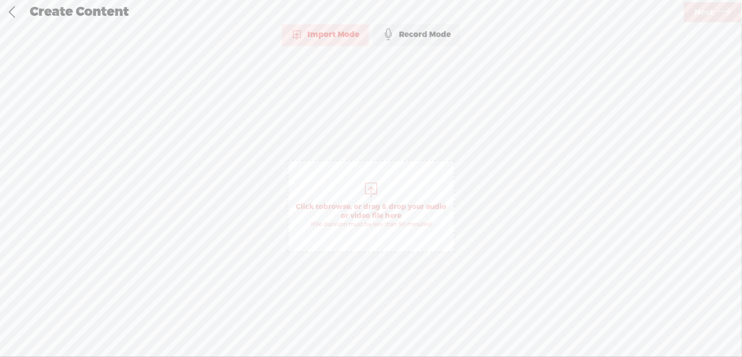
click at [340, 206] on span "browse" at bounding box center [336, 206] width 27 height 9
click at [700, 9] on span "Next" at bounding box center [703, 12] width 19 height 23
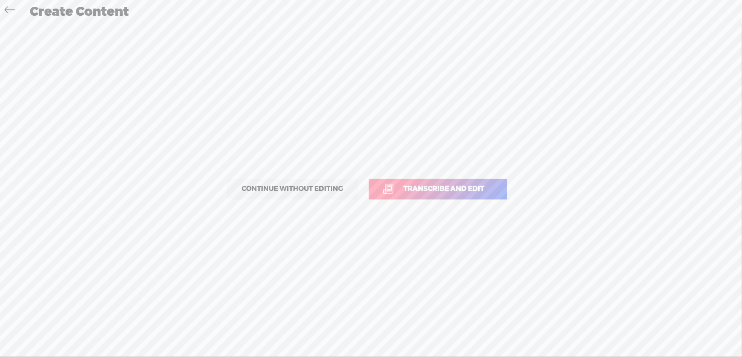
click at [437, 189] on span "Transcribe and edit" at bounding box center [444, 189] width 100 height 10
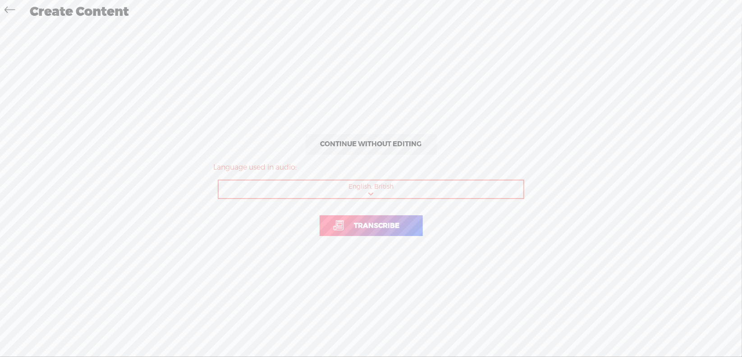
click at [358, 225] on span "Transcribe" at bounding box center [377, 226] width 64 height 10
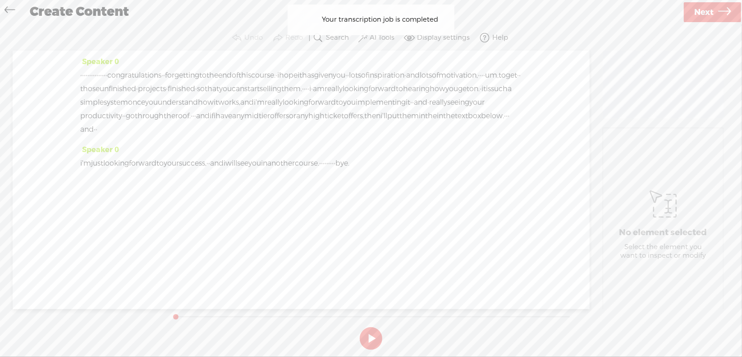
click at [372, 338] on button at bounding box center [371, 338] width 23 height 23
drag, startPoint x: 81, startPoint y: 73, endPoint x: 150, endPoint y: 69, distance: 68.7
click at [150, 69] on div "· · · · · · · · · · · · · · · congratulations · · for getting to the end of thi…" at bounding box center [301, 103] width 442 height 68
click at [81, 50] on span "Delete" at bounding box center [88, 53] width 22 height 9
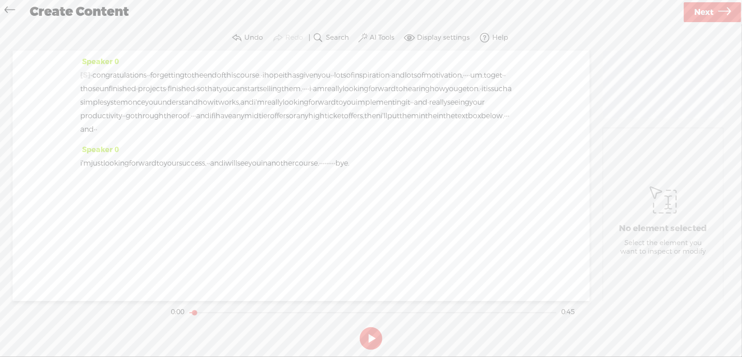
click at [92, 75] on span "·" at bounding box center [92, 76] width 2 height 14
click at [113, 54] on span at bounding box center [112, 53] width 14 height 16
click at [370, 331] on button at bounding box center [371, 338] width 23 height 23
click at [86, 74] on span "[S]" at bounding box center [85, 74] width 10 height 9
click at [93, 51] on span "Restore" at bounding box center [93, 53] width 25 height 9
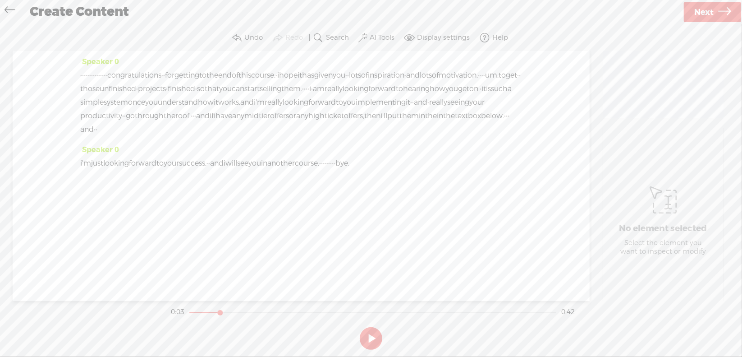
drag, startPoint x: 83, startPoint y: 70, endPoint x: 145, endPoint y: 69, distance: 61.8
click at [145, 69] on div "· · · · · · · · · · · · · · · congratulations · · for getting to the end of thi…" at bounding box center [301, 103] width 442 height 68
drag, startPoint x: 74, startPoint y: 49, endPoint x: 77, endPoint y: 53, distance: 4.9
click at [75, 49] on span "Delete" at bounding box center [83, 53] width 22 height 9
click at [92, 72] on span "·" at bounding box center [92, 76] width 2 height 14
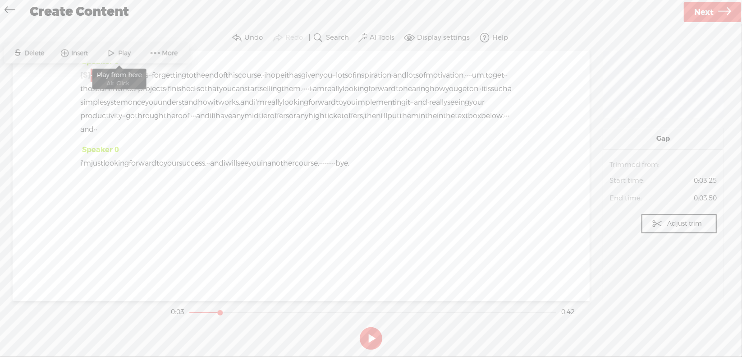
click at [114, 52] on span at bounding box center [112, 53] width 14 height 16
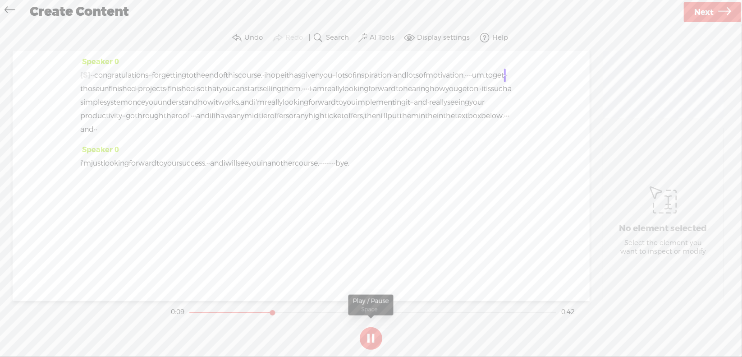
click at [375, 335] on section at bounding box center [371, 338] width 404 height 30
click at [372, 335] on section at bounding box center [371, 338] width 404 height 30
click at [370, 335] on section at bounding box center [371, 338] width 404 height 30
click at [368, 333] on button at bounding box center [371, 338] width 23 height 23
drag, startPoint x: 164, startPoint y: 88, endPoint x: 182, endPoint y: 88, distance: 18.0
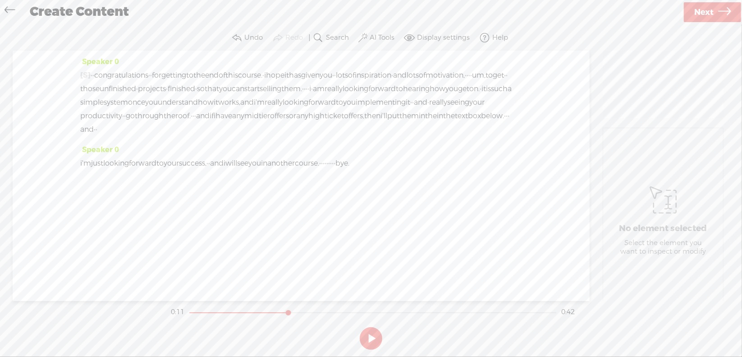
click at [184, 89] on div "[S] · · · · · · · · · · · · · · · congratulations · · for getting to the end of…" at bounding box center [301, 103] width 442 height 68
click at [118, 67] on span "Delete" at bounding box center [119, 66] width 22 height 9
click at [426, 82] on span "motivation," at bounding box center [445, 76] width 39 height 14
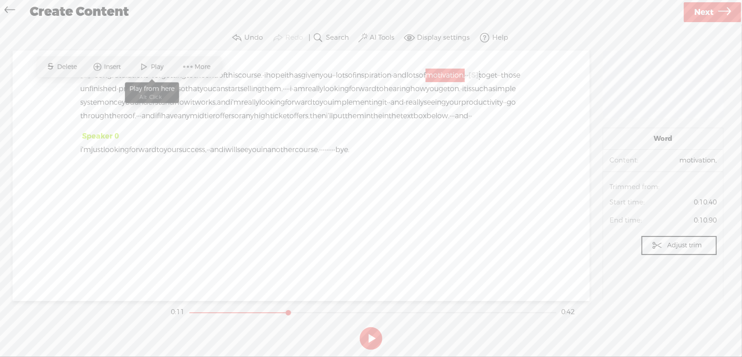
click at [150, 64] on span at bounding box center [145, 67] width 14 height 16
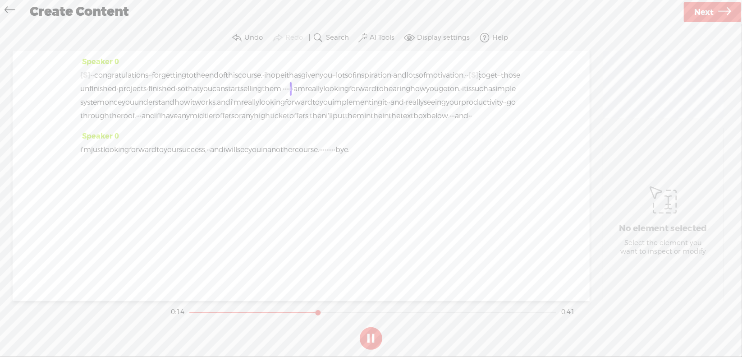
click at [366, 336] on button at bounding box center [371, 338] width 23 height 23
click at [288, 86] on span "·" at bounding box center [287, 89] width 2 height 14
click at [449, 68] on span "Delete" at bounding box center [443, 66] width 22 height 9
click at [240, 87] on span "start" at bounding box center [232, 89] width 15 height 14
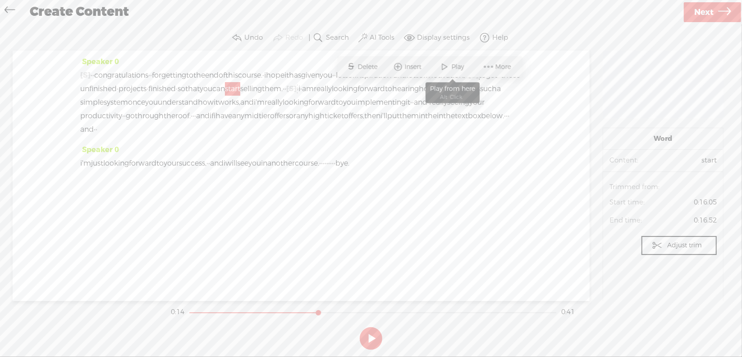
click at [449, 64] on span at bounding box center [445, 67] width 14 height 16
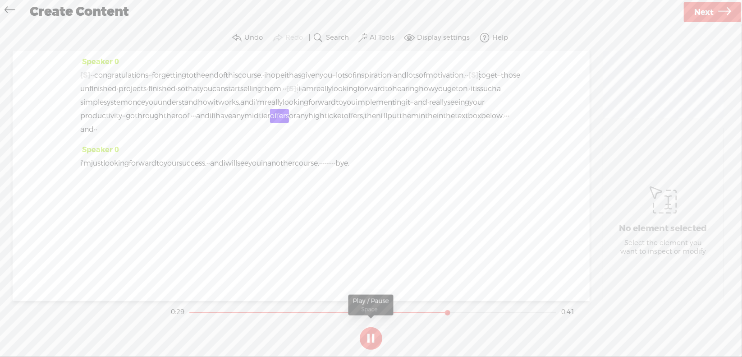
click at [371, 338] on button at bounding box center [371, 338] width 23 height 23
drag, startPoint x: 127, startPoint y: 128, endPoint x: 145, endPoint y: 126, distance: 17.7
click at [145, 126] on div "[S] · · · · · · · · · · · · · · · congratulations · · for getting to the end of…" at bounding box center [301, 103] width 442 height 68
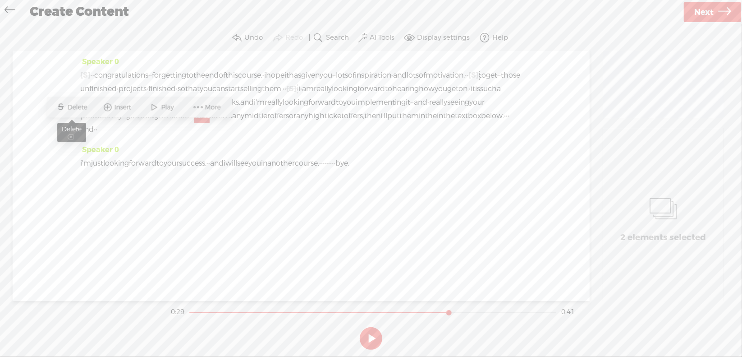
click at [74, 107] on span "Delete" at bounding box center [79, 107] width 22 height 9
click at [164, 123] on span "the" at bounding box center [170, 116] width 12 height 14
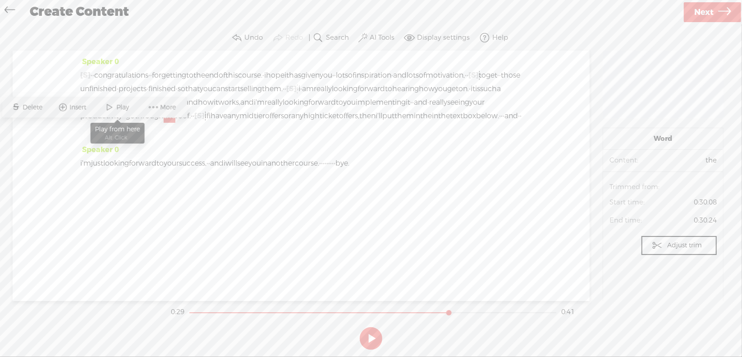
click at [111, 106] on span at bounding box center [110, 107] width 14 height 16
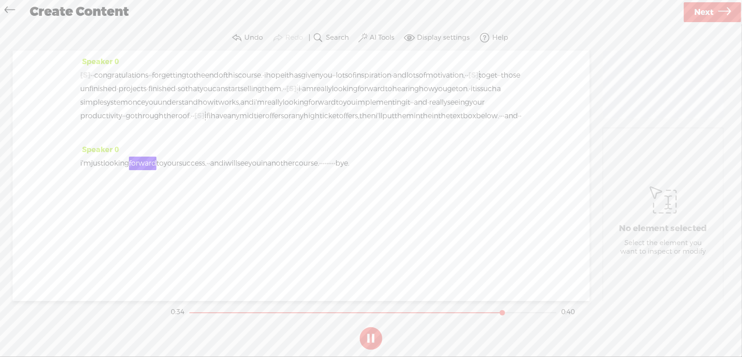
click at [368, 339] on section at bounding box center [371, 338] width 404 height 30
click at [372, 335] on button at bounding box center [371, 338] width 23 height 23
click at [100, 170] on span "just" at bounding box center [97, 163] width 12 height 14
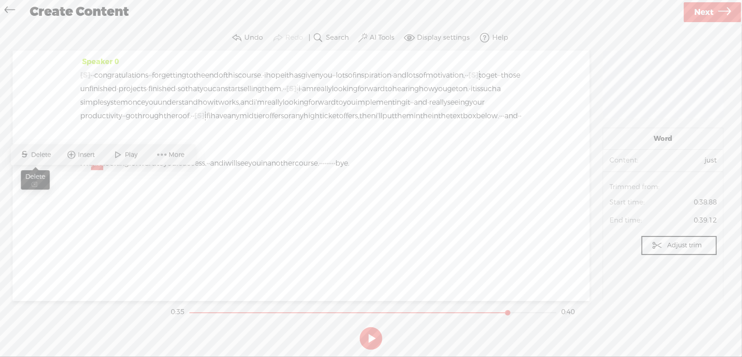
click at [41, 152] on span "Delete" at bounding box center [43, 154] width 22 height 9
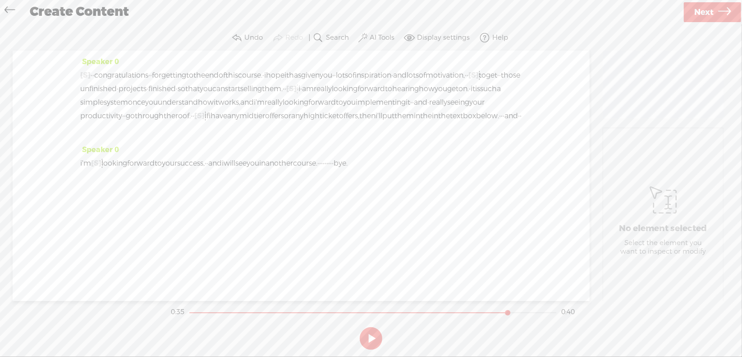
click at [476, 123] on span "below." at bounding box center [487, 116] width 23 height 14
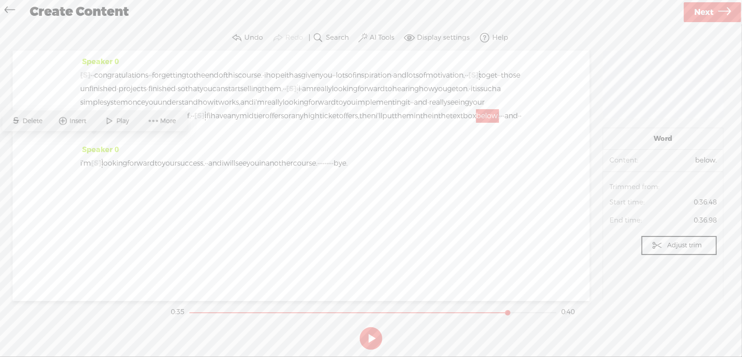
click at [118, 122] on span "Play" at bounding box center [124, 120] width 15 height 9
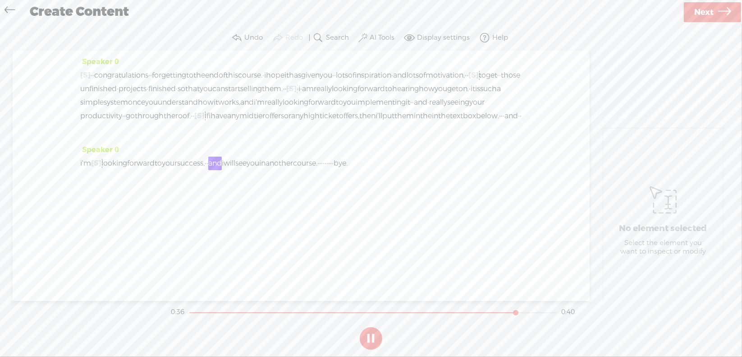
click at [372, 333] on button at bounding box center [371, 338] width 23 height 23
click at [101, 168] on span "[S]" at bounding box center [96, 162] width 10 height 9
click at [98, 155] on span "Restore" at bounding box center [108, 154] width 25 height 9
click at [501, 123] on span "·" at bounding box center [502, 116] width 2 height 14
click at [51, 122] on span "Delete" at bounding box center [54, 120] width 22 height 9
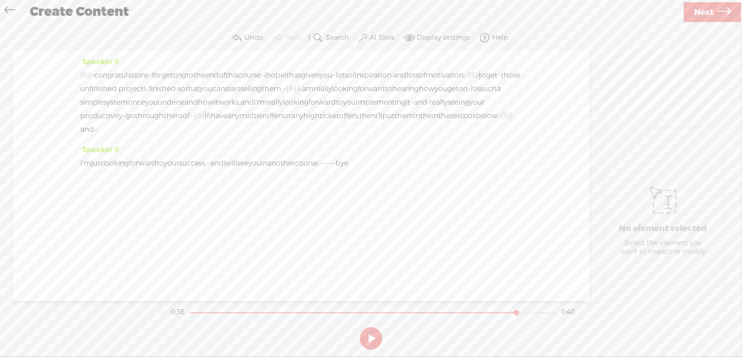
click at [476, 123] on span "below." at bounding box center [487, 116] width 23 height 14
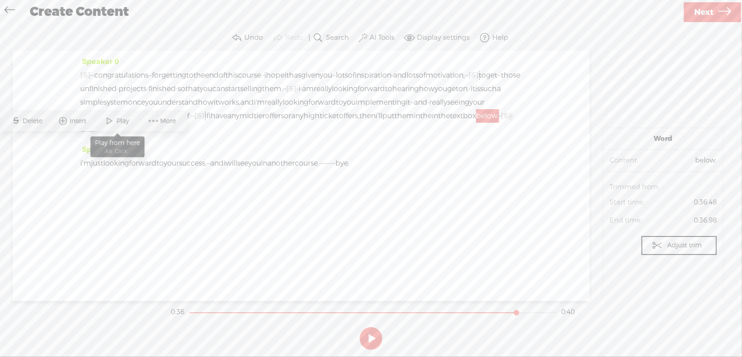
drag, startPoint x: 121, startPoint y: 116, endPoint x: 125, endPoint y: 119, distance: 4.6
click at [122, 117] on span "Play" at bounding box center [124, 120] width 15 height 9
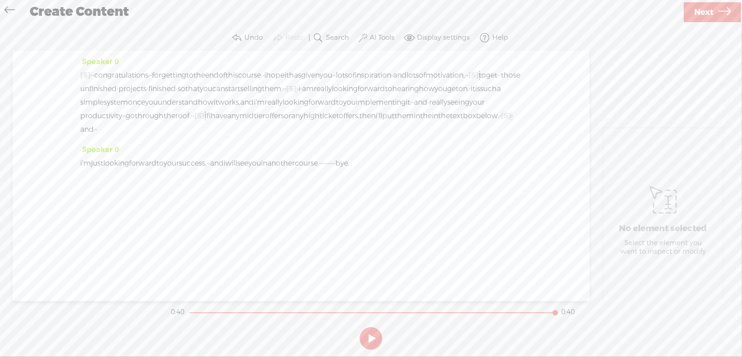
drag, startPoint x: 405, startPoint y: 176, endPoint x: 452, endPoint y: 176, distance: 46.9
click at [452, 170] on div "i'm just looking forward to your success, · · and i will see you in another cou…" at bounding box center [301, 163] width 442 height 14
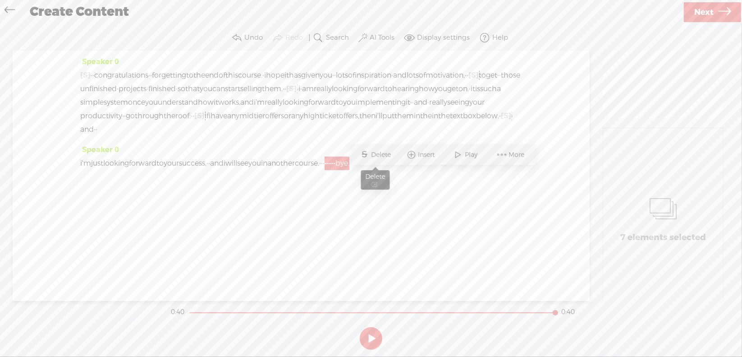
click at [385, 156] on span "Delete" at bounding box center [383, 154] width 22 height 9
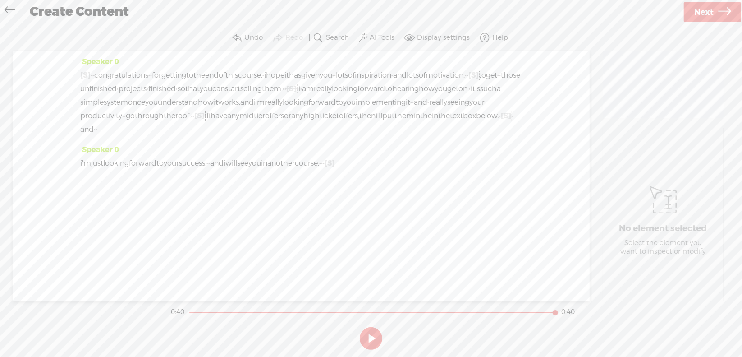
click at [295, 170] on span "another" at bounding box center [281, 163] width 28 height 14
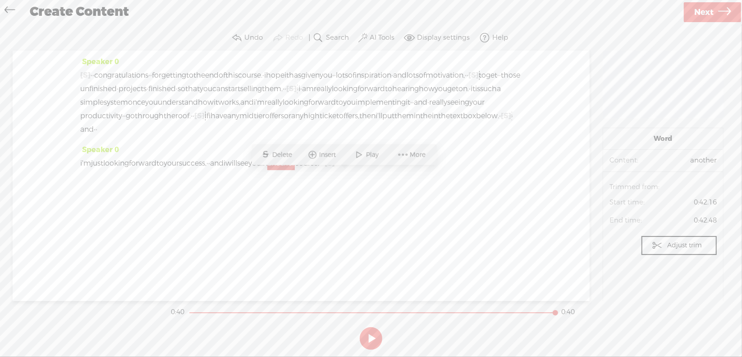
click at [368, 158] on span "Play" at bounding box center [373, 154] width 15 height 9
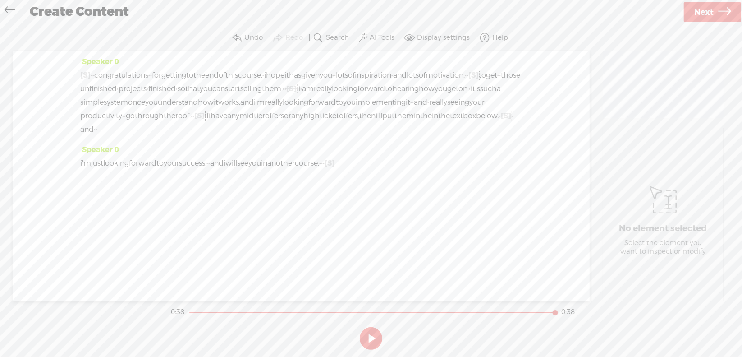
click at [695, 10] on span "Next" at bounding box center [703, 12] width 19 height 23
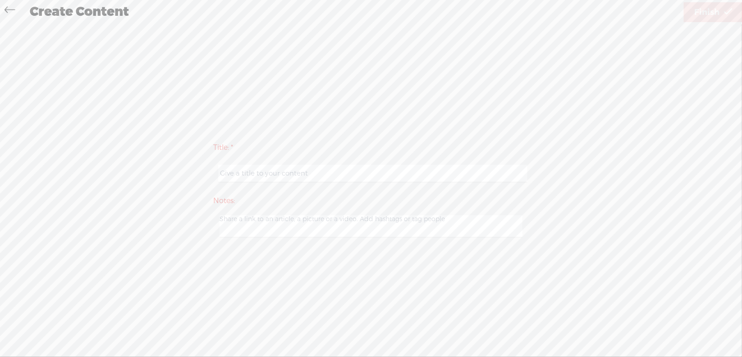
click at [318, 170] on input "text" at bounding box center [372, 174] width 309 height 18
type input "Prod6NextSteps"
click at [708, 10] on span "Finish" at bounding box center [706, 12] width 25 height 23
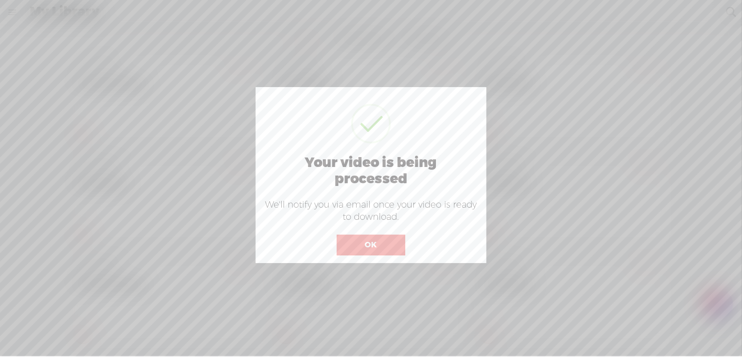
click at [367, 242] on button "OK" at bounding box center [371, 244] width 69 height 21
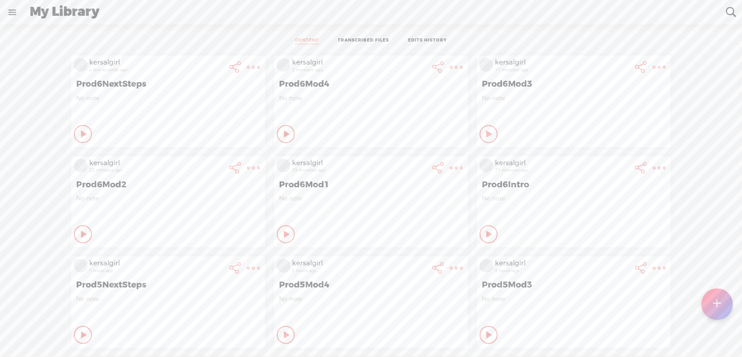
click at [248, 68] on t at bounding box center [253, 67] width 13 height 13
click at [260, 35] on ul "CONTENT TRANSCRIBED FILES EDITS HISTORY" at bounding box center [371, 41] width 239 height 20
